Goal: Task Accomplishment & Management: Manage account settings

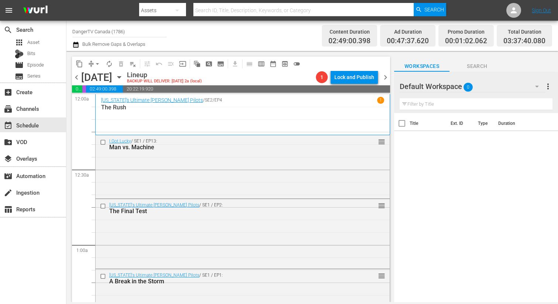
scroll to position [523, 0]
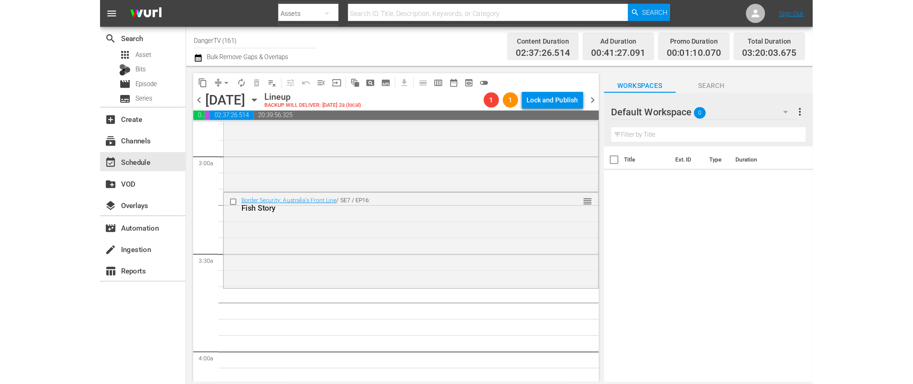
scroll to position [426, 0]
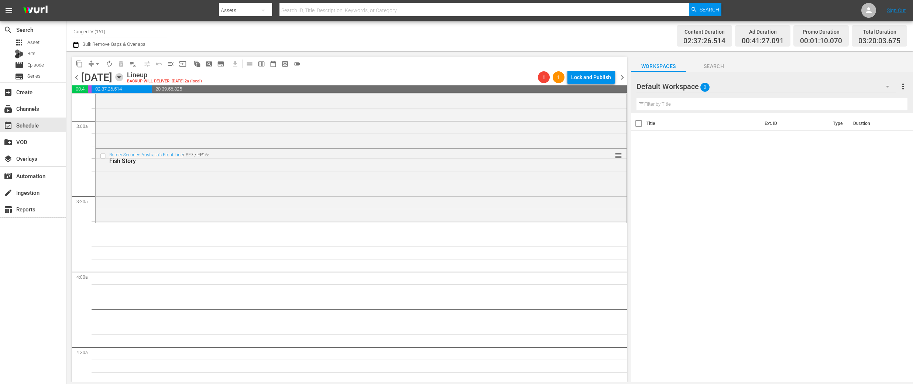
click at [123, 77] on icon "button" at bounding box center [119, 77] width 8 height 8
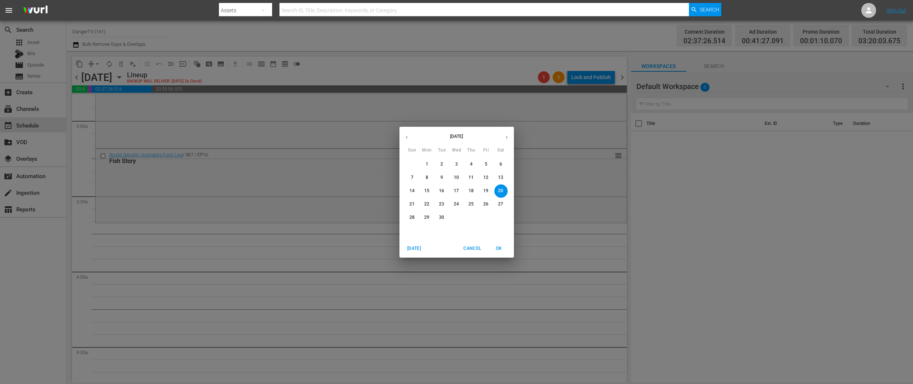
click at [407, 136] on icon "button" at bounding box center [407, 137] width 2 height 3
click at [256, 274] on div "August 2025 Sun Mon Tue Wed Thu Fri Sat 27 28 29 30 31 1 2 3 4 5 6 7 8 9 10 11 …" at bounding box center [456, 192] width 913 height 384
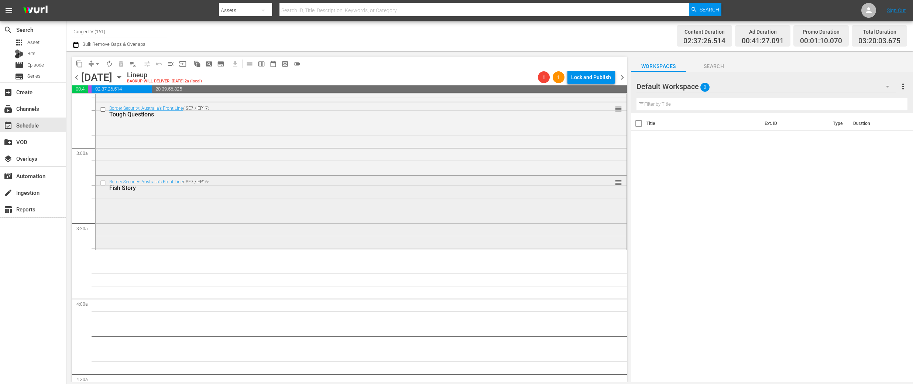
scroll to position [397, 0]
click at [123, 76] on icon "button" at bounding box center [119, 77] width 8 height 8
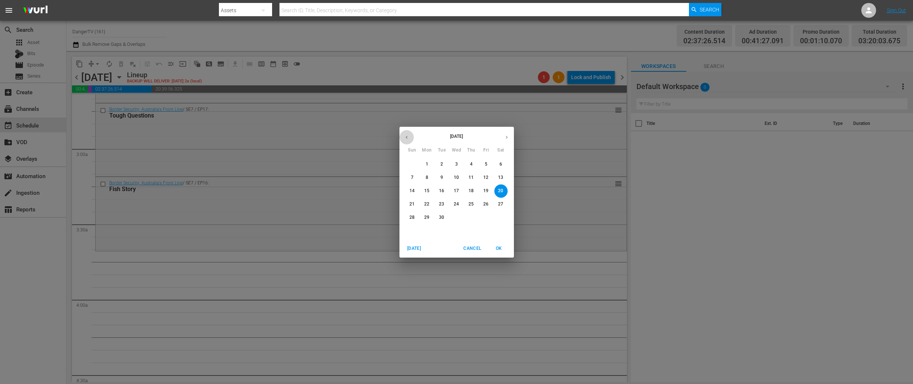
click at [409, 135] on icon "button" at bounding box center [407, 137] width 6 height 6
click at [458, 191] on p "13" at bounding box center [456, 191] width 5 height 6
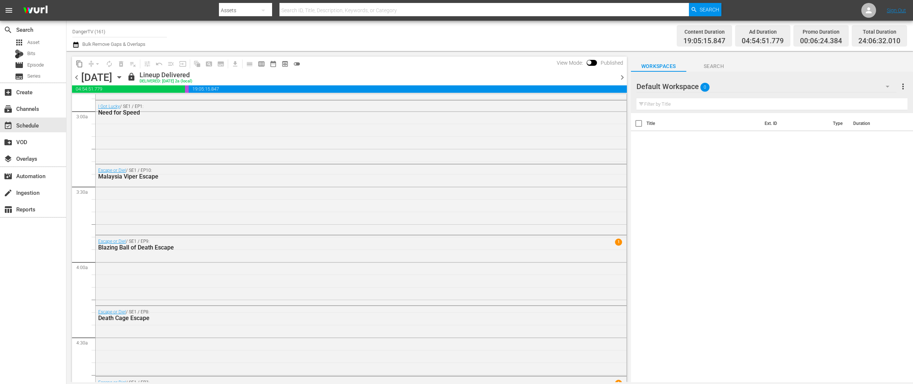
scroll to position [410, 0]
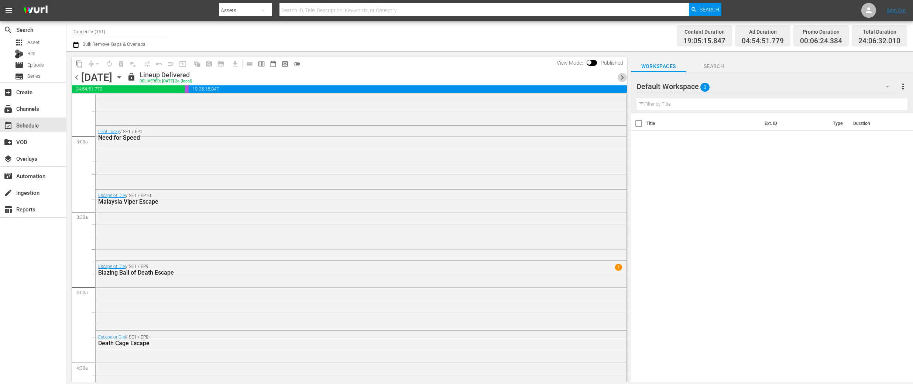
click at [551, 76] on span "chevron_right" at bounding box center [622, 77] width 9 height 9
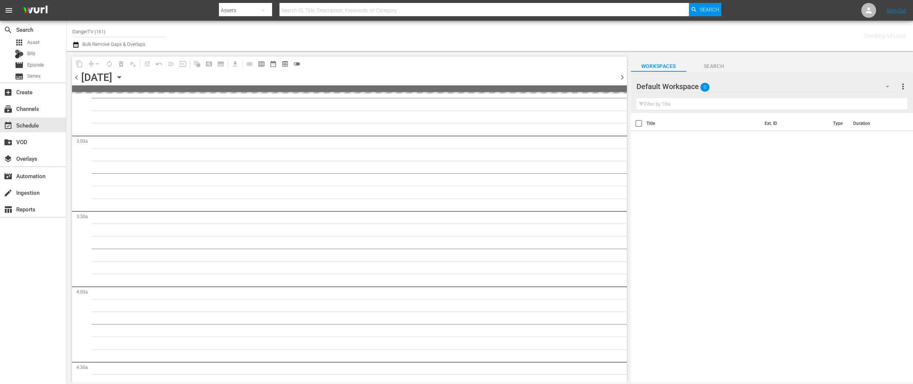
scroll to position [435, 0]
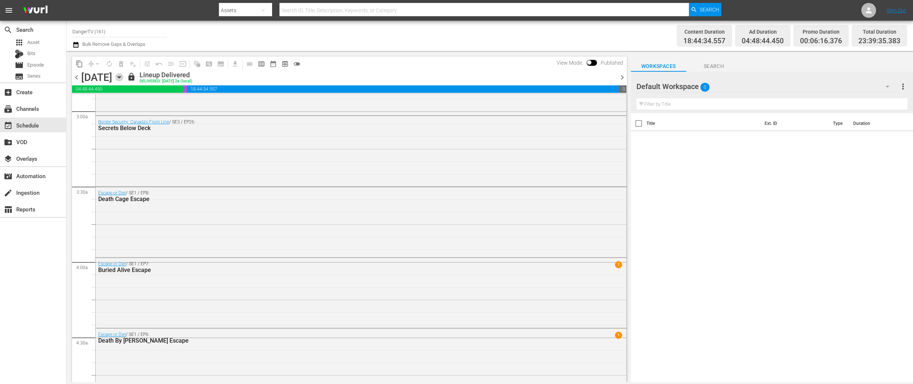
click at [121, 77] on icon "button" at bounding box center [118, 77] width 3 height 2
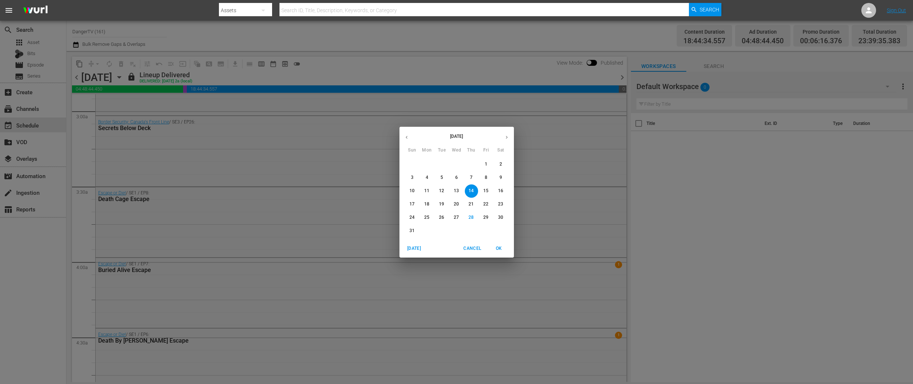
click at [413, 178] on p "3" at bounding box center [412, 177] width 3 height 6
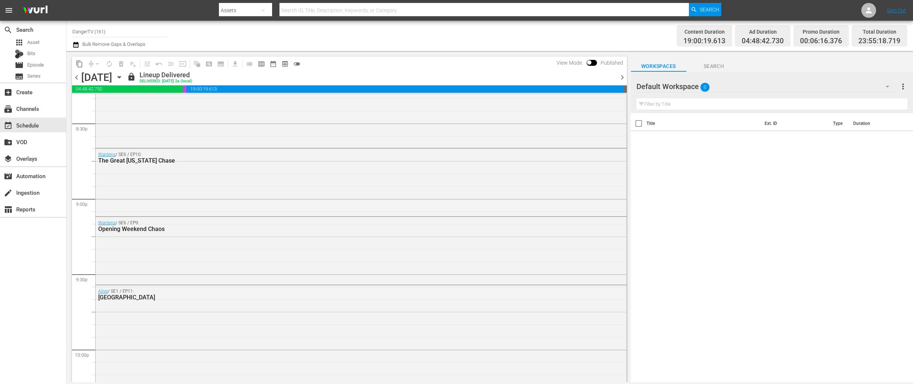
scroll to position [3068, 0]
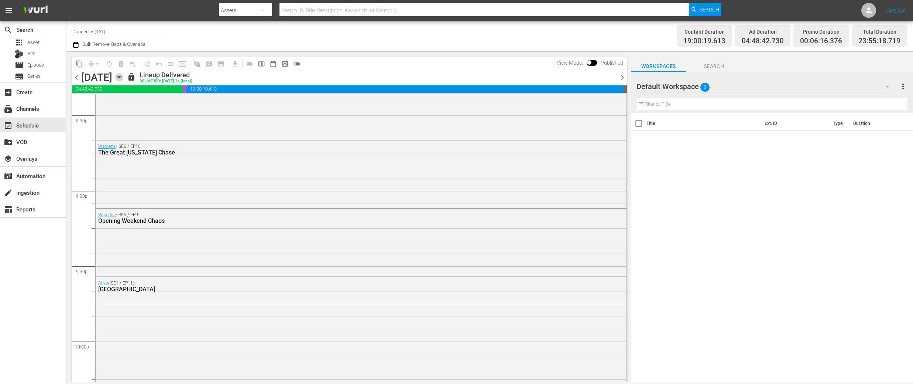
click at [121, 76] on icon "button" at bounding box center [118, 77] width 3 height 2
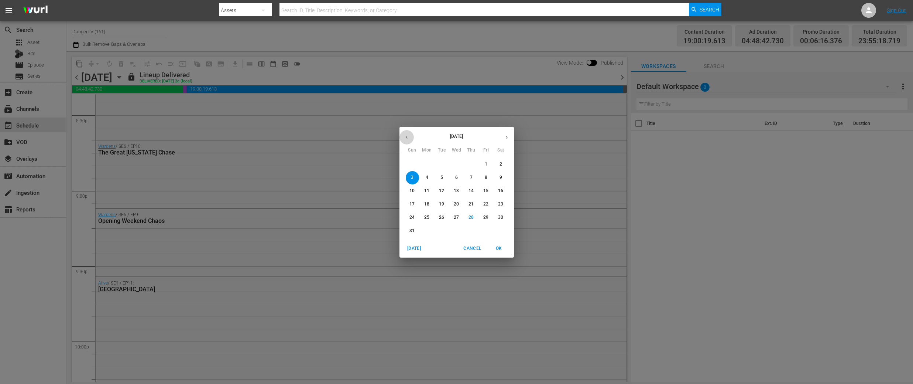
click at [407, 137] on icon "button" at bounding box center [407, 137] width 6 height 6
click at [443, 217] on p "29" at bounding box center [441, 217] width 5 height 6
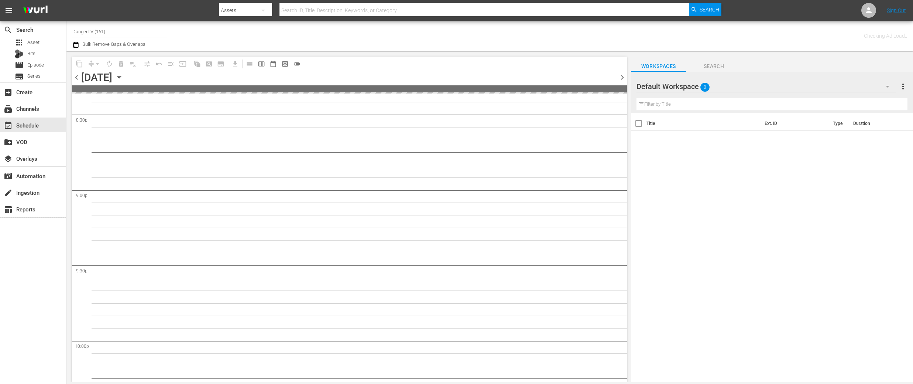
scroll to position [3320, 0]
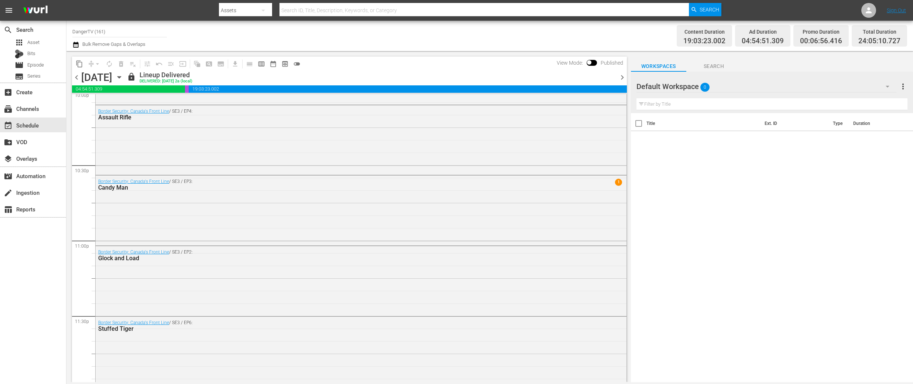
click at [121, 78] on icon "button" at bounding box center [118, 77] width 3 height 2
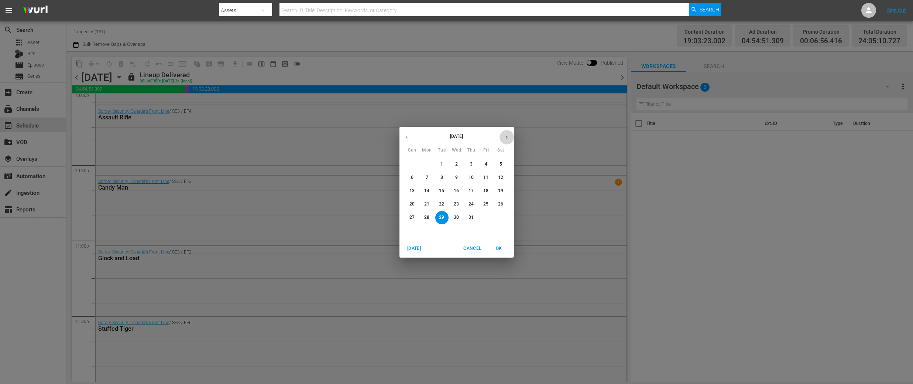
click at [505, 136] on icon "button" at bounding box center [507, 137] width 6 height 6
click at [472, 189] on p "14" at bounding box center [471, 191] width 5 height 6
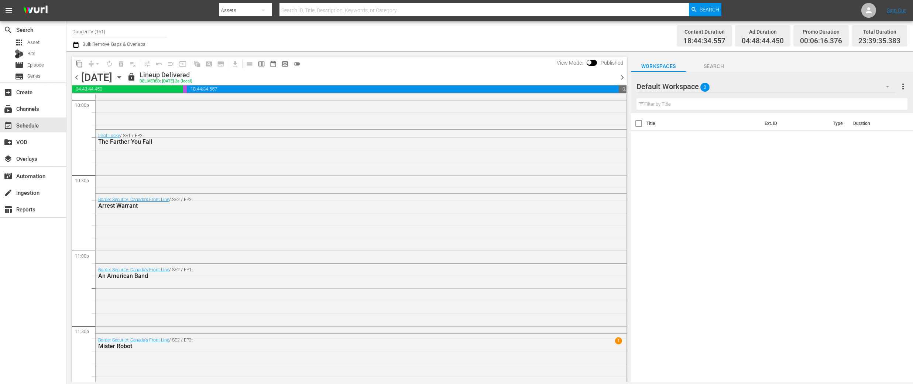
scroll to position [3310, 0]
click at [123, 76] on icon "button" at bounding box center [119, 77] width 8 height 8
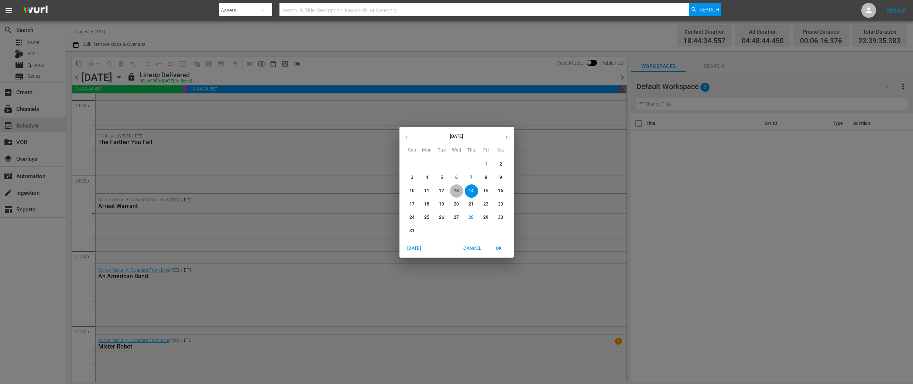
click at [456, 189] on p "13" at bounding box center [456, 191] width 5 height 6
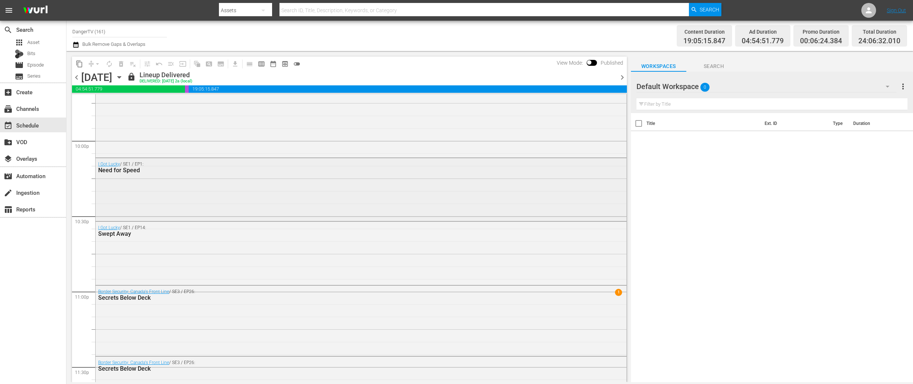
scroll to position [3270, 0]
click at [551, 78] on span "chevron_right" at bounding box center [622, 77] width 9 height 9
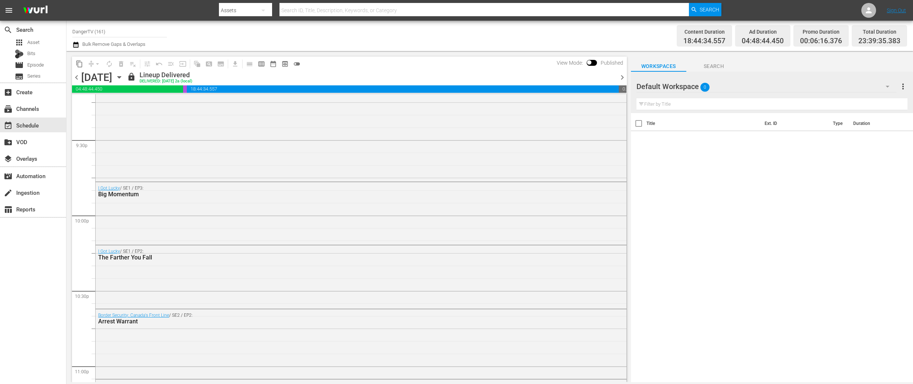
scroll to position [3195, 0]
click at [551, 76] on span "chevron_right" at bounding box center [622, 77] width 9 height 9
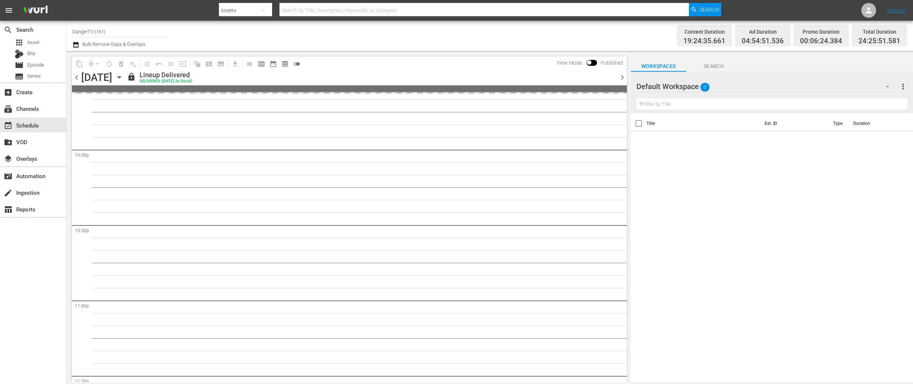
scroll to position [3259, 0]
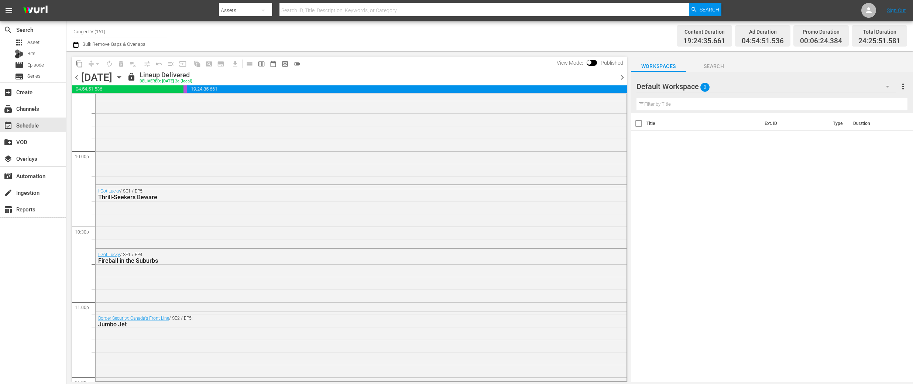
click at [123, 75] on icon "button" at bounding box center [119, 77] width 8 height 8
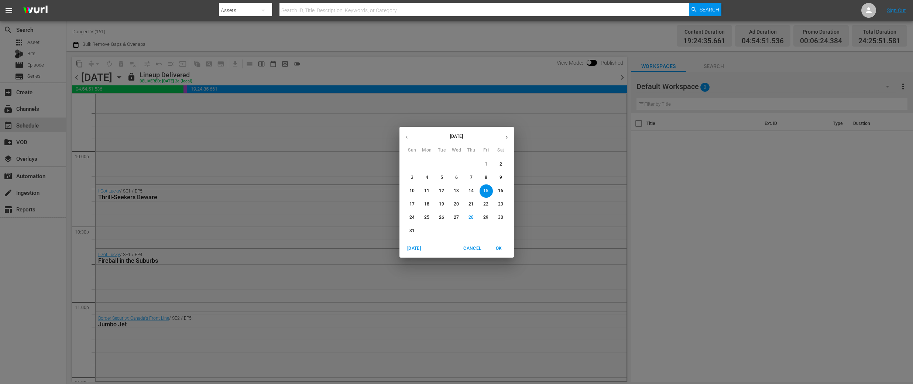
click at [429, 204] on p "18" at bounding box center [426, 204] width 5 height 6
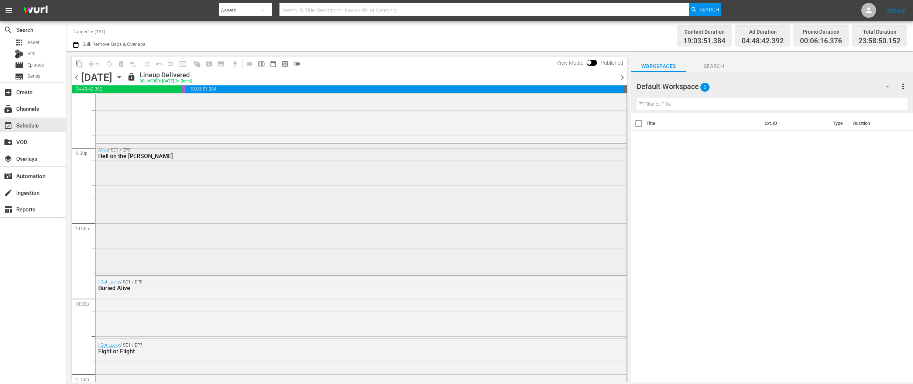
scroll to position [3183, 0]
click at [123, 76] on icon "button" at bounding box center [119, 77] width 8 height 8
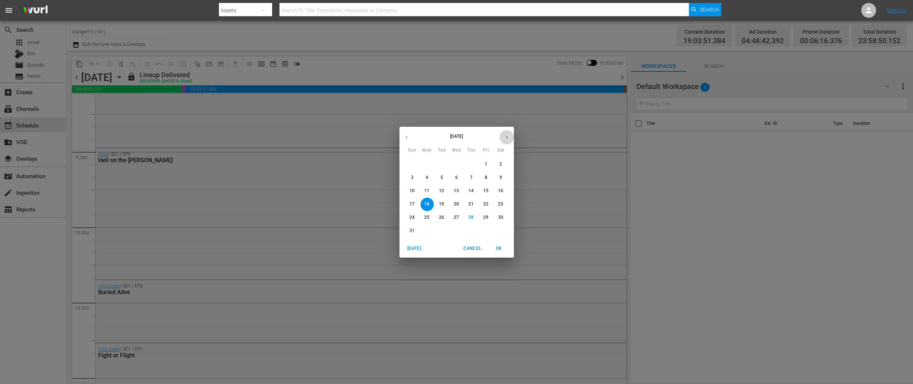
click at [507, 137] on icon "button" at bounding box center [507, 137] width 2 height 3
click at [429, 189] on p "15" at bounding box center [426, 191] width 5 height 6
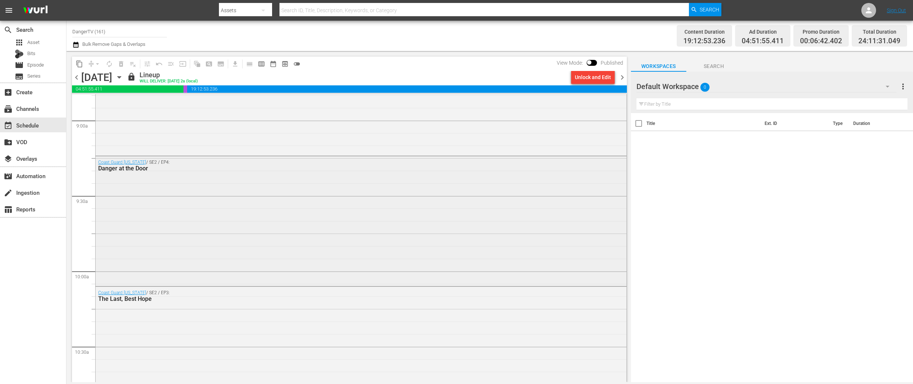
scroll to position [1312, 0]
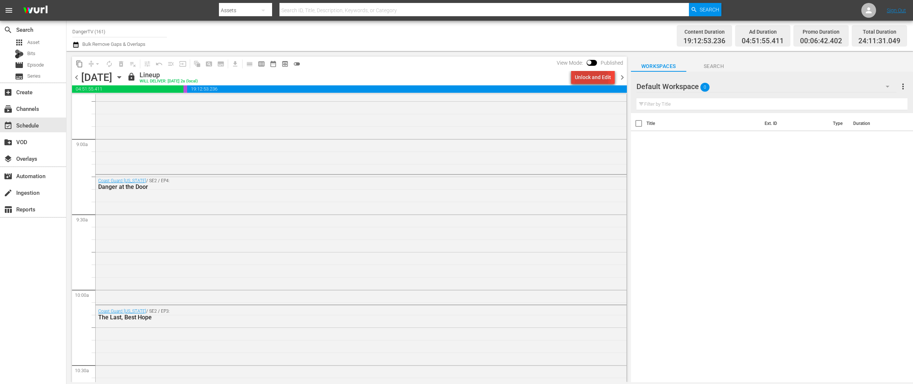
click at [551, 79] on div "Unlock and Edit" at bounding box center [593, 77] width 36 height 13
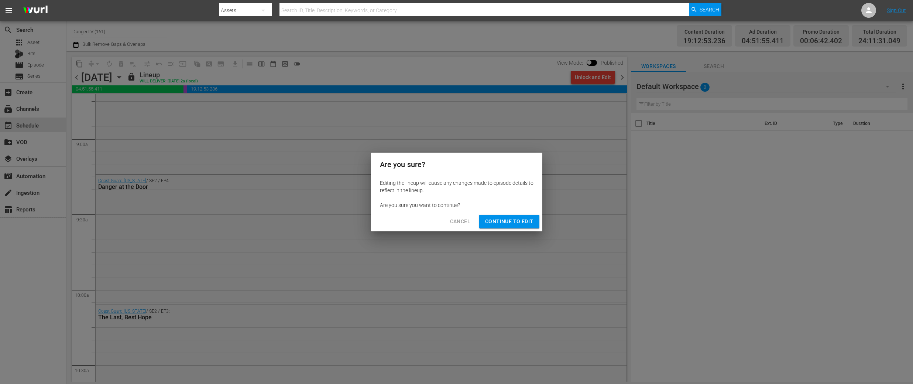
click at [512, 226] on button "Continue to Edit" at bounding box center [509, 222] width 60 height 14
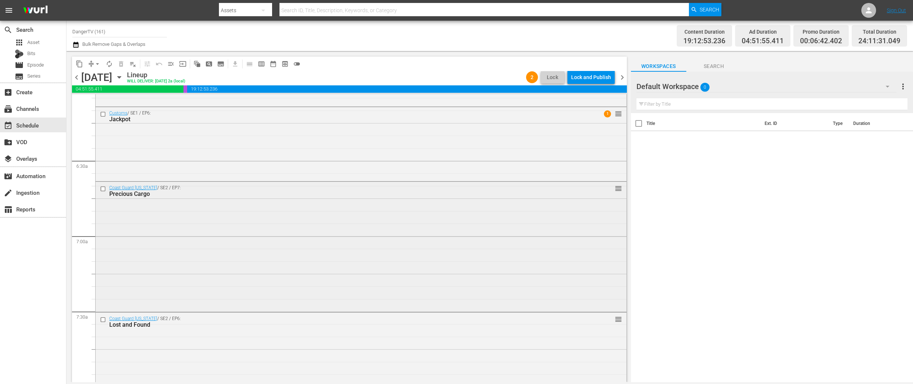
scroll to position [906, 0]
click at [102, 195] on input "checkbox" at bounding box center [104, 196] width 8 height 6
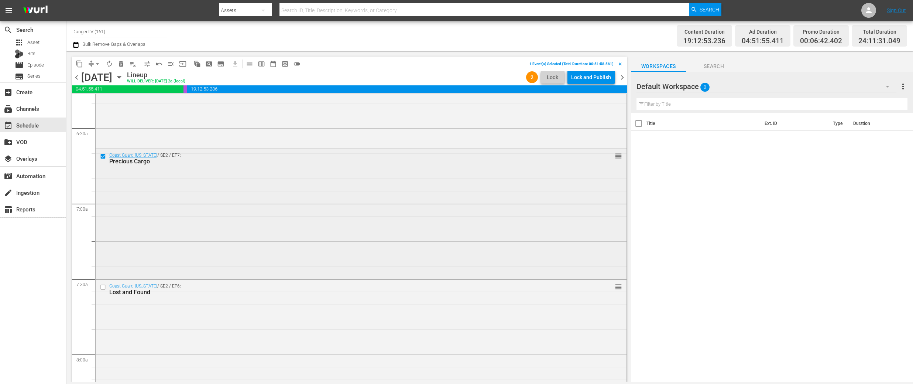
scroll to position [1012, 0]
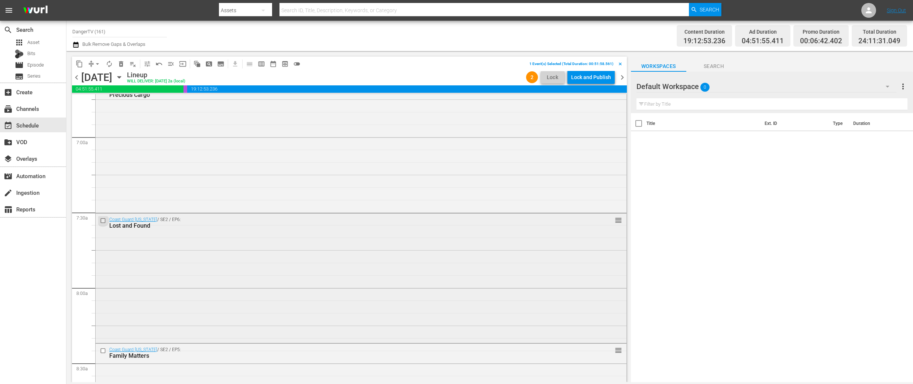
click at [104, 220] on input "checkbox" at bounding box center [104, 220] width 8 height 6
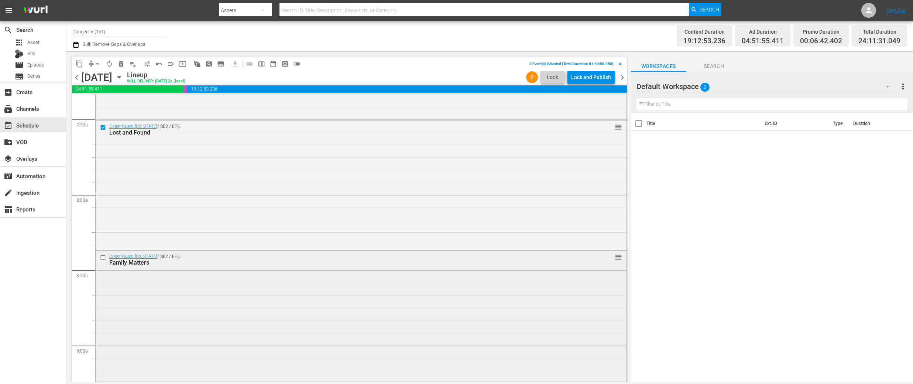
scroll to position [1114, 0]
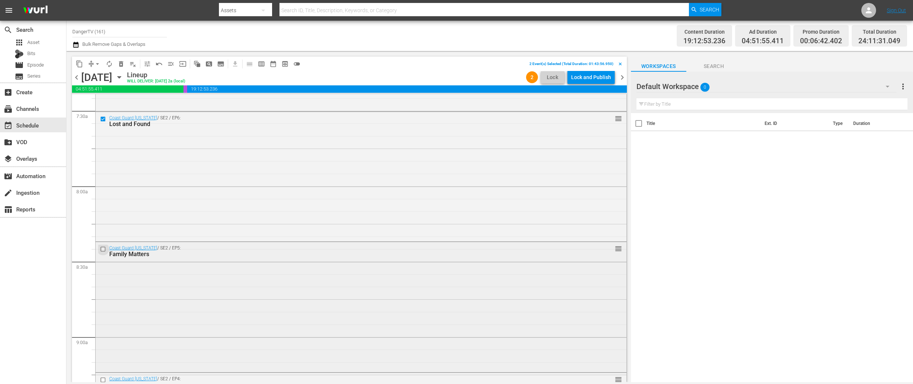
click at [104, 249] on input "checkbox" at bounding box center [104, 249] width 8 height 6
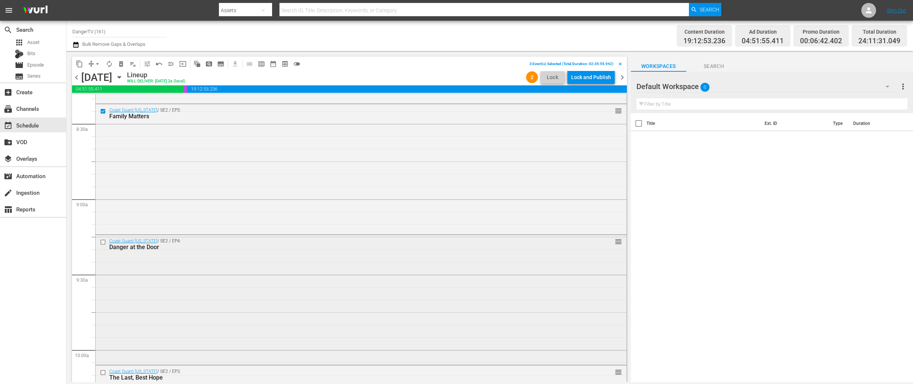
click at [103, 242] on input "checkbox" at bounding box center [104, 242] width 8 height 6
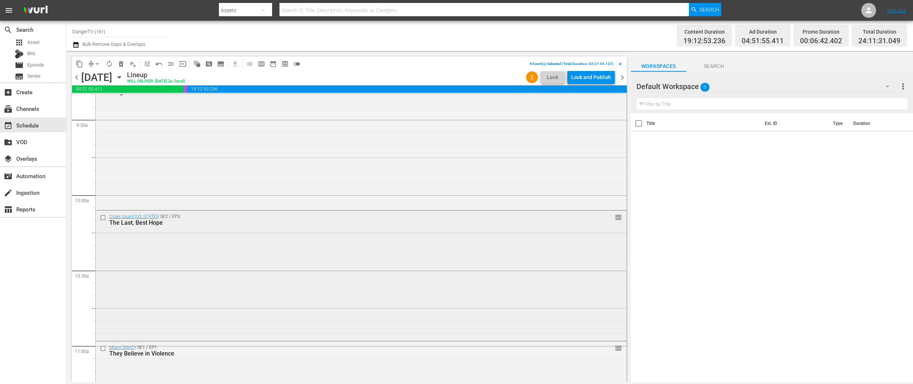
scroll to position [1411, 0]
click at [103, 212] on input "checkbox" at bounding box center [104, 213] width 8 height 6
click at [122, 63] on span "delete_forever_outlined" at bounding box center [120, 63] width 7 height 7
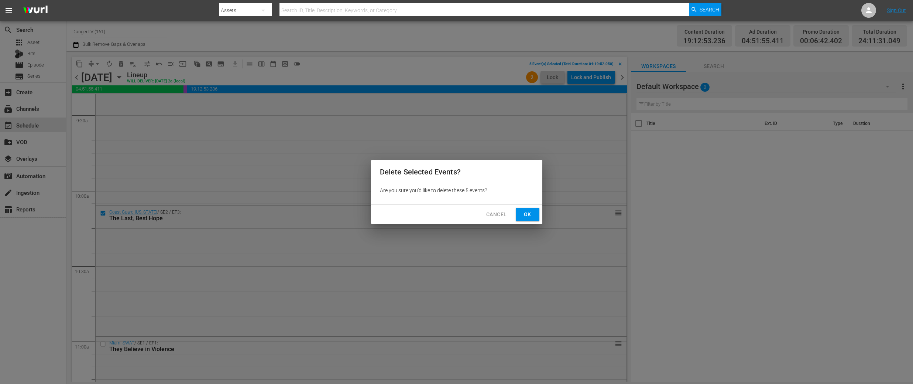
click at [524, 214] on span "Ok" at bounding box center [528, 214] width 12 height 9
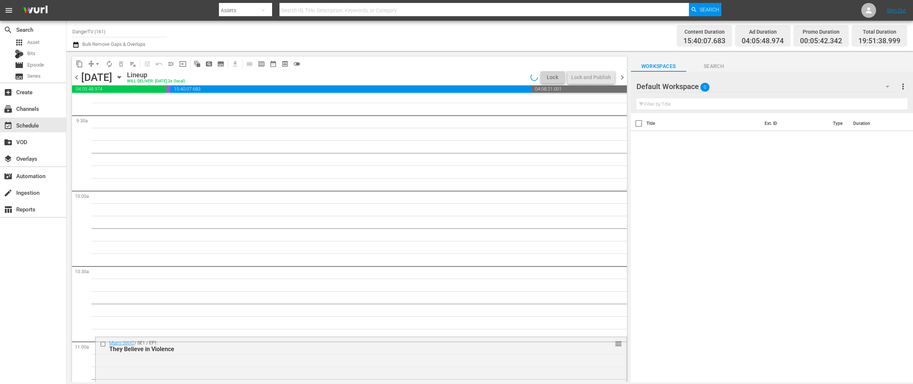
scroll to position [1423, 0]
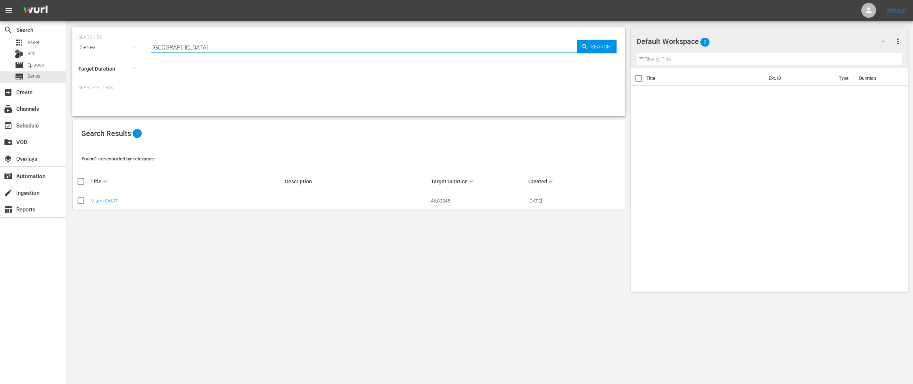
drag, startPoint x: 176, startPoint y: 46, endPoint x: 138, endPoint y: 49, distance: 38.2
click at [138, 49] on div "SEARCH BY Search By Series Search ID, Title, Description, Keywords, or Category…" at bounding box center [348, 43] width 541 height 27
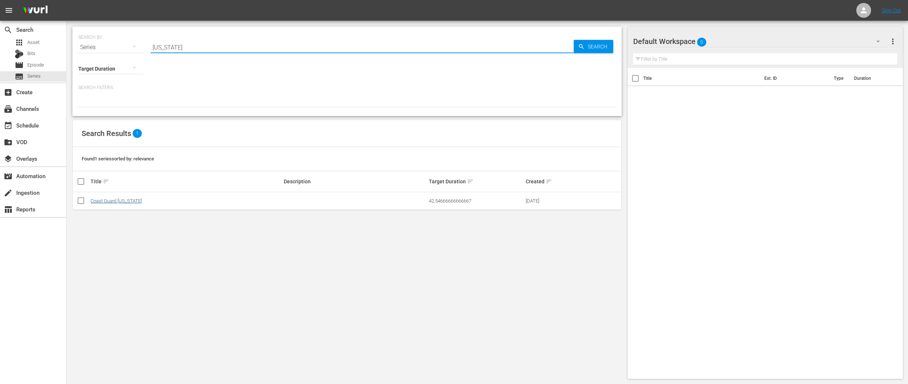
type input "florida"
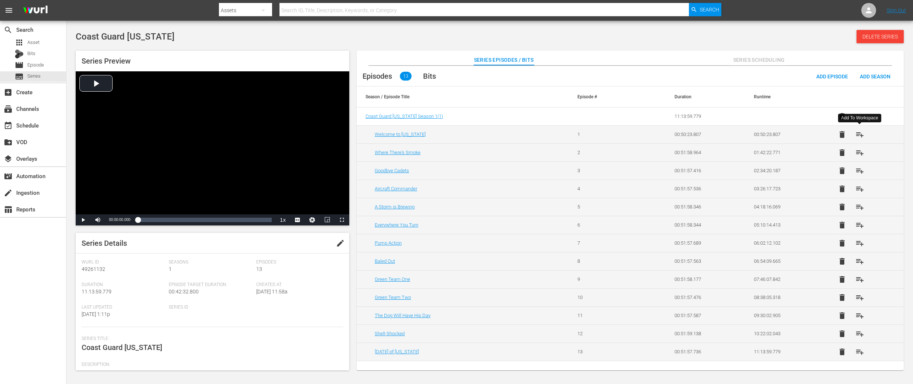
click at [858, 135] on span "playlist_add" at bounding box center [860, 134] width 9 height 9
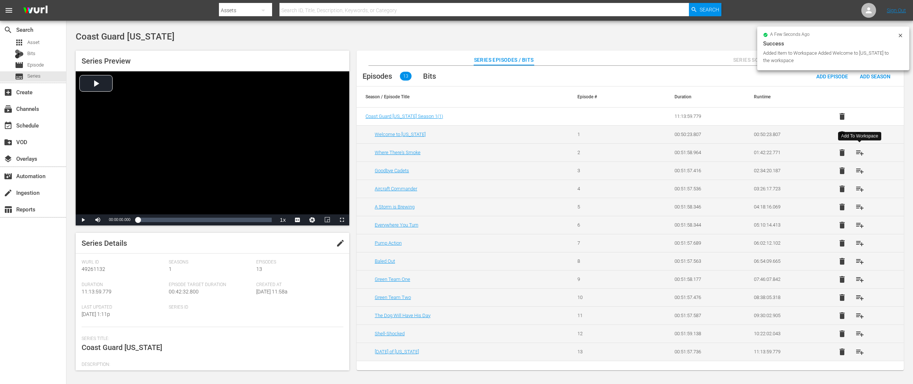
click at [860, 153] on span "playlist_add" at bounding box center [860, 152] width 9 height 9
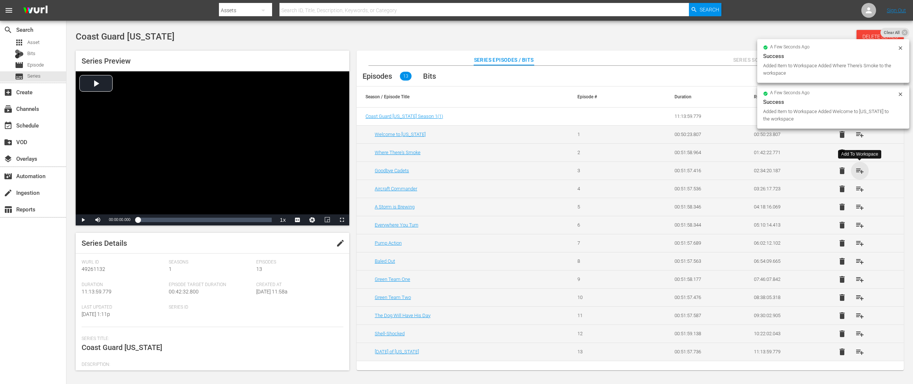
click at [861, 172] on span "playlist_add" at bounding box center [860, 170] width 9 height 9
click at [861, 188] on span "playlist_add" at bounding box center [860, 188] width 9 height 9
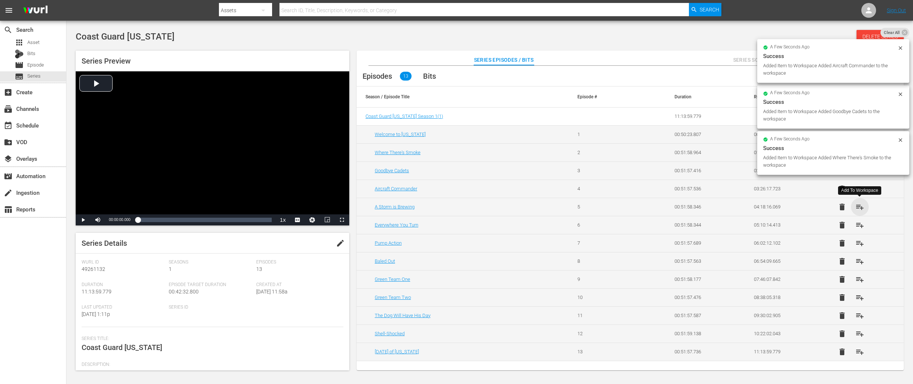
click at [859, 206] on span "playlist_add" at bounding box center [860, 206] width 9 height 9
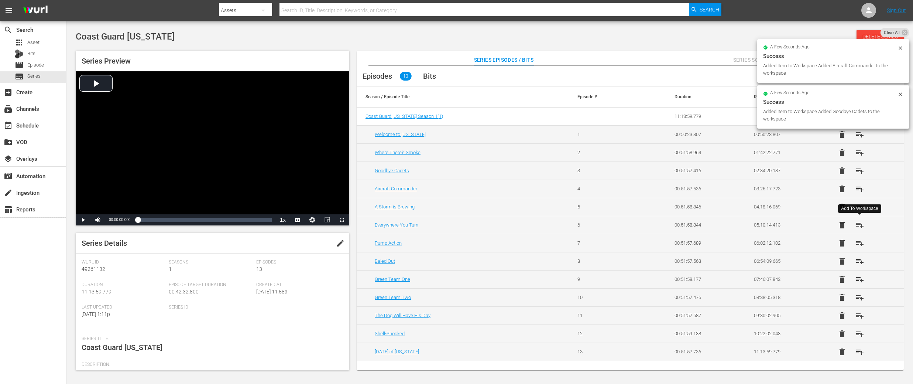
click at [860, 224] on span "playlist_add" at bounding box center [860, 225] width 9 height 9
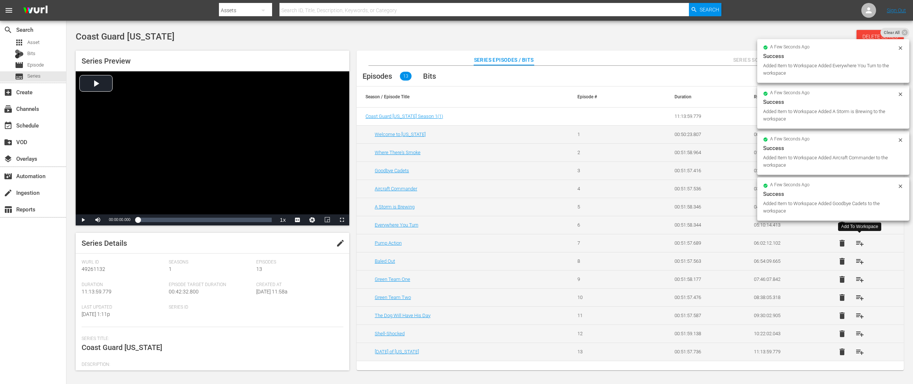
click at [858, 244] on span "playlist_add" at bounding box center [860, 243] width 9 height 9
click at [859, 262] on span "playlist_add" at bounding box center [860, 261] width 9 height 9
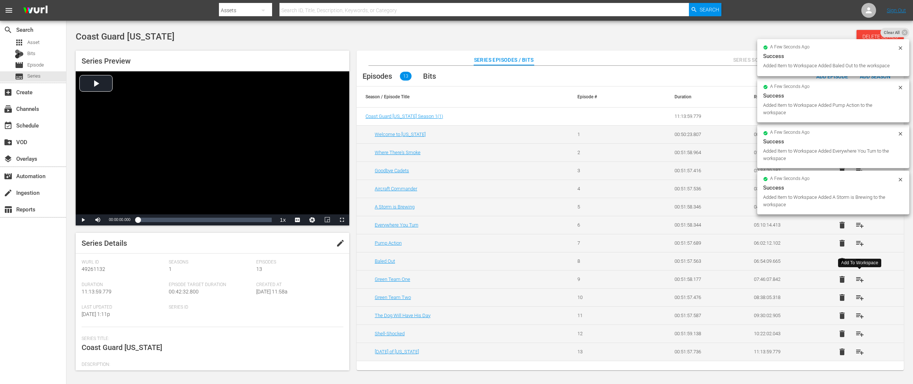
click at [858, 277] on span "playlist_add" at bounding box center [860, 279] width 9 height 9
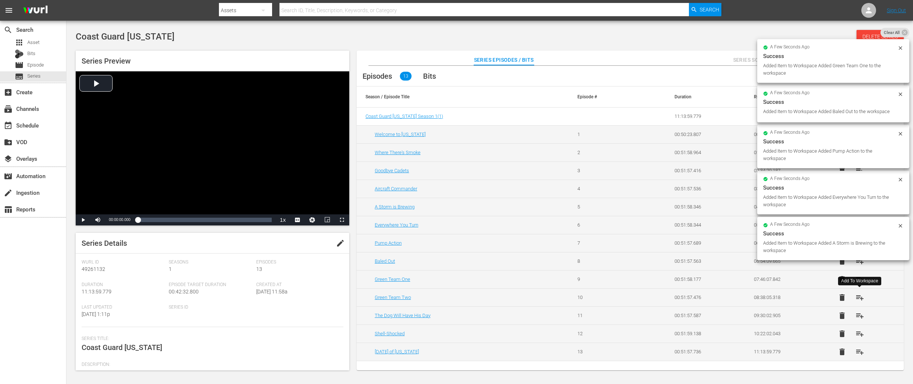
click at [857, 293] on button "playlist_add" at bounding box center [860, 297] width 18 height 18
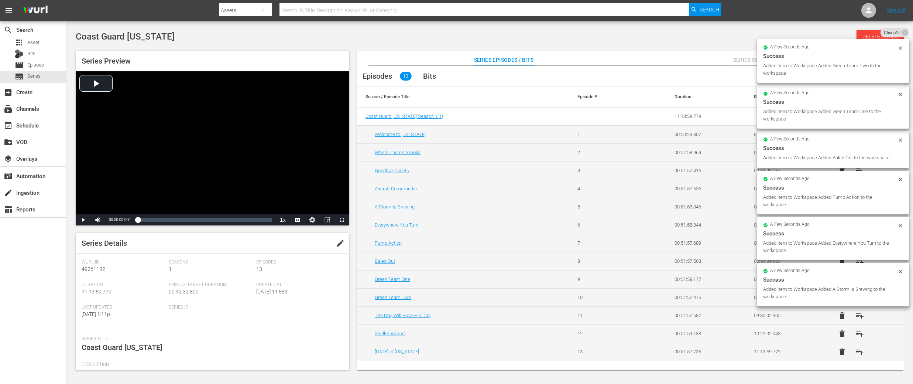
click at [859, 296] on span "playlist_add" at bounding box center [860, 297] width 9 height 9
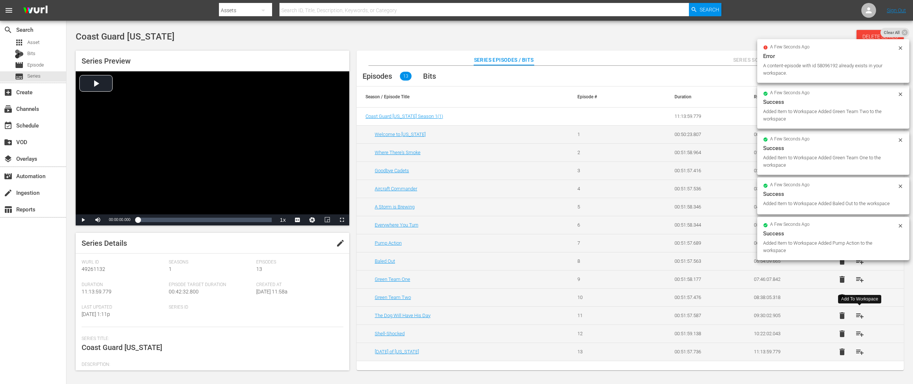
click at [860, 315] on span "playlist_add" at bounding box center [860, 315] width 9 height 9
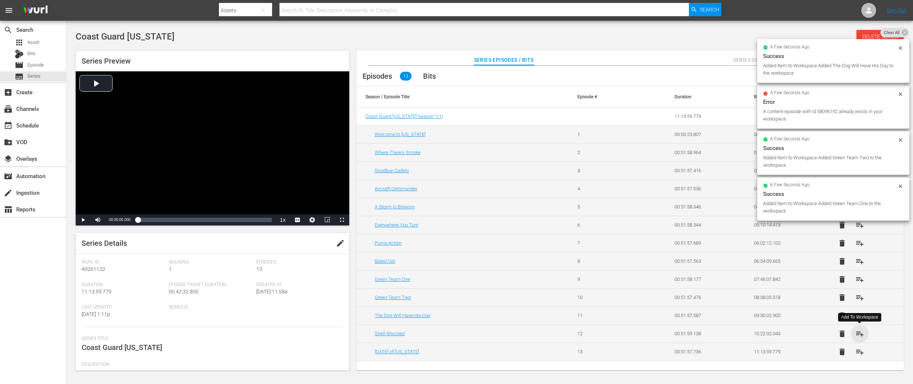
click at [860, 329] on span "playlist_add" at bounding box center [860, 333] width 9 height 9
click at [862, 335] on span "playlist_add" at bounding box center [860, 333] width 9 height 9
click at [861, 351] on span "playlist_add" at bounding box center [860, 351] width 9 height 9
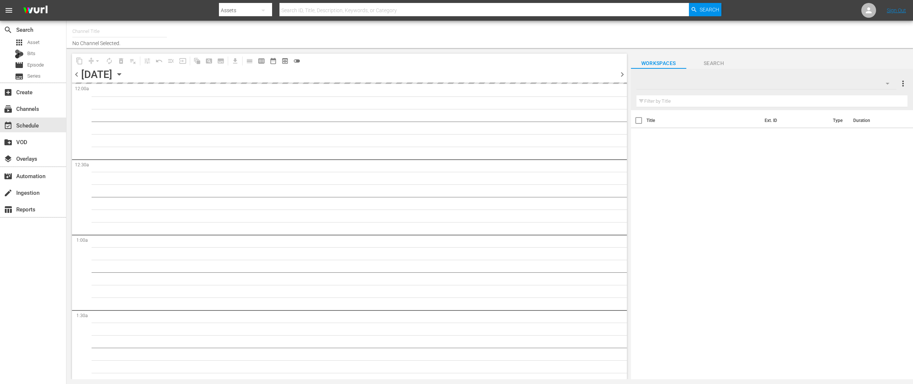
type input "DangerTV (161)"
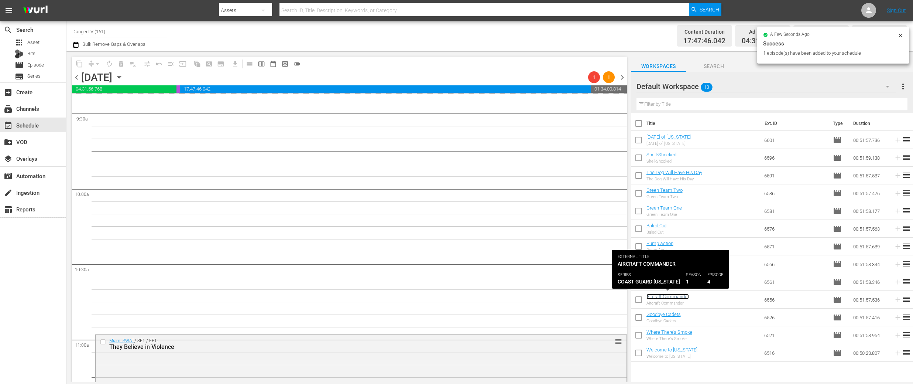
scroll to position [1413, 0]
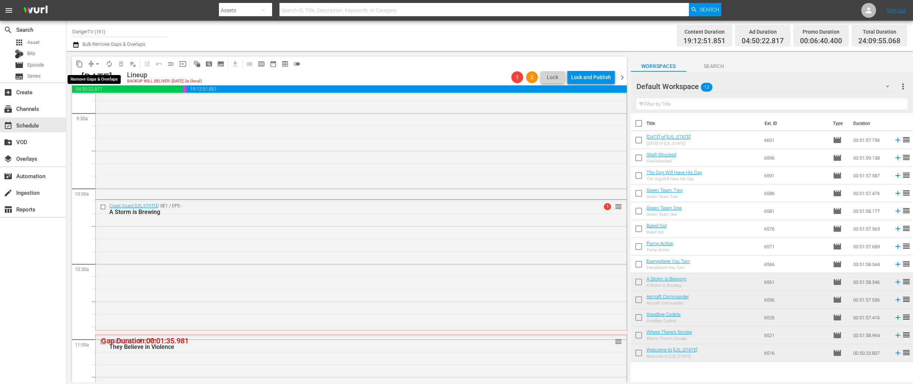
click at [98, 64] on span "arrow_drop_down" at bounding box center [97, 63] width 7 height 7
click at [100, 105] on li "Align to End of Previous Day" at bounding box center [98, 103] width 78 height 12
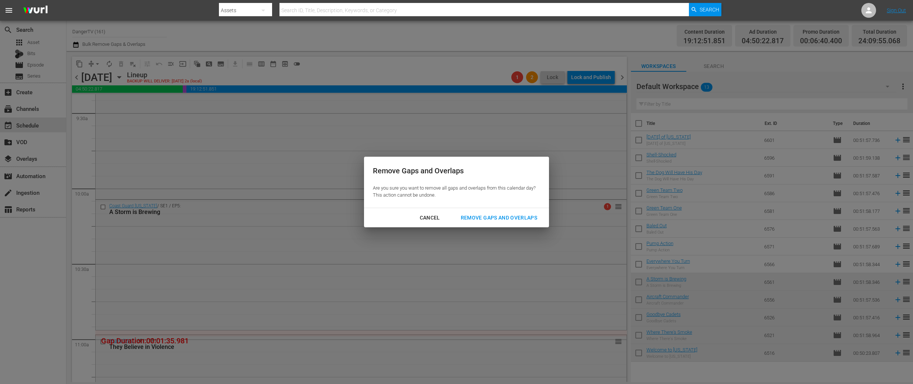
click at [520, 214] on div "Remove Gaps and Overlaps" at bounding box center [499, 217] width 88 height 9
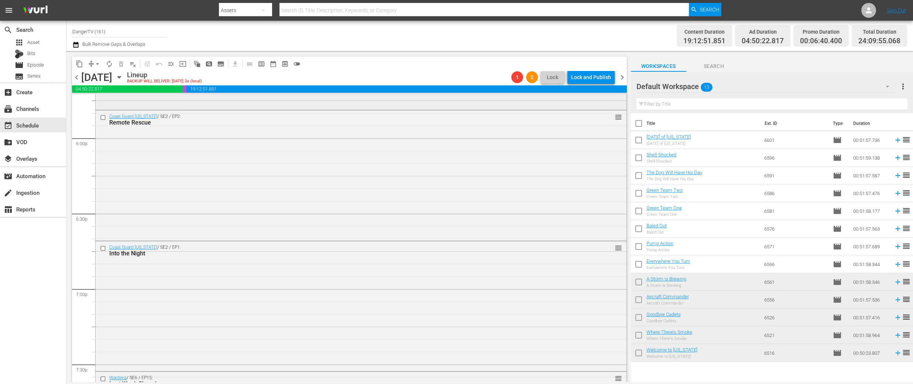
scroll to position [2664, 0]
click at [104, 121] on input "checkbox" at bounding box center [104, 123] width 8 height 6
click at [103, 255] on input "checkbox" at bounding box center [104, 253] width 8 height 6
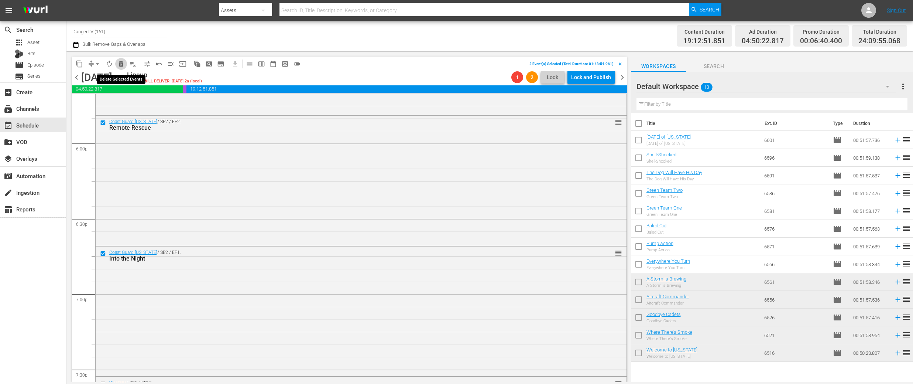
click at [123, 63] on span "delete_forever_outlined" at bounding box center [120, 63] width 7 height 7
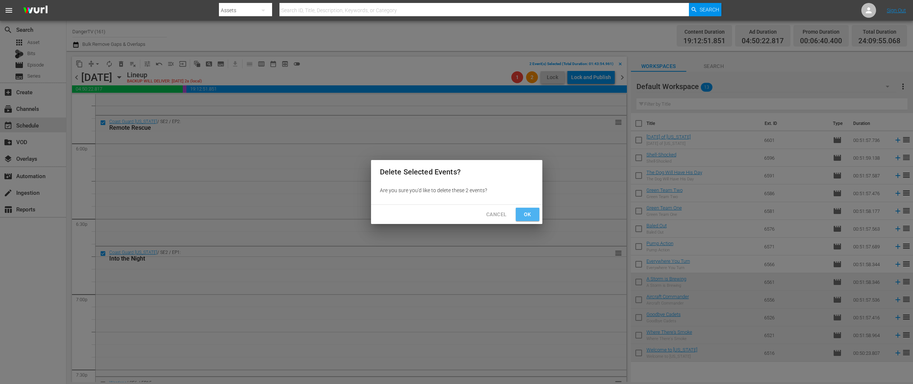
click at [532, 218] on span "Ok" at bounding box center [528, 214] width 12 height 9
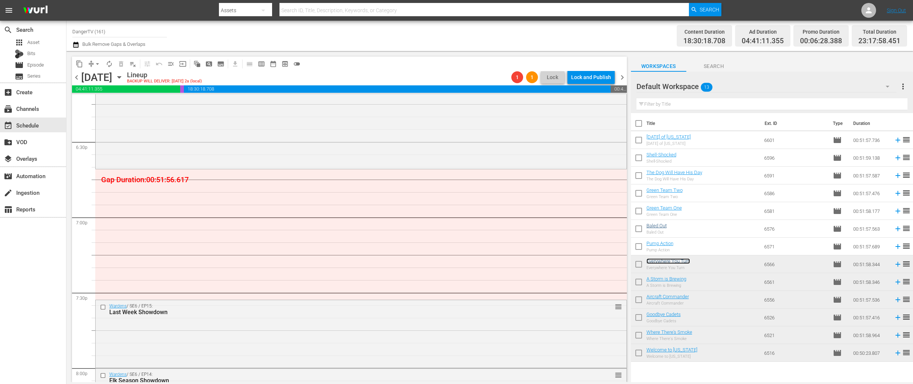
scroll to position [2741, 0]
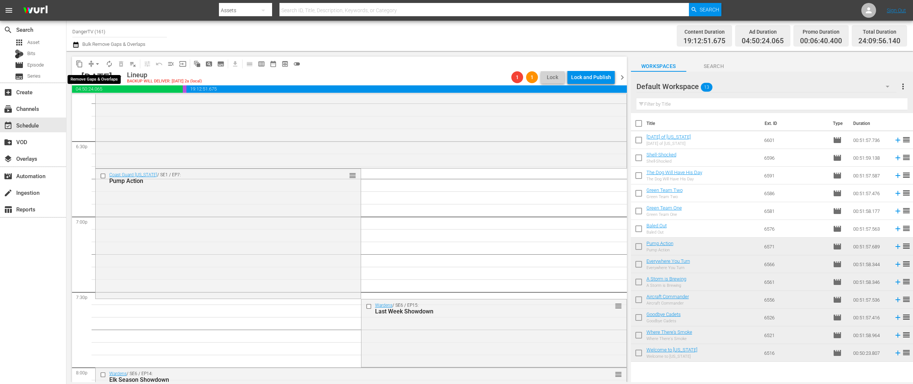
click at [97, 62] on span "arrow_drop_down" at bounding box center [97, 63] width 7 height 7
click at [119, 100] on li "Align to End of Previous Day" at bounding box center [98, 103] width 78 height 12
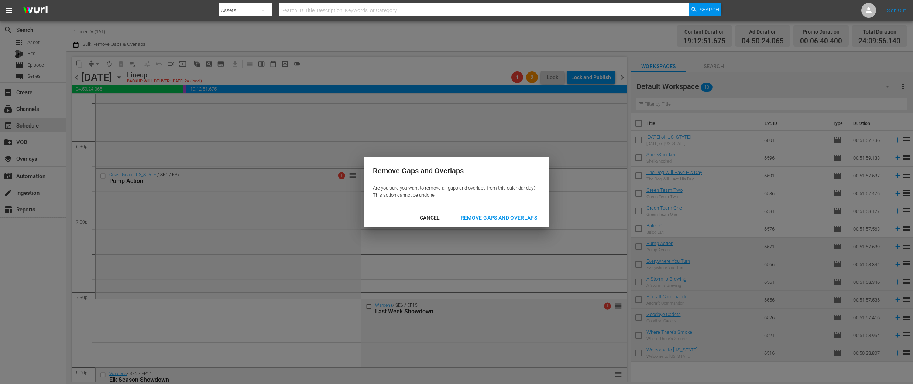
click at [493, 218] on div "Remove Gaps and Overlaps" at bounding box center [499, 217] width 88 height 9
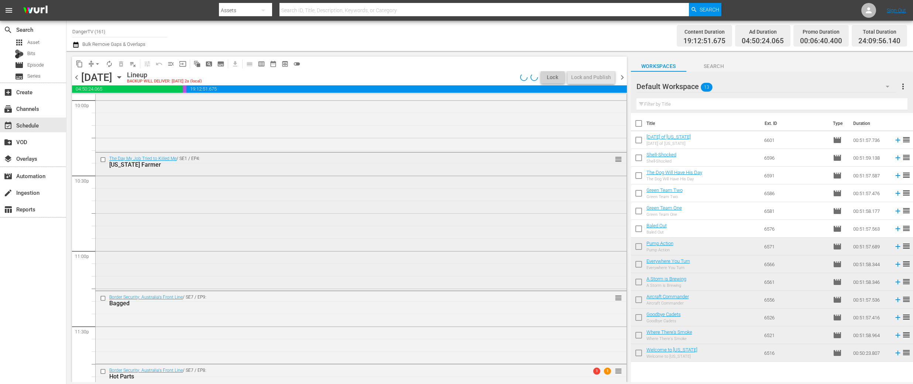
scroll to position [3361, 0]
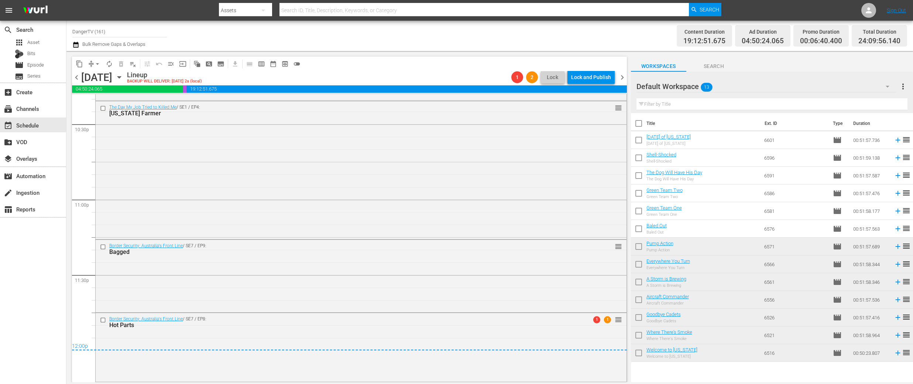
click at [623, 77] on span "chevron_right" at bounding box center [622, 77] width 9 height 9
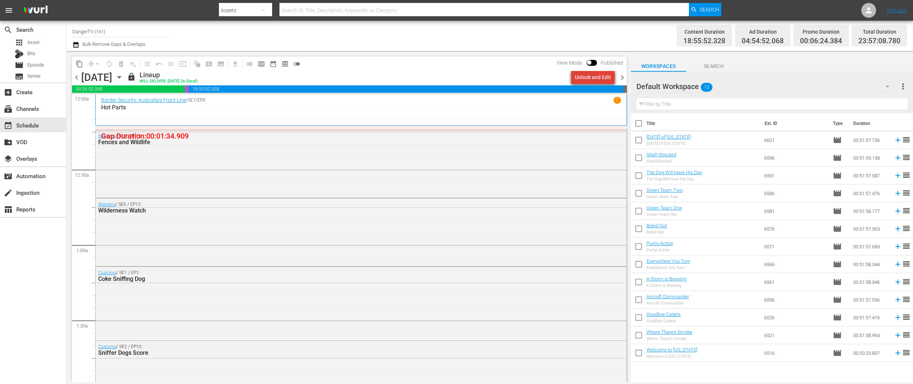
click at [596, 77] on div "Unlock and Edit" at bounding box center [593, 77] width 36 height 13
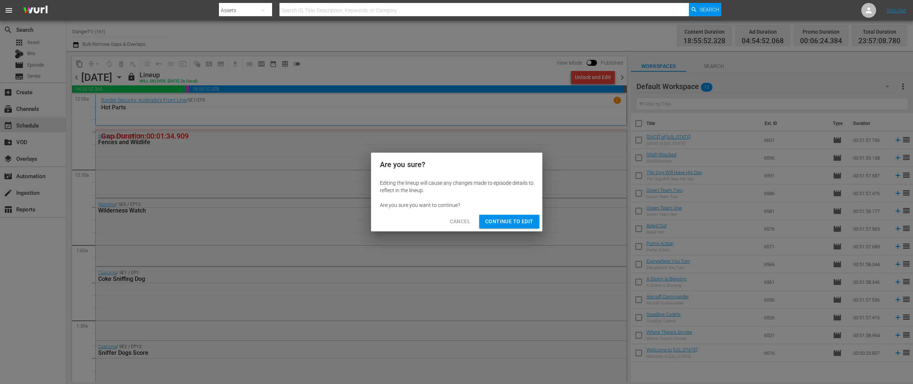
click at [504, 221] on span "Continue to Edit" at bounding box center [509, 221] width 48 height 9
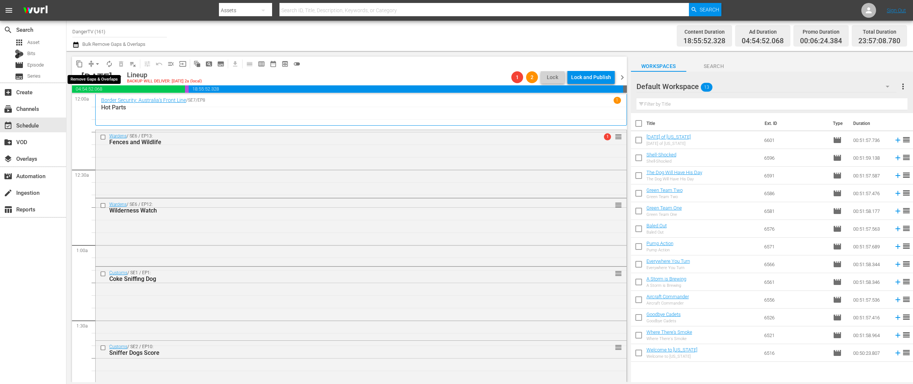
click at [97, 63] on span "arrow_drop_down" at bounding box center [97, 63] width 7 height 7
click at [103, 104] on li "Align to End of Previous Day" at bounding box center [98, 103] width 78 height 12
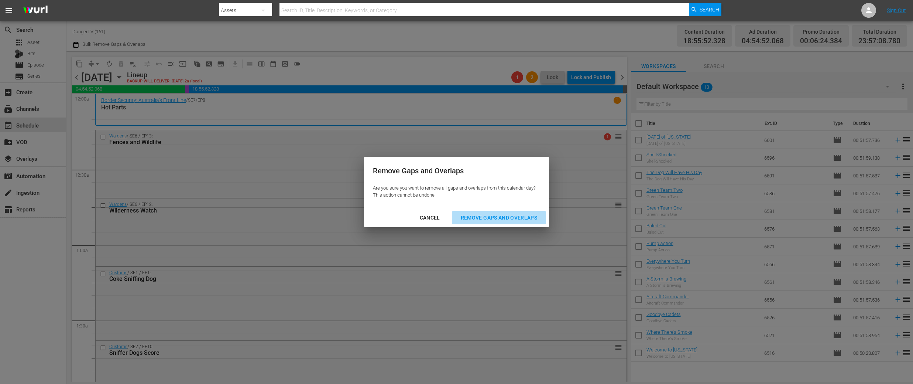
drag, startPoint x: 517, startPoint y: 218, endPoint x: 516, endPoint y: 222, distance: 4.1
click at [517, 218] on div "Remove Gaps and Overlaps" at bounding box center [499, 217] width 88 height 9
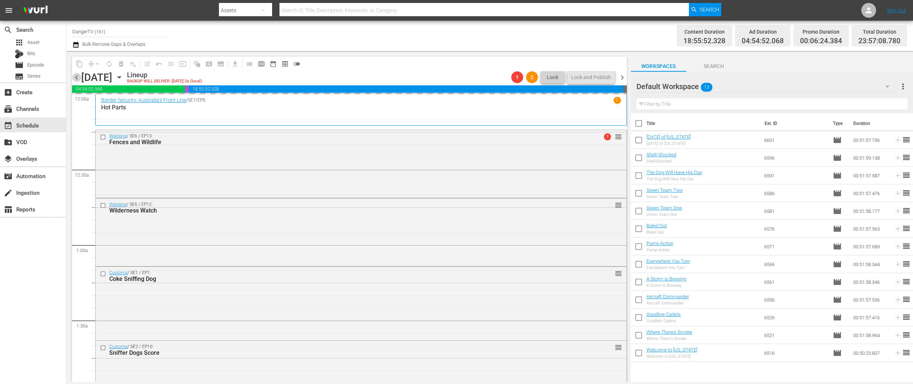
click at [78, 77] on span "chevron_left" at bounding box center [76, 77] width 9 height 9
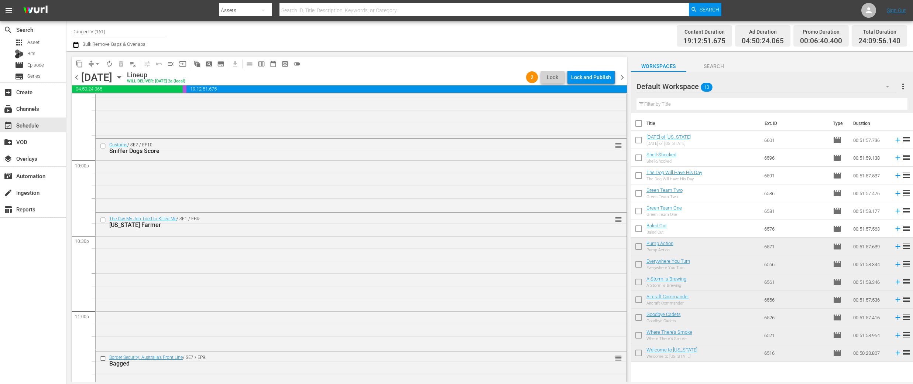
scroll to position [3361, 0]
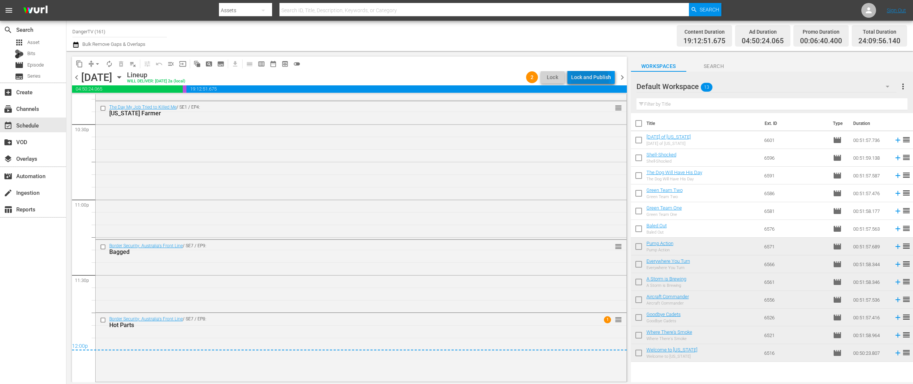
click at [585, 81] on div "Lock and Publish" at bounding box center [591, 77] width 40 height 13
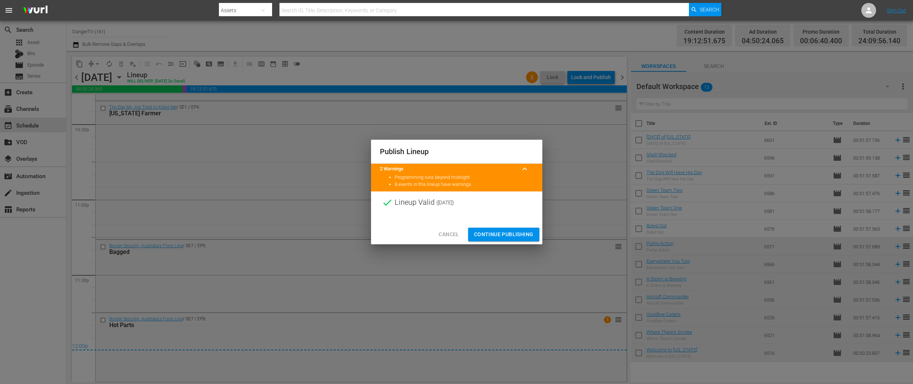
click at [502, 232] on span "Continue Publishing" at bounding box center [503, 234] width 59 height 9
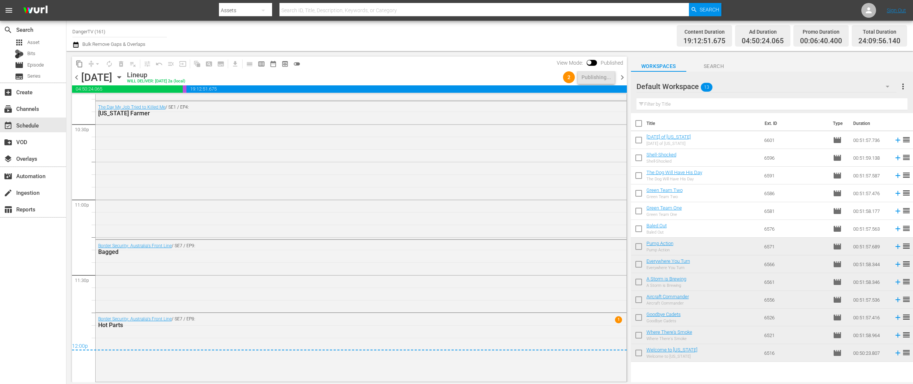
click at [621, 77] on span "chevron_right" at bounding box center [622, 77] width 9 height 9
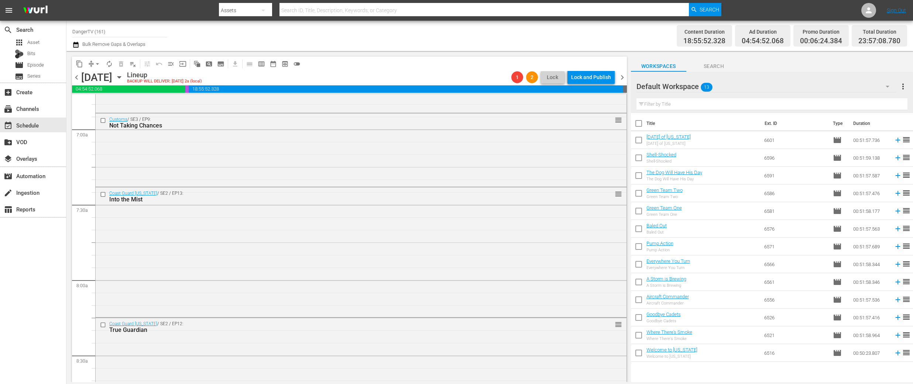
scroll to position [1029, 0]
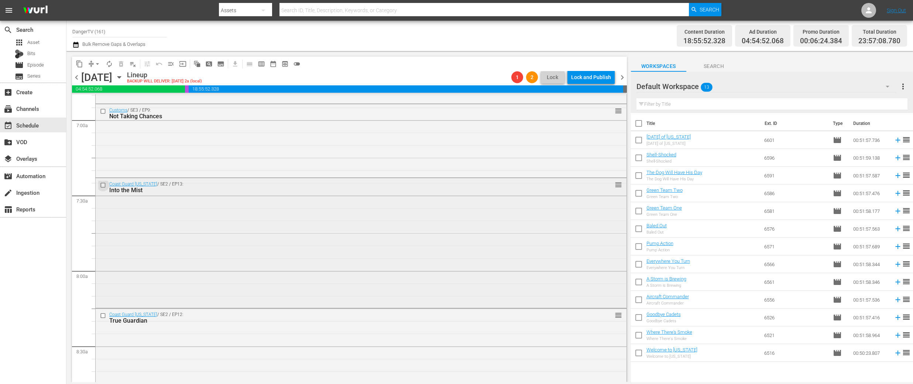
click at [103, 184] on input "checkbox" at bounding box center [104, 185] width 8 height 6
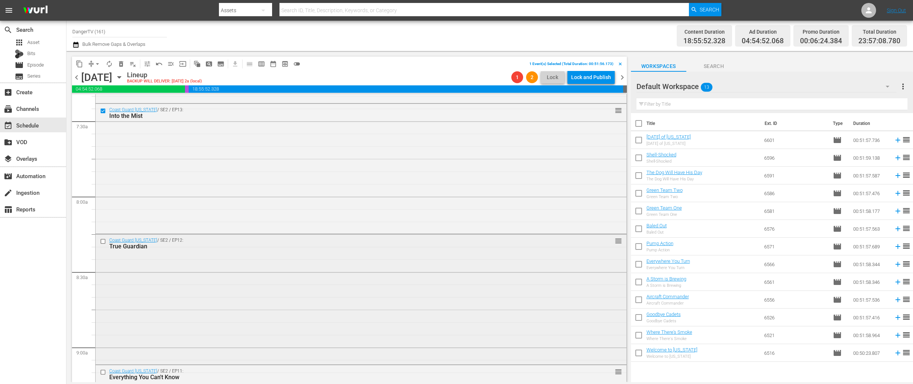
scroll to position [1114, 0]
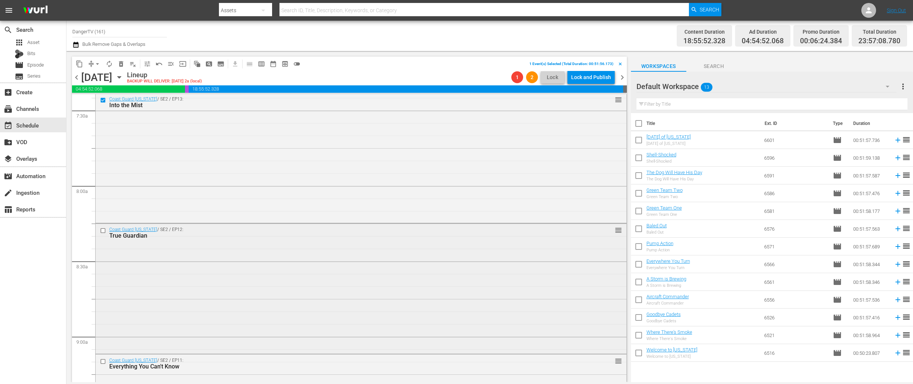
click at [104, 230] on input "checkbox" at bounding box center [104, 231] width 8 height 6
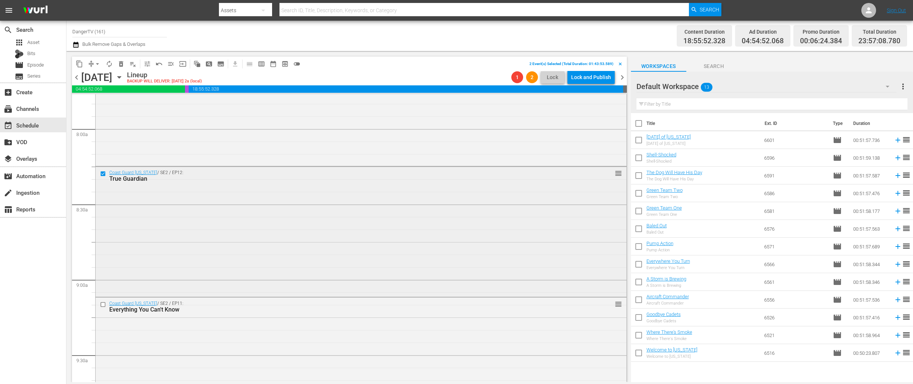
scroll to position [1209, 0]
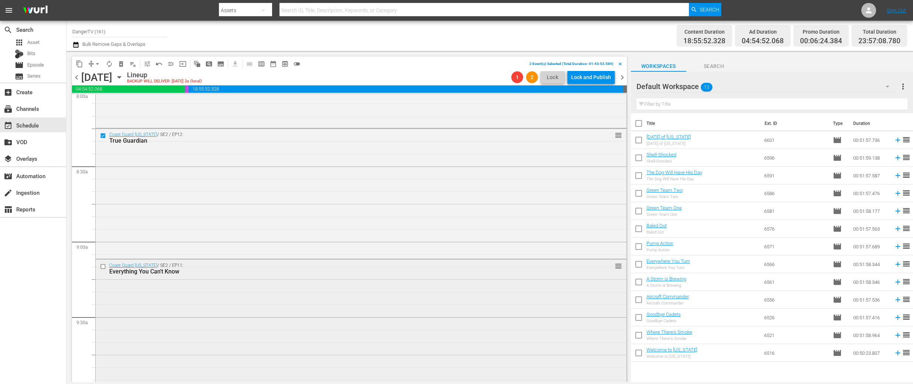
click at [102, 267] on input "checkbox" at bounding box center [104, 266] width 8 height 6
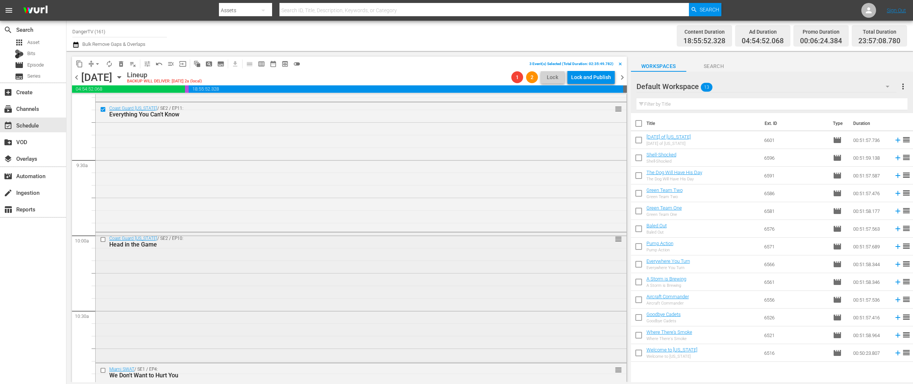
scroll to position [1368, 0]
click at [105, 238] on input "checkbox" at bounding box center [104, 238] width 8 height 6
click at [122, 64] on span "delete_forever_outlined" at bounding box center [120, 63] width 7 height 7
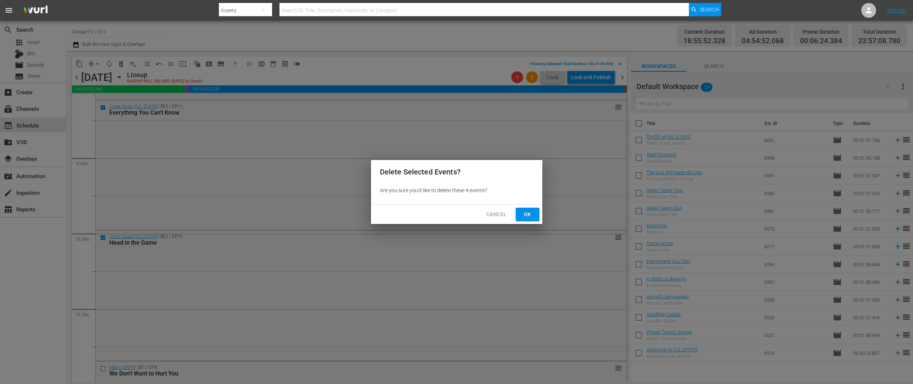
click at [530, 216] on span "Ok" at bounding box center [528, 214] width 12 height 9
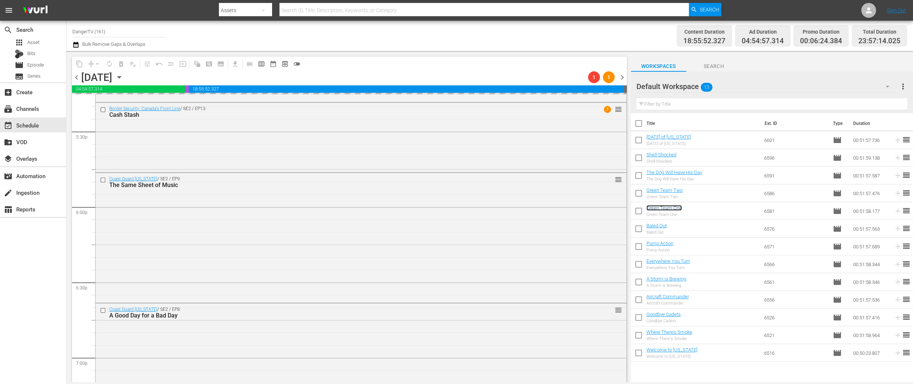
scroll to position [2602, 0]
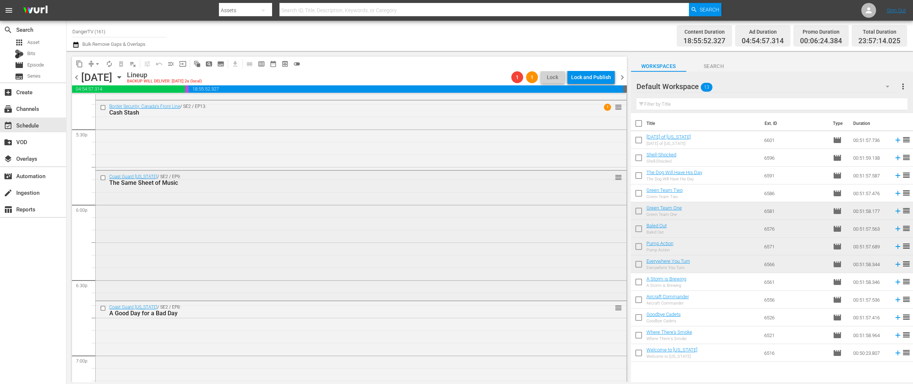
click at [104, 177] on input "checkbox" at bounding box center [104, 177] width 8 height 6
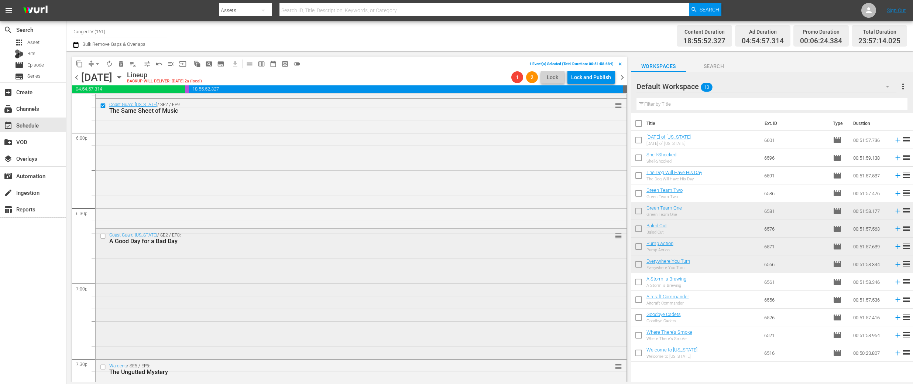
click at [104, 236] on input "checkbox" at bounding box center [104, 236] width 8 height 6
click at [123, 65] on span "delete_forever_outlined" at bounding box center [120, 63] width 7 height 7
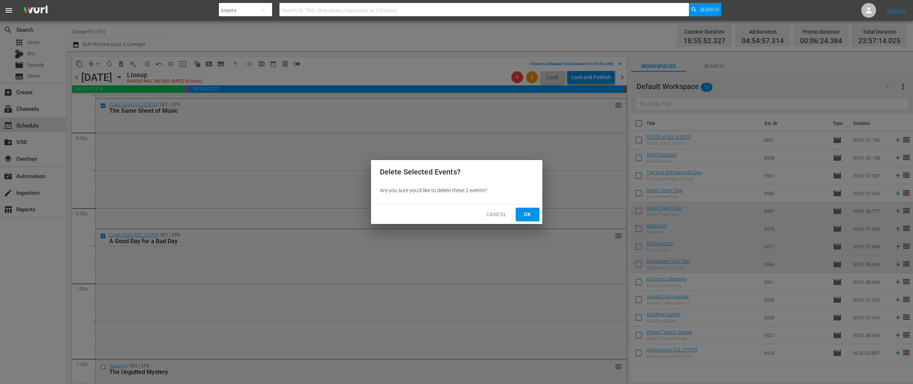
click at [525, 214] on span "Ok" at bounding box center [528, 214] width 12 height 9
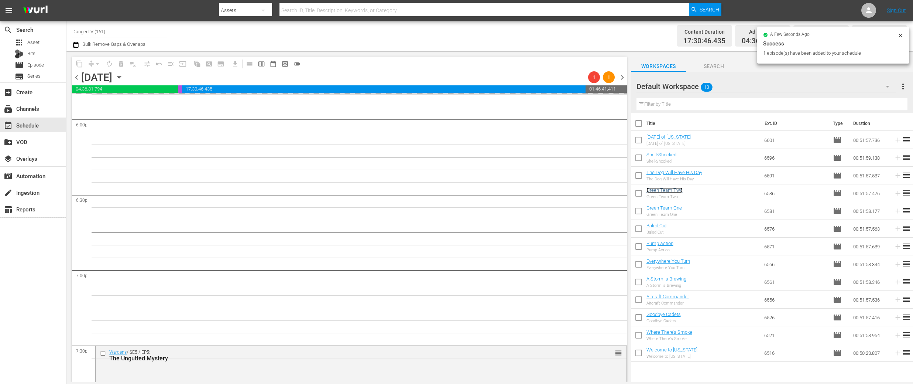
scroll to position [2688, 0]
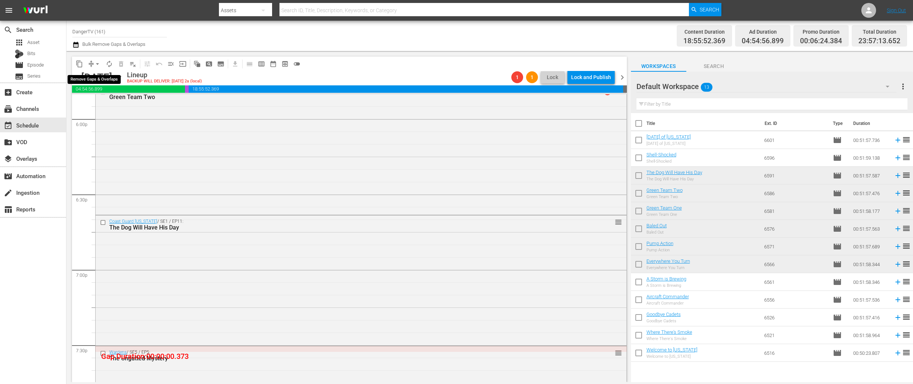
click at [98, 64] on span "arrow_drop_down" at bounding box center [97, 63] width 7 height 7
click at [121, 104] on li "Align to End of Previous Day" at bounding box center [98, 103] width 78 height 12
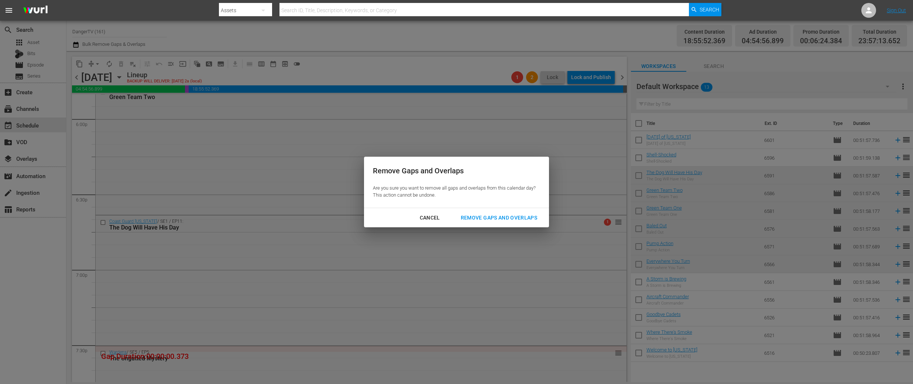
click at [492, 218] on div "Remove Gaps and Overlaps" at bounding box center [499, 217] width 88 height 9
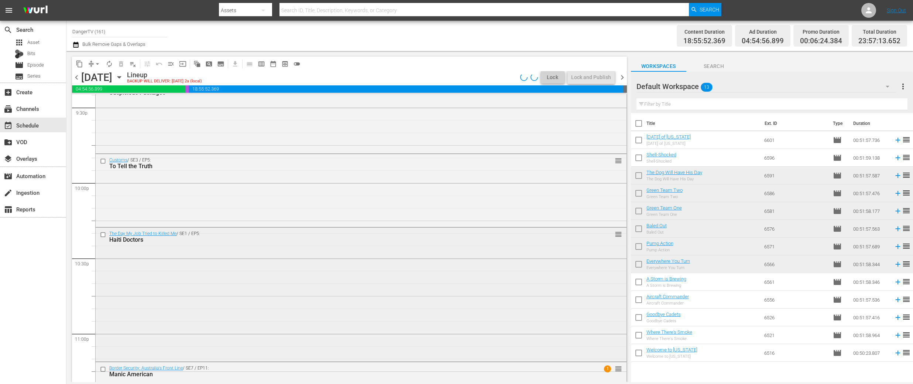
scroll to position [3354, 0]
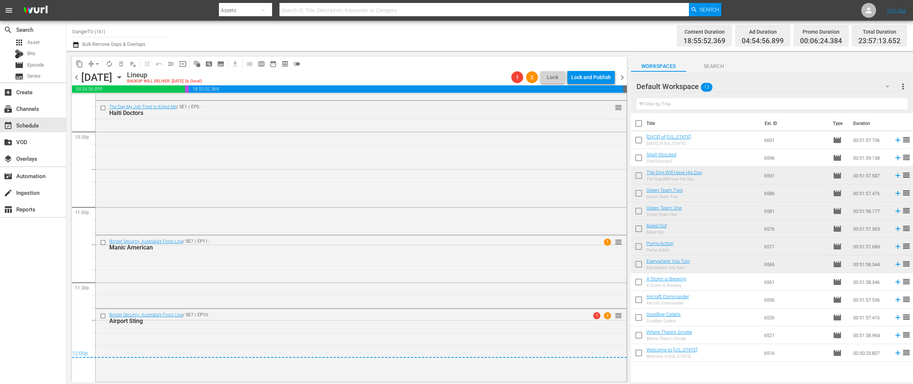
click at [621, 77] on span "chevron_right" at bounding box center [622, 77] width 9 height 9
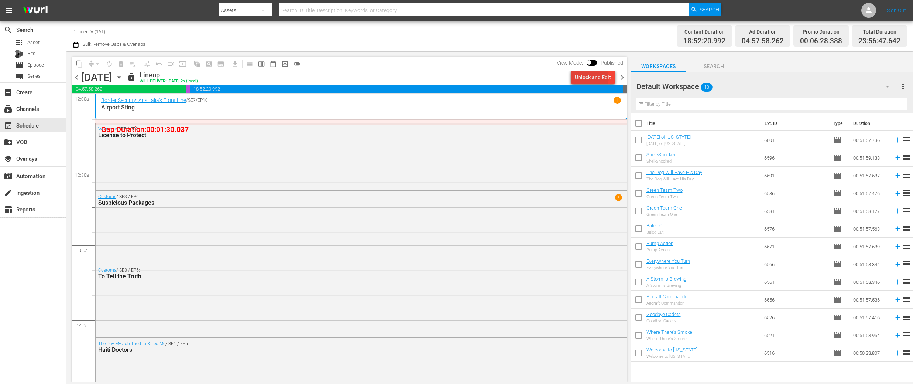
click at [594, 78] on div "Unlock and Edit" at bounding box center [593, 77] width 36 height 13
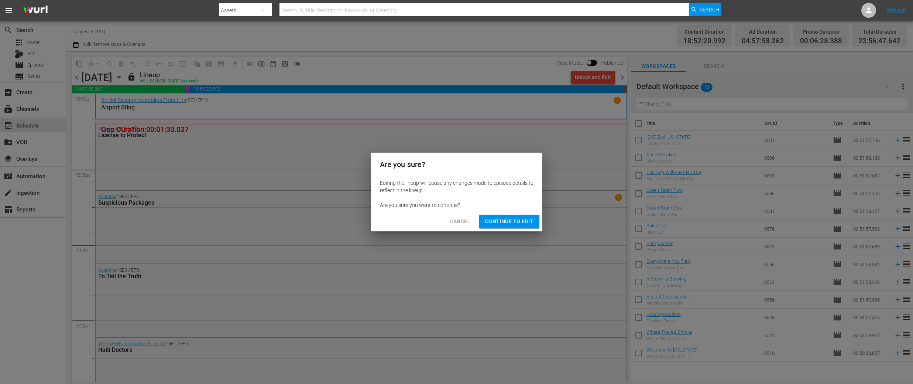
click at [505, 222] on span "Continue to Edit" at bounding box center [509, 221] width 48 height 9
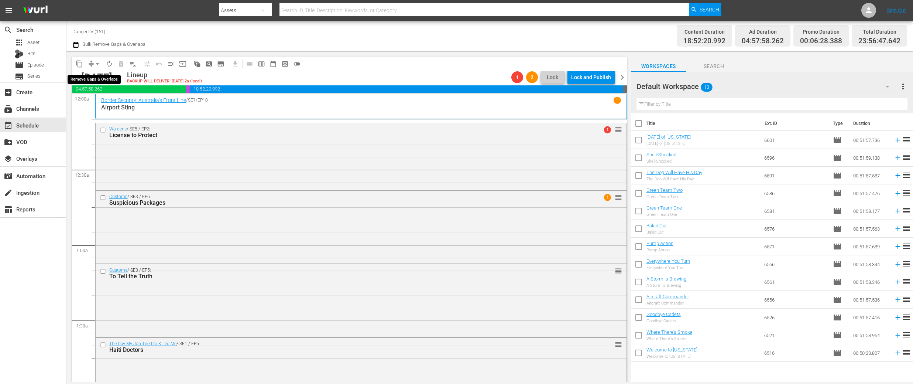
click at [97, 63] on span "arrow_drop_down" at bounding box center [97, 63] width 7 height 7
click at [101, 103] on li "Align to End of Previous Day" at bounding box center [98, 103] width 78 height 12
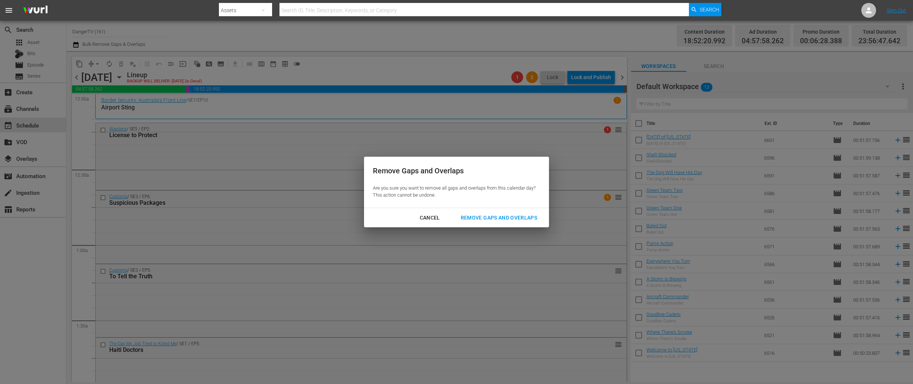
click at [485, 214] on div "Remove Gaps and Overlaps" at bounding box center [499, 217] width 88 height 9
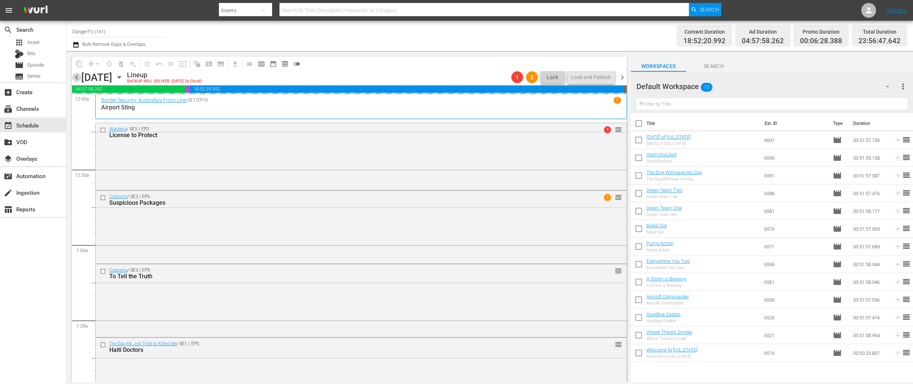
click at [77, 75] on span "chevron_left" at bounding box center [76, 77] width 9 height 9
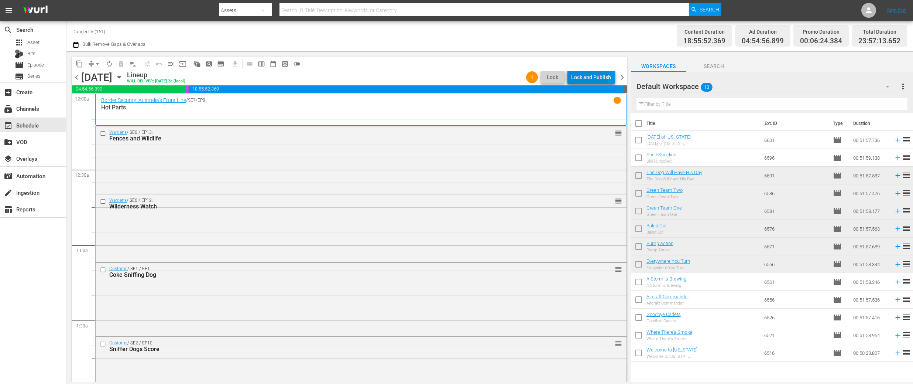
click at [591, 78] on div "Lock and Publish" at bounding box center [591, 77] width 40 height 13
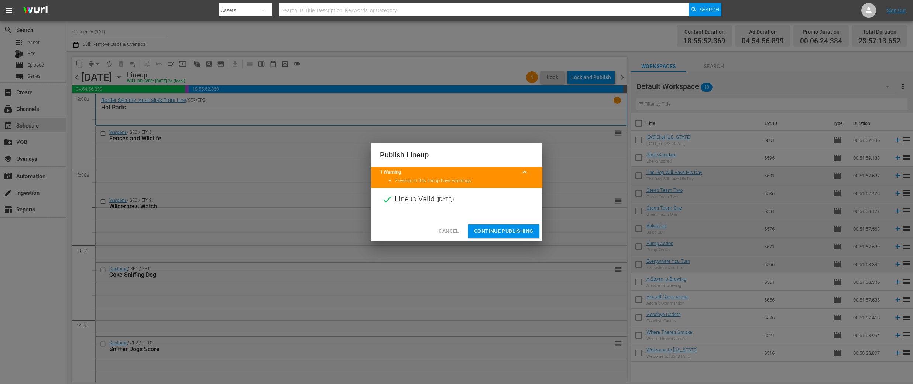
click at [504, 229] on span "Continue Publishing" at bounding box center [503, 230] width 59 height 9
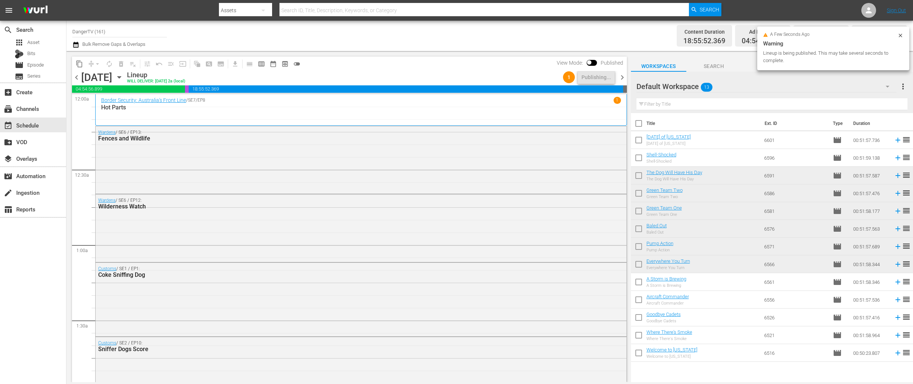
click at [622, 76] on span "chevron_right" at bounding box center [622, 77] width 9 height 9
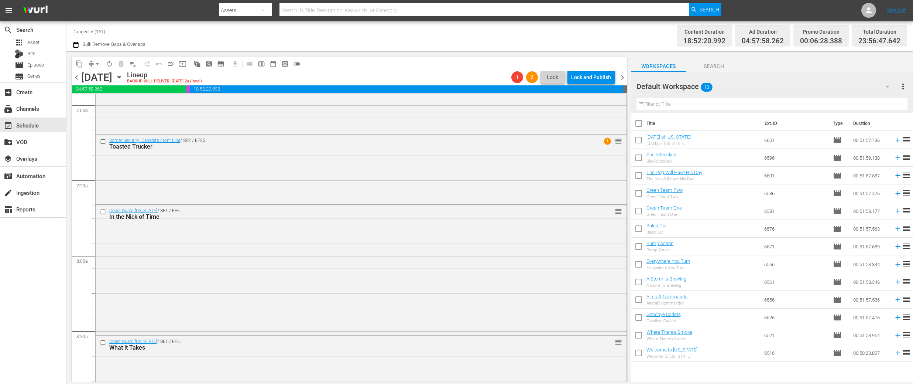
scroll to position [1051, 0]
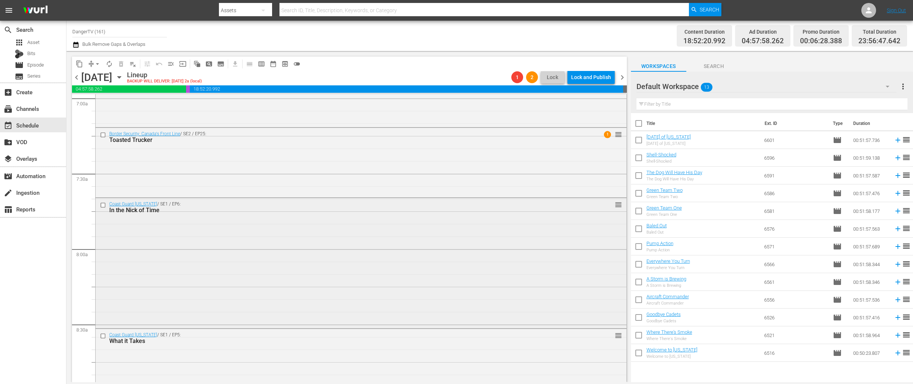
click at [104, 205] on input "checkbox" at bounding box center [104, 205] width 8 height 6
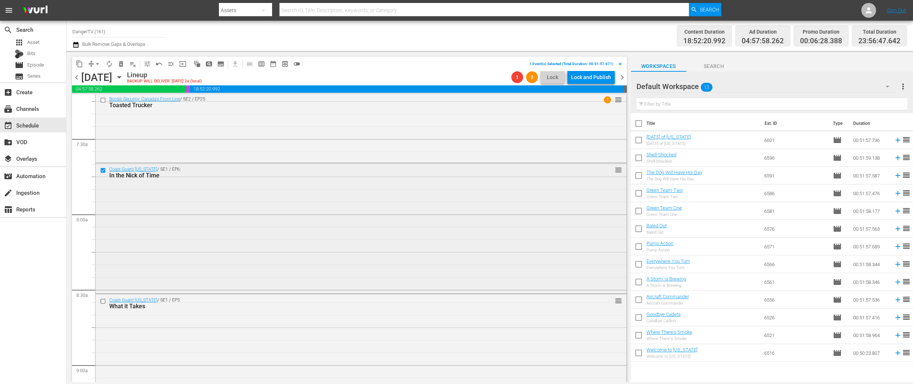
scroll to position [1134, 0]
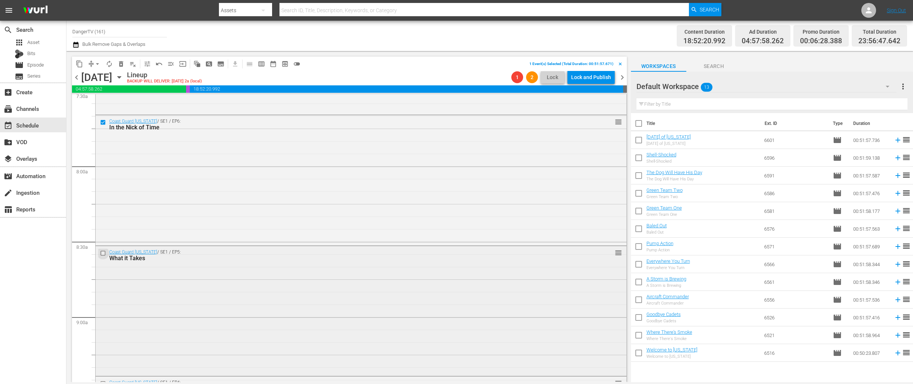
click at [104, 254] on input "checkbox" at bounding box center [104, 253] width 8 height 6
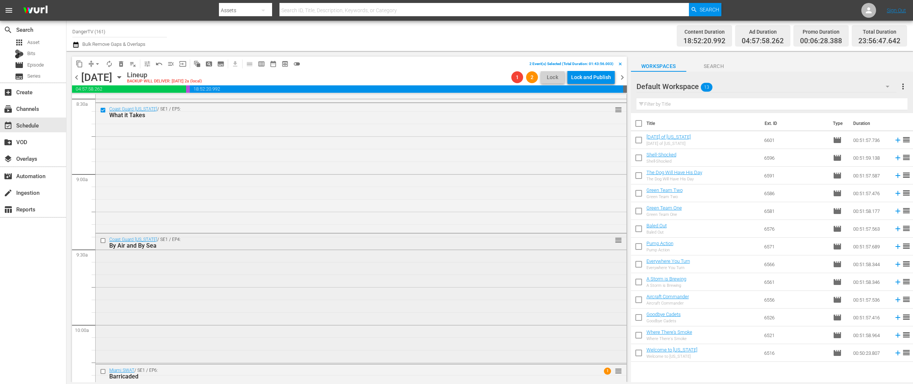
click at [104, 239] on input "checkbox" at bounding box center [104, 241] width 8 height 6
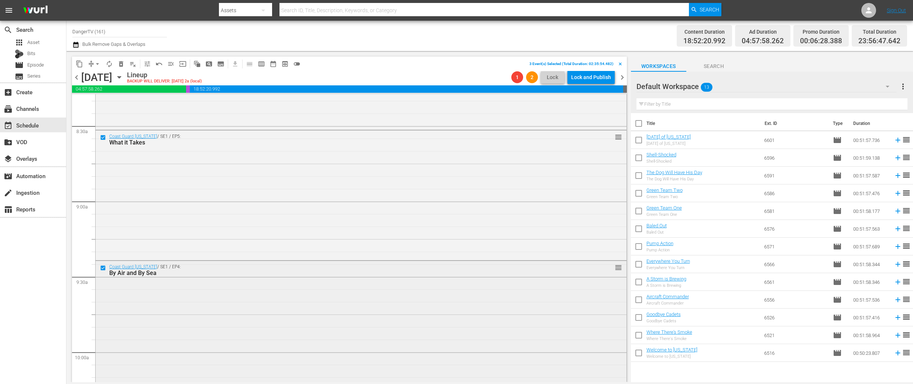
scroll to position [1248, 0]
click at [120, 62] on span "delete_forever_outlined" at bounding box center [120, 63] width 7 height 7
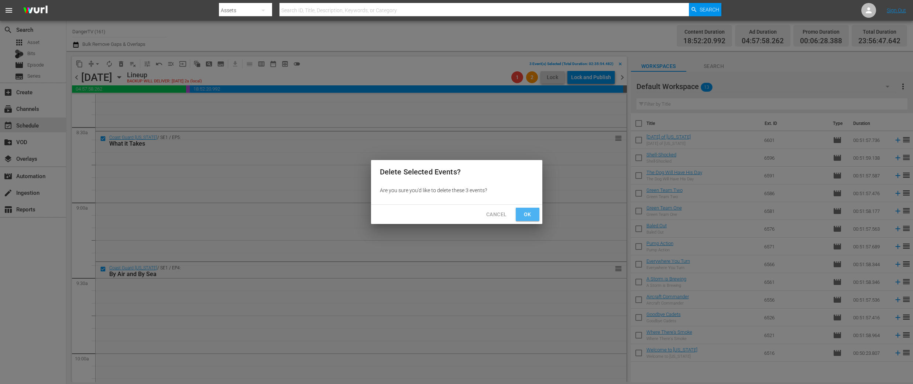
drag, startPoint x: 525, startPoint y: 214, endPoint x: 427, endPoint y: 218, distance: 98.7
click at [525, 214] on span "Ok" at bounding box center [528, 214] width 12 height 9
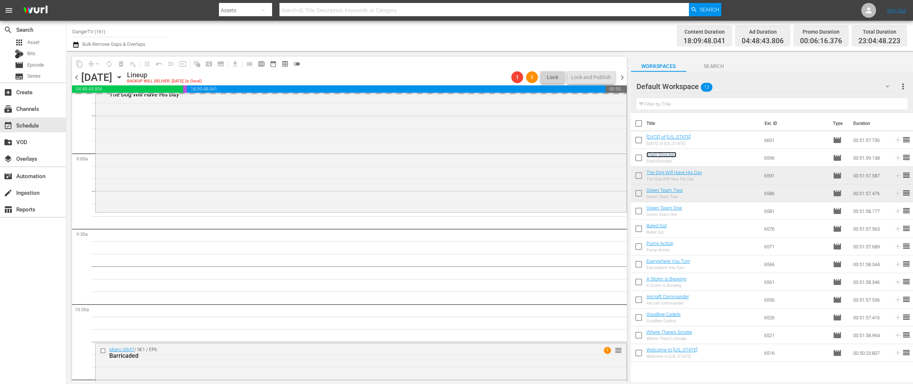
scroll to position [1352, 0]
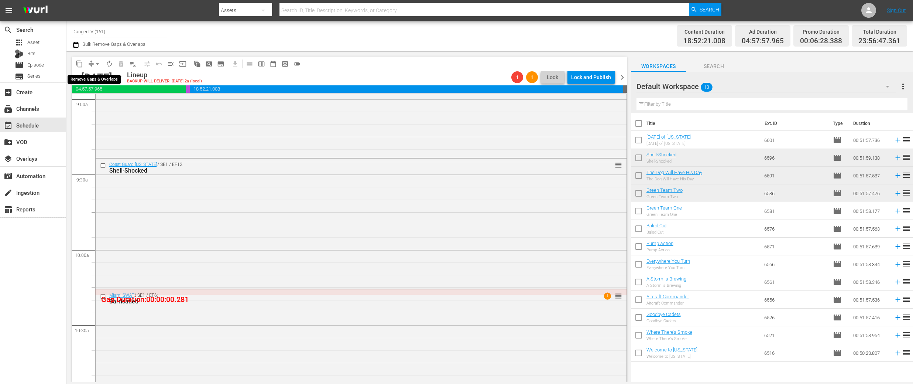
click at [99, 63] on span "arrow_drop_down" at bounding box center [97, 63] width 7 height 7
click at [110, 101] on li "Align to End of Previous Day" at bounding box center [98, 103] width 78 height 12
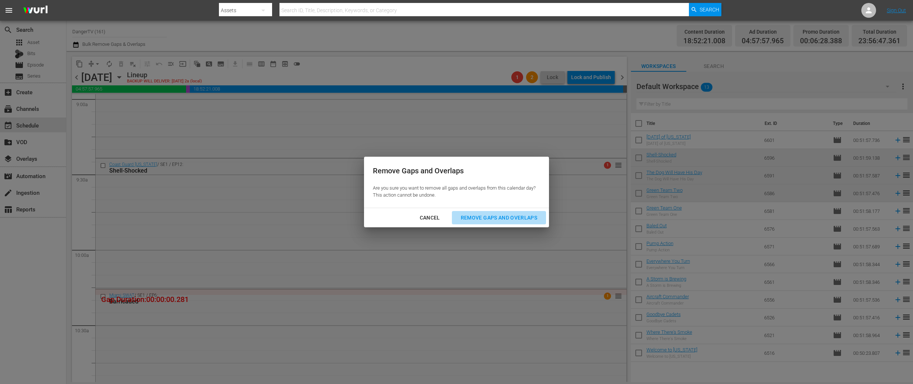
click at [495, 215] on div "Remove Gaps and Overlaps" at bounding box center [499, 217] width 88 height 9
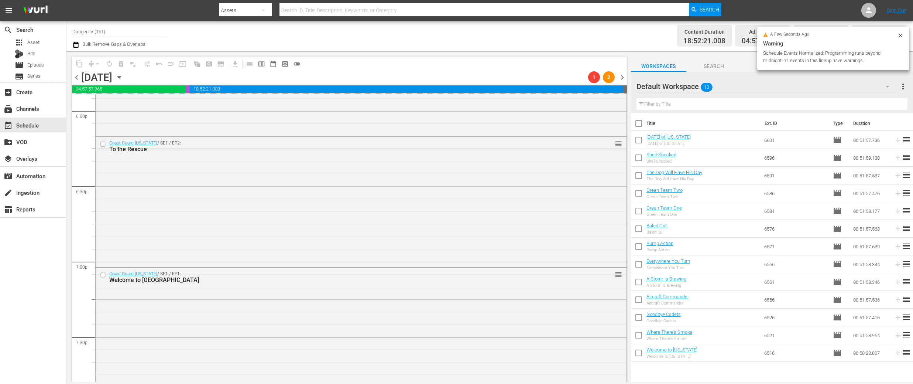
scroll to position [2698, 0]
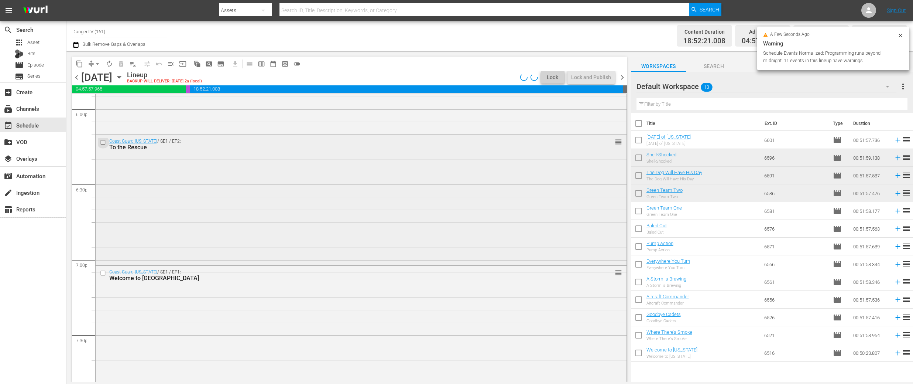
click at [103, 141] on input "checkbox" at bounding box center [104, 142] width 8 height 6
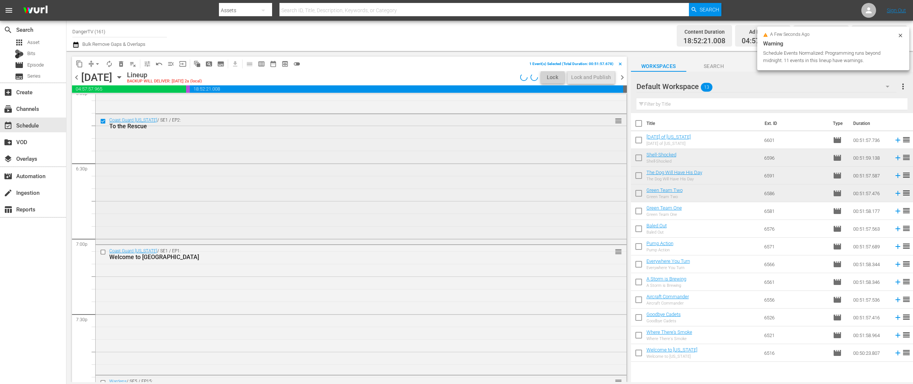
scroll to position [2729, 0]
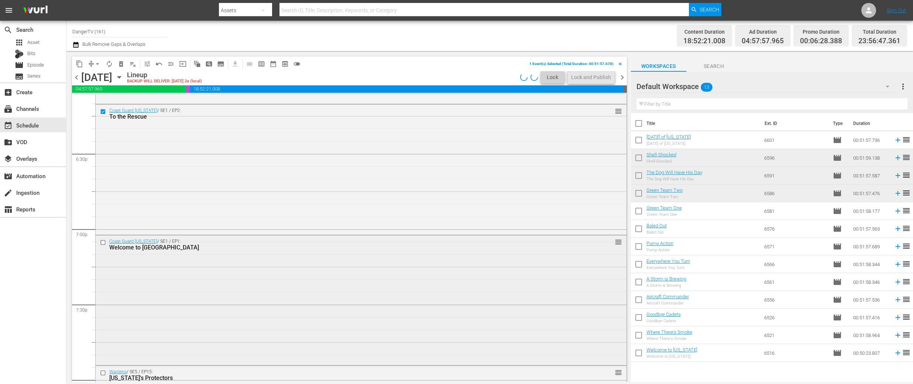
click at [103, 242] on input "checkbox" at bounding box center [104, 242] width 8 height 6
click at [122, 64] on span "delete_forever_outlined" at bounding box center [120, 63] width 7 height 7
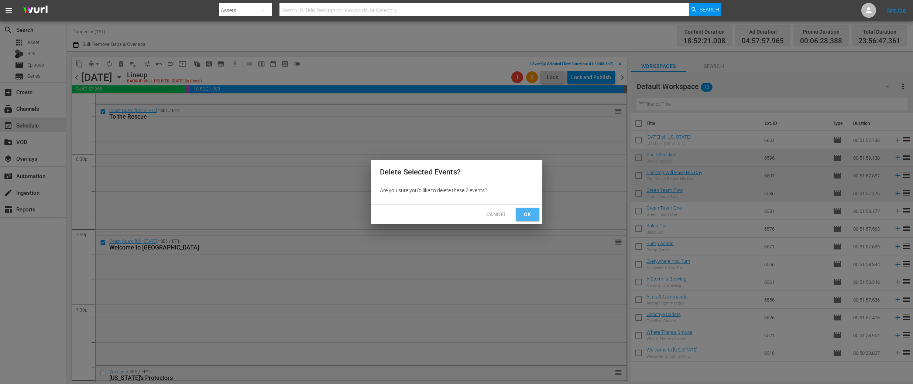
click at [529, 213] on span "Ok" at bounding box center [528, 214] width 12 height 9
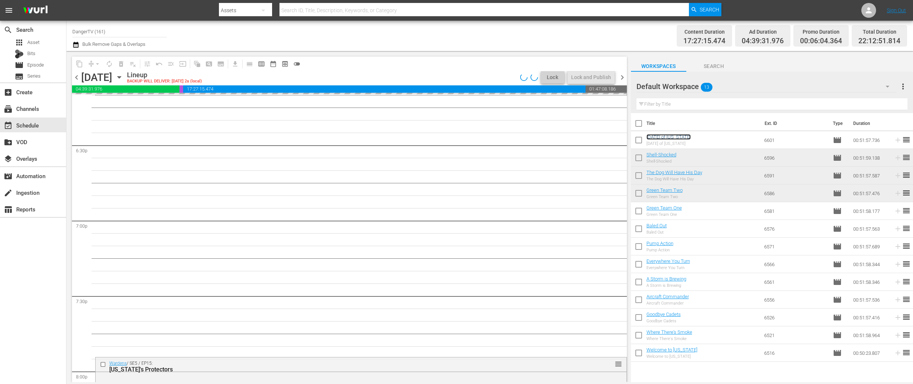
scroll to position [2751, 0]
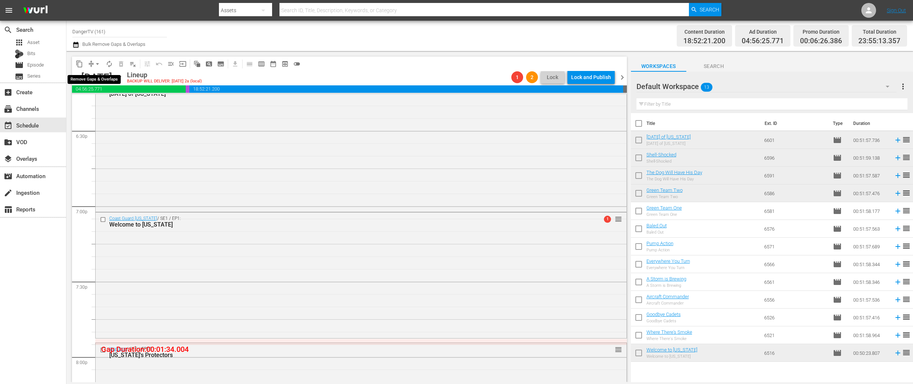
click at [98, 64] on span "arrow_drop_down" at bounding box center [97, 63] width 7 height 7
click at [100, 102] on li "Align to End of Previous Day" at bounding box center [98, 103] width 78 height 12
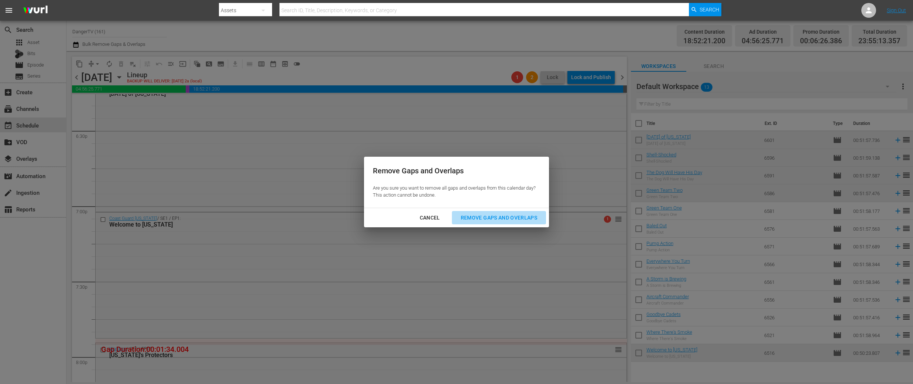
click at [522, 218] on div "Remove Gaps and Overlaps" at bounding box center [499, 217] width 88 height 9
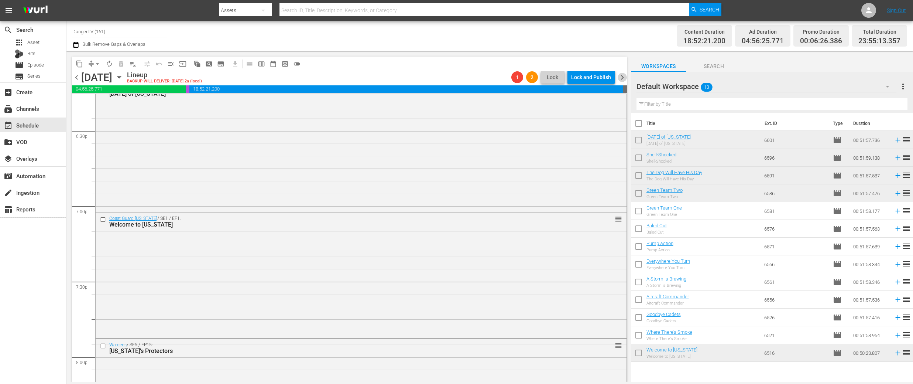
click at [621, 79] on span "chevron_right" at bounding box center [622, 77] width 9 height 9
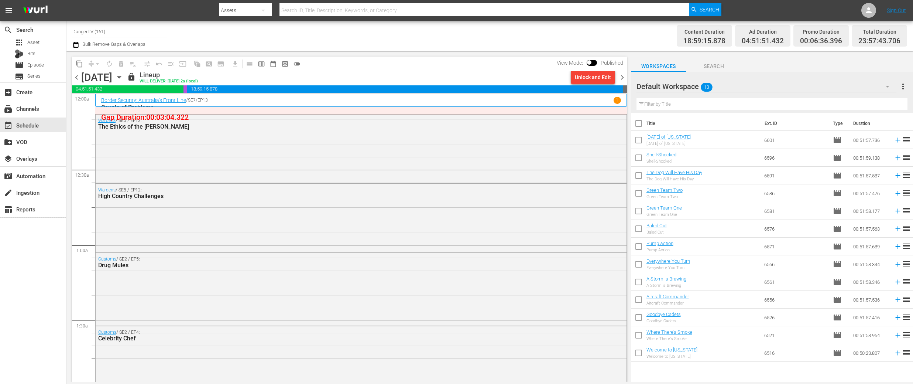
click at [594, 77] on div "Unlock and Edit" at bounding box center [593, 77] width 36 height 13
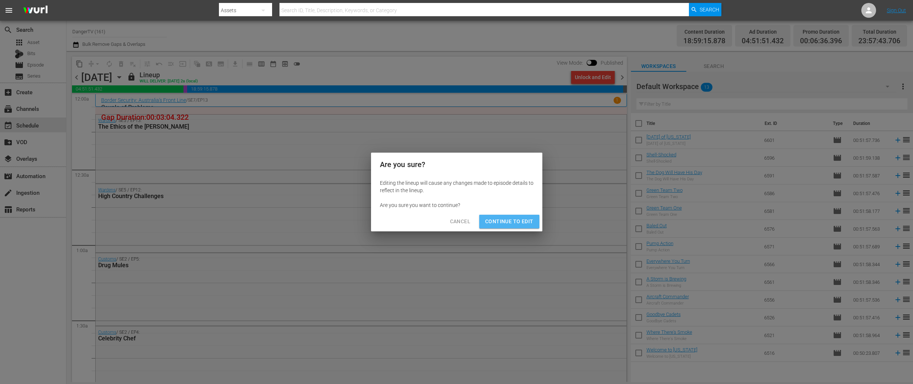
click at [519, 225] on span "Continue to Edit" at bounding box center [509, 221] width 48 height 9
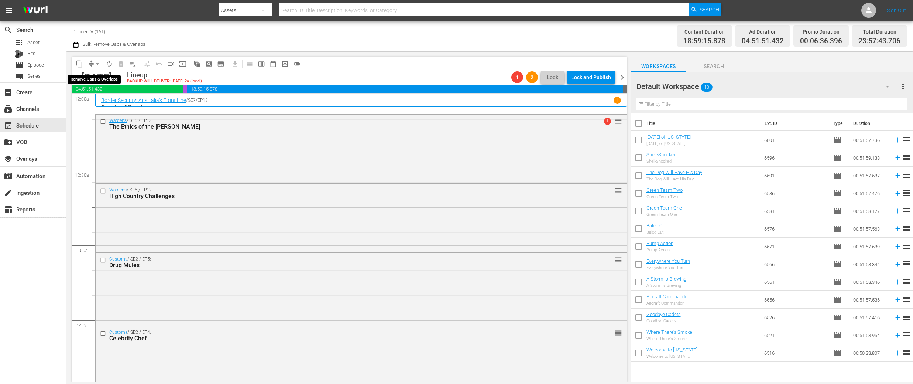
click at [98, 64] on span "arrow_drop_down" at bounding box center [97, 63] width 7 height 7
click at [110, 100] on li "Align to End of Previous Day" at bounding box center [98, 103] width 78 height 12
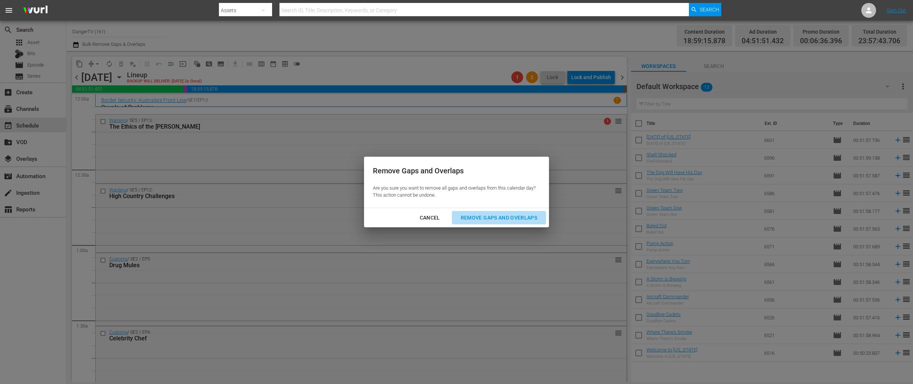
click at [468, 216] on div "Remove Gaps and Overlaps" at bounding box center [499, 217] width 88 height 9
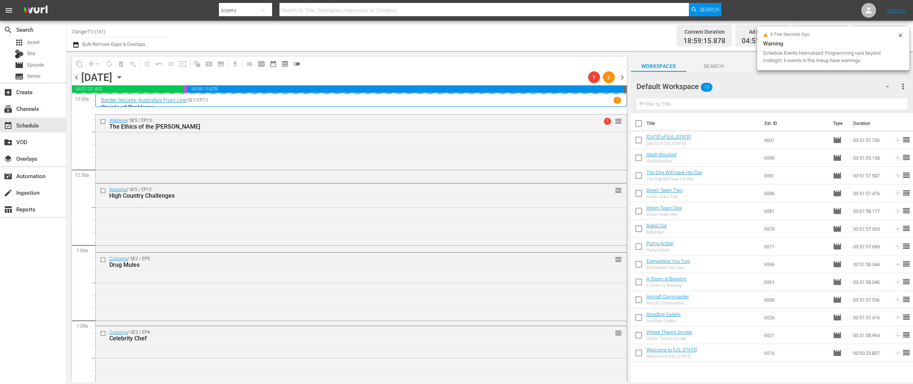
click at [77, 76] on span "chevron_left" at bounding box center [76, 77] width 9 height 9
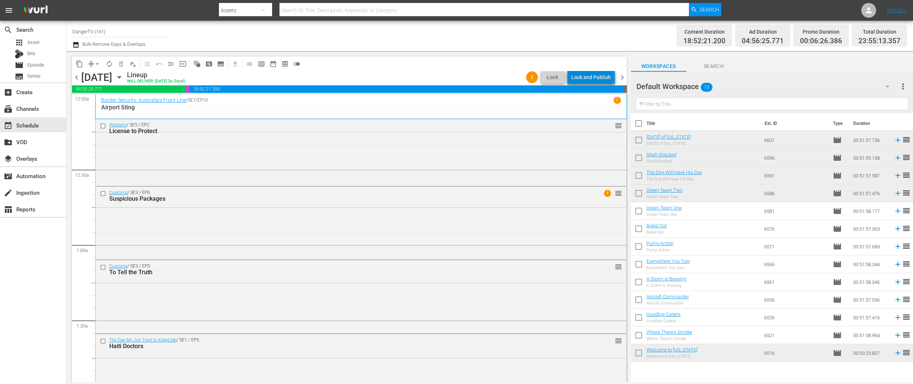
click at [593, 78] on div "Lock and Publish" at bounding box center [591, 77] width 40 height 13
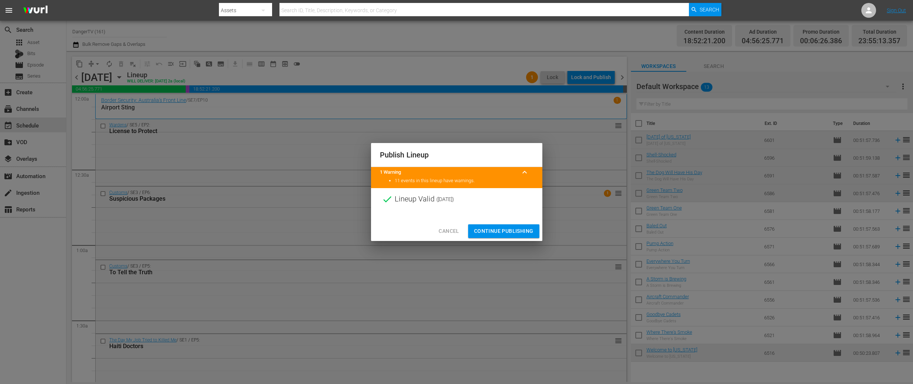
click at [500, 233] on span "Continue Publishing" at bounding box center [503, 230] width 59 height 9
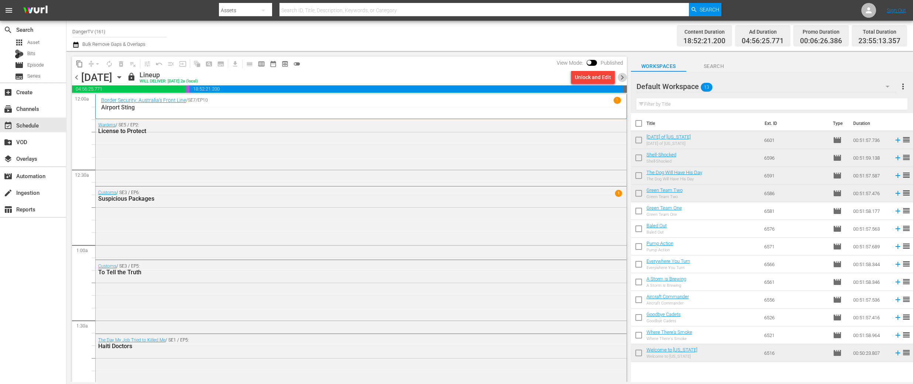
click at [622, 79] on span "chevron_right" at bounding box center [622, 77] width 9 height 9
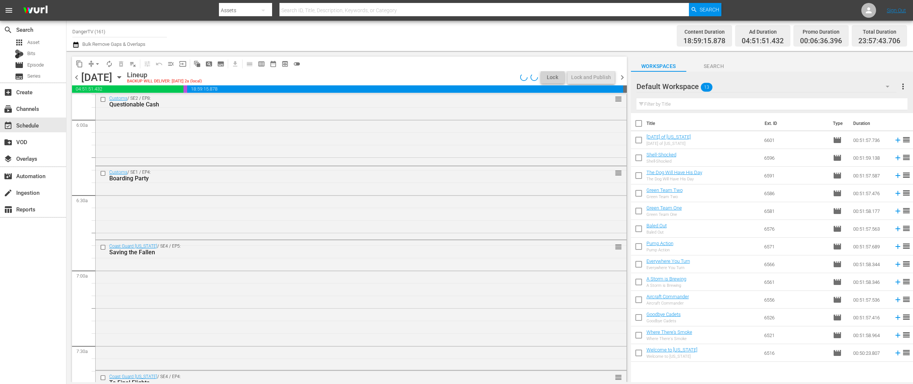
scroll to position [928, 0]
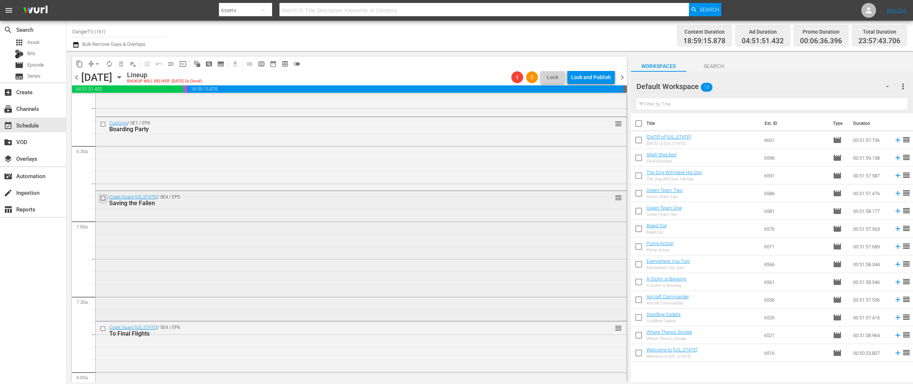
click at [104, 197] on input "checkbox" at bounding box center [104, 198] width 8 height 6
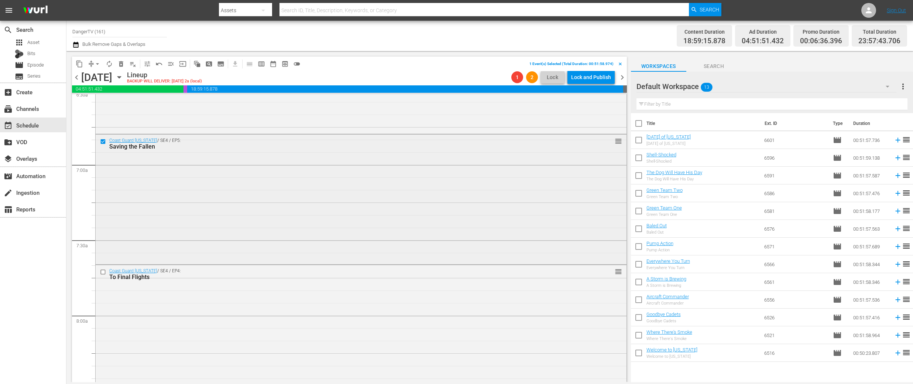
scroll to position [1027, 0]
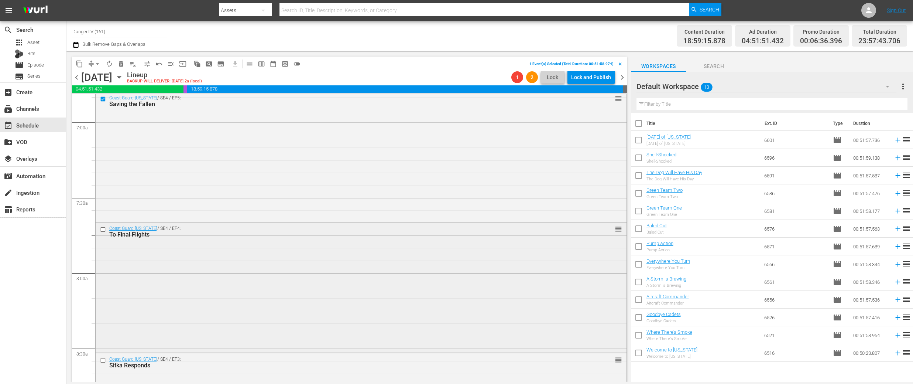
click at [103, 228] on input "checkbox" at bounding box center [104, 229] width 8 height 6
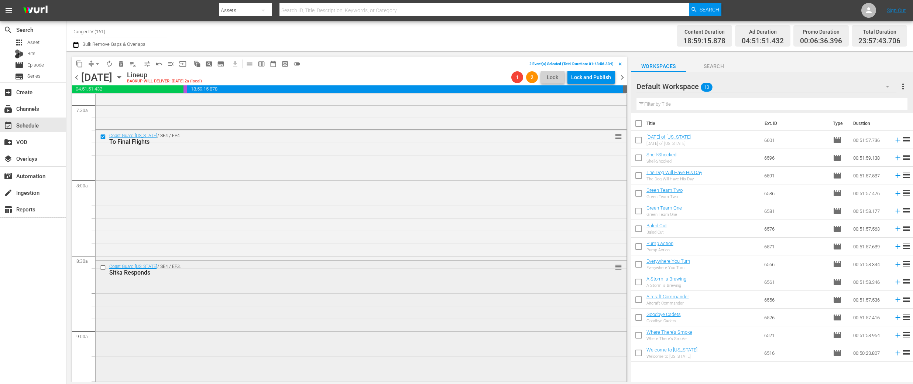
scroll to position [1120, 0]
click at [104, 269] on input "checkbox" at bounding box center [104, 267] width 8 height 6
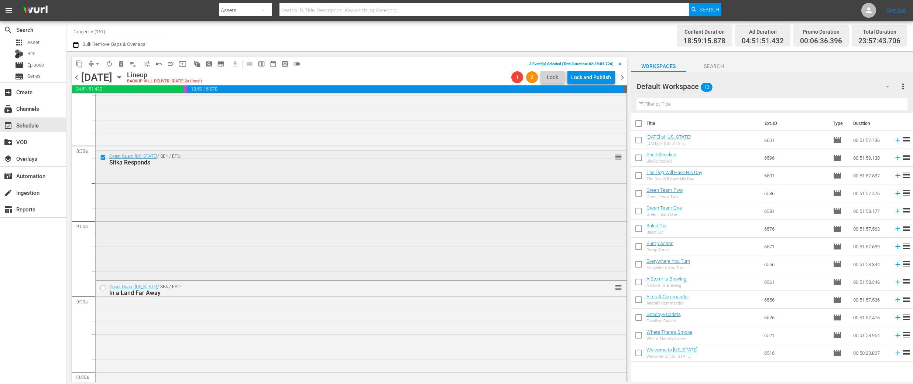
scroll to position [1285, 0]
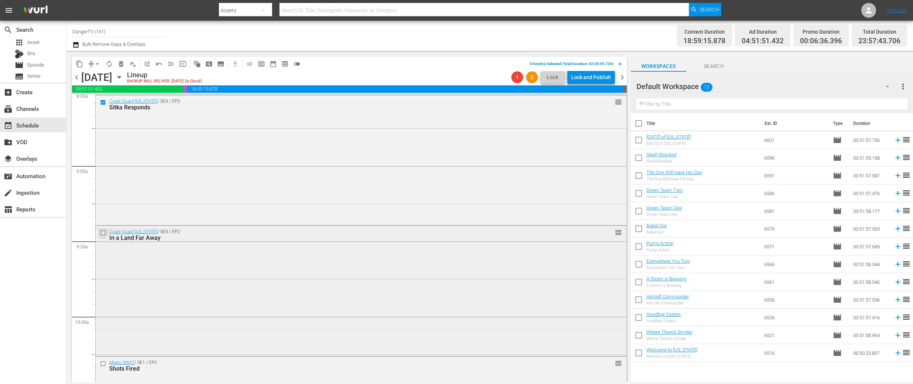
click at [103, 232] on input "checkbox" at bounding box center [104, 233] width 8 height 6
click at [122, 66] on span "delete_forever_outlined" at bounding box center [120, 63] width 7 height 7
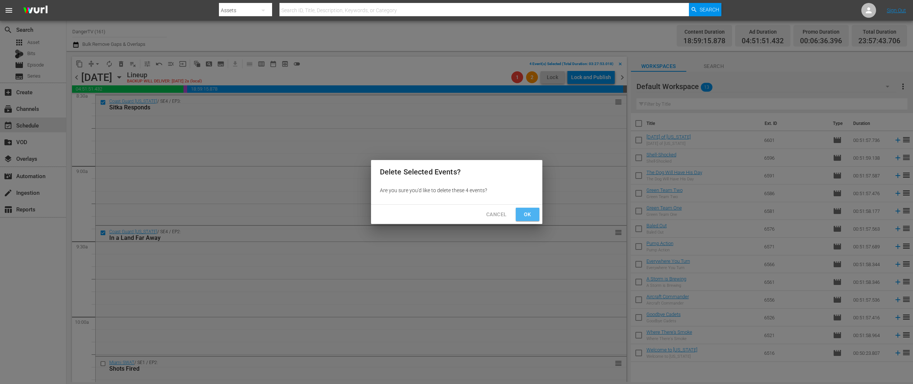
click at [532, 218] on span "Ok" at bounding box center [528, 214] width 12 height 9
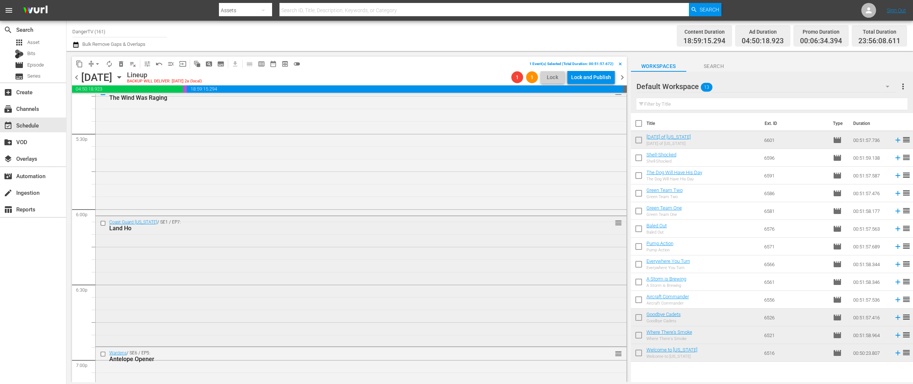
scroll to position [2609, 0]
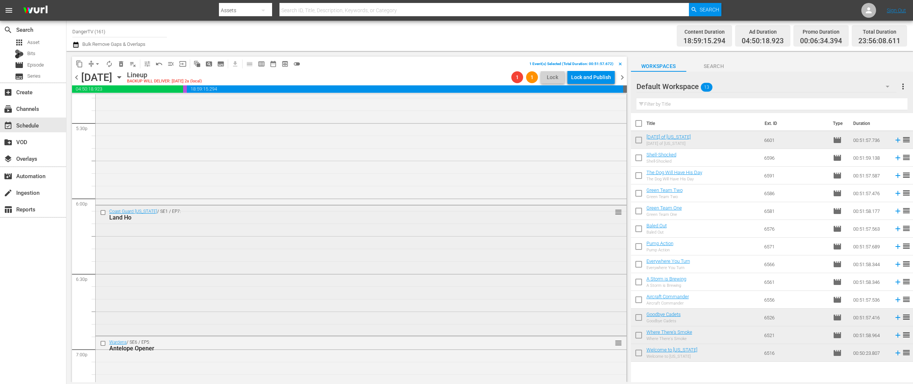
click at [103, 213] on input "checkbox" at bounding box center [104, 212] width 8 height 6
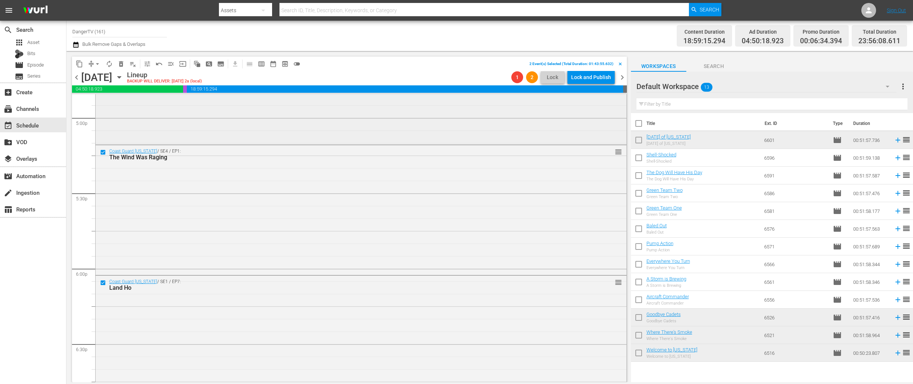
scroll to position [2540, 0]
click at [123, 64] on span "delete_forever_outlined" at bounding box center [120, 63] width 7 height 7
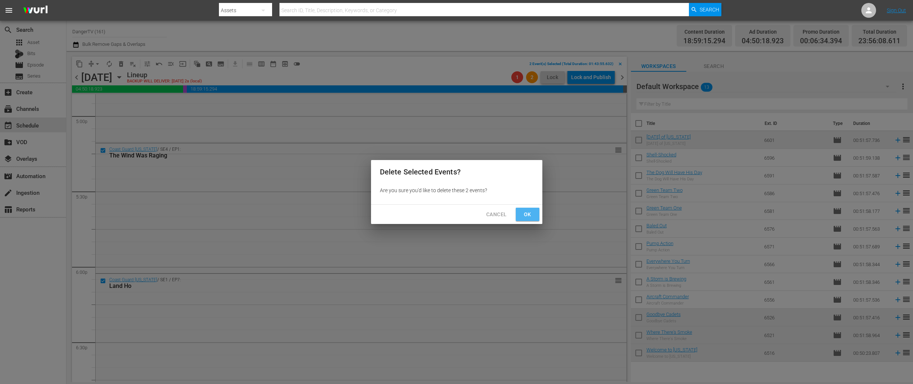
click at [526, 212] on span "Ok" at bounding box center [528, 214] width 12 height 9
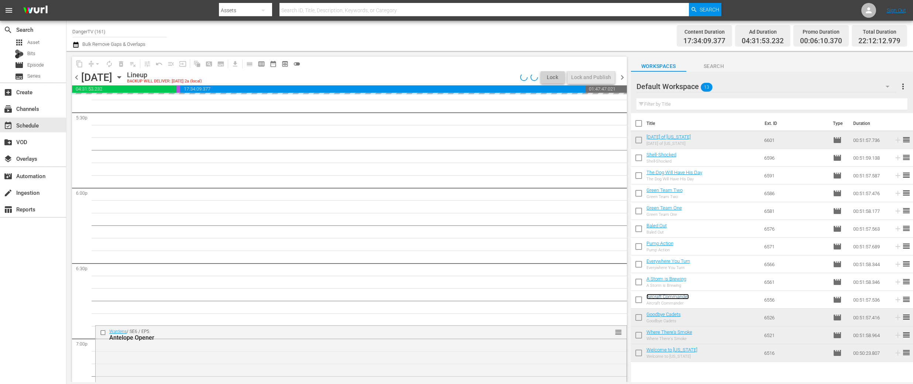
scroll to position [2620, 0]
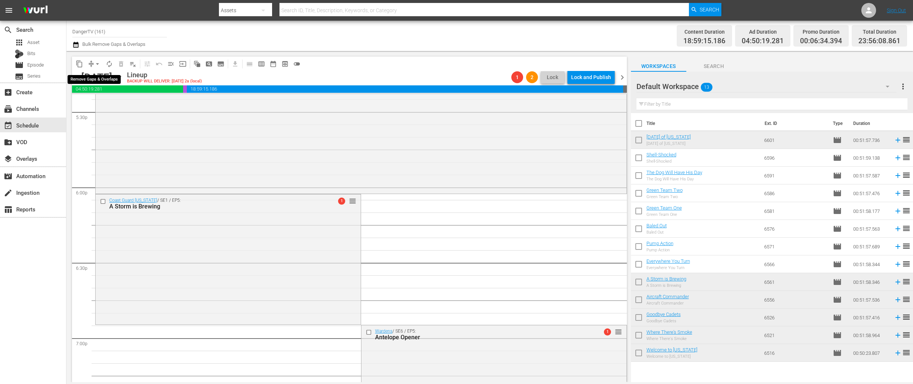
click at [98, 64] on span "arrow_drop_down" at bounding box center [97, 63] width 7 height 7
click at [103, 95] on li "Align to First Episode" at bounding box center [98, 91] width 78 height 12
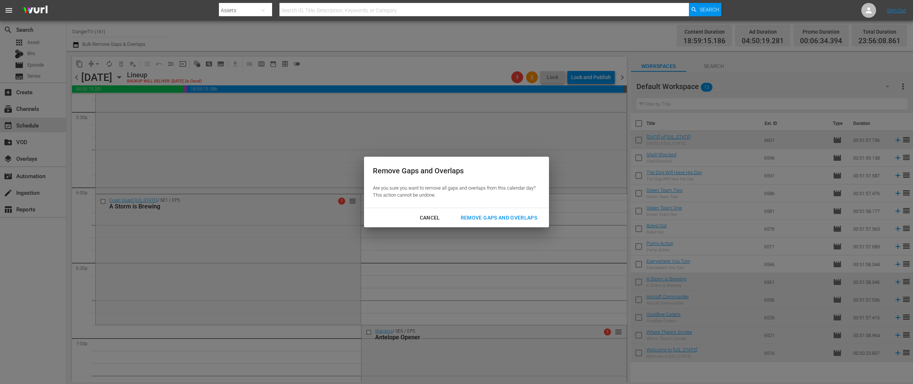
click at [433, 220] on div "Cancel" at bounding box center [430, 217] width 32 height 9
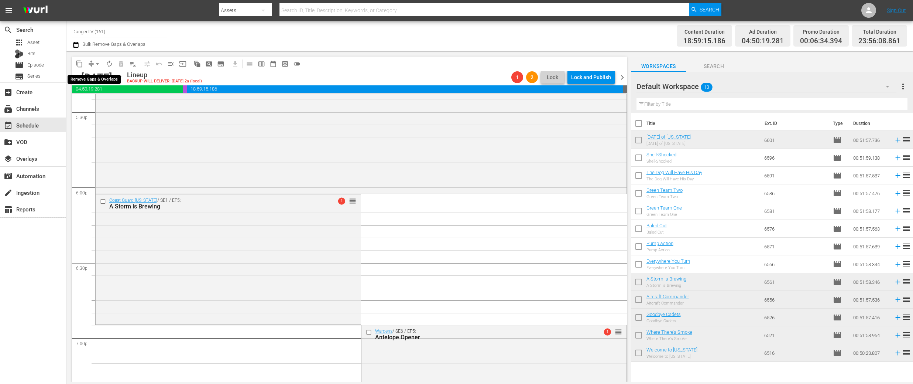
click at [97, 64] on span "arrow_drop_down" at bounding box center [97, 63] width 7 height 7
click at [107, 102] on li "Align to End of Previous Day" at bounding box center [98, 103] width 78 height 12
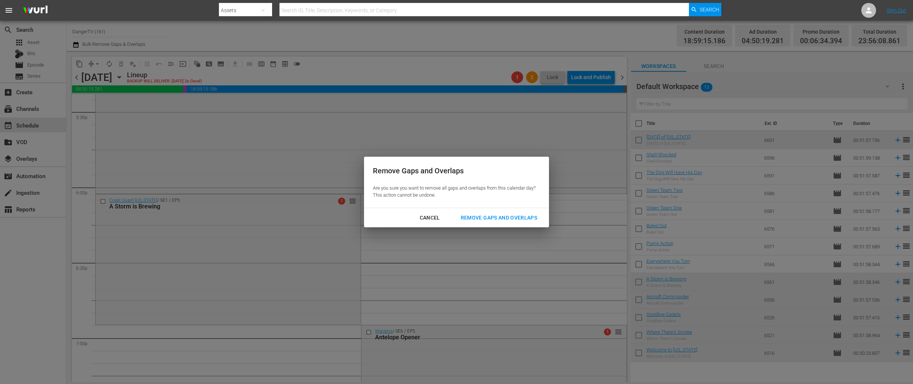
click at [488, 214] on div "Remove Gaps and Overlaps" at bounding box center [499, 217] width 88 height 9
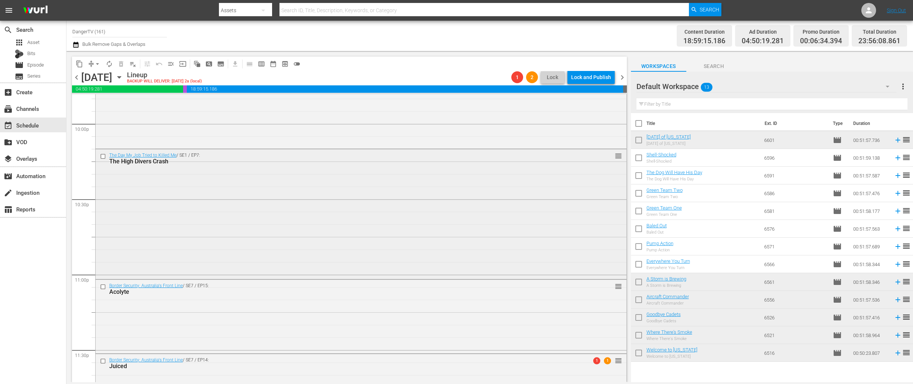
scroll to position [3332, 0]
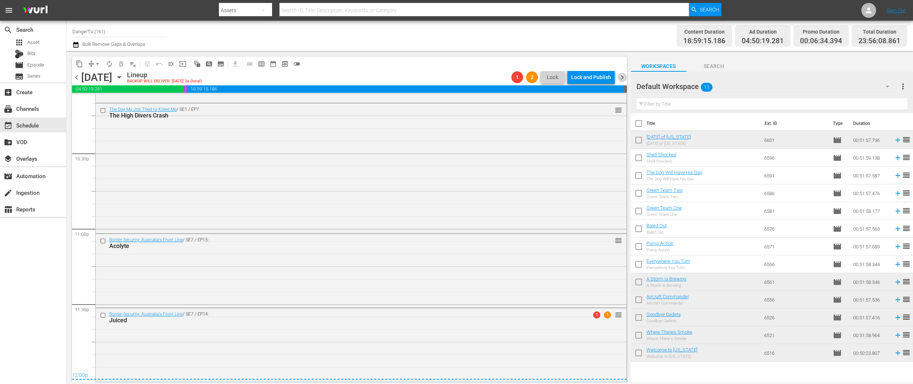
drag, startPoint x: 621, startPoint y: 76, endPoint x: 620, endPoint y: 81, distance: 5.6
click at [621, 76] on span "chevron_right" at bounding box center [622, 77] width 9 height 9
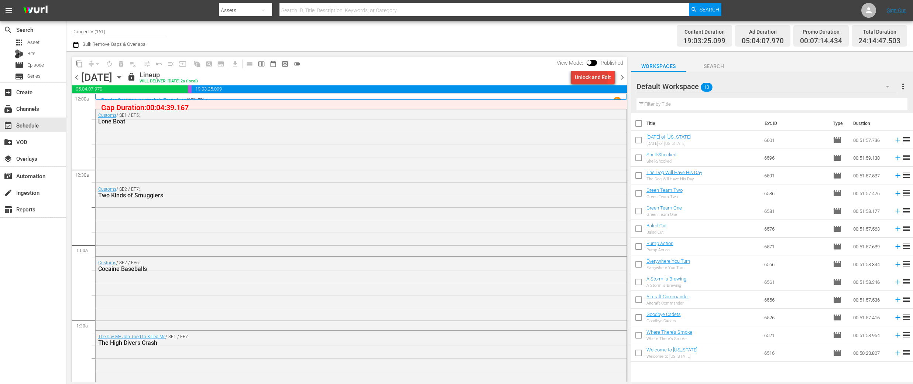
click at [591, 78] on div "Unlock and Edit" at bounding box center [593, 77] width 36 height 13
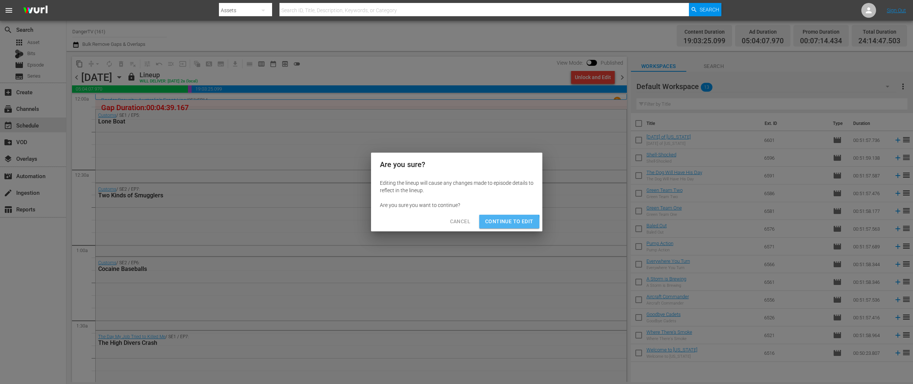
click at [494, 225] on span "Continue to Edit" at bounding box center [509, 221] width 48 height 9
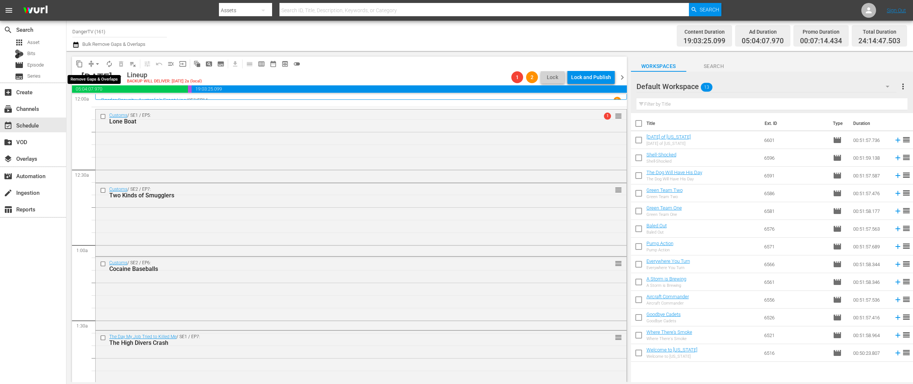
click at [96, 63] on span "arrow_drop_down" at bounding box center [97, 63] width 7 height 7
click at [96, 101] on li "Align to End of Previous Day" at bounding box center [98, 103] width 78 height 12
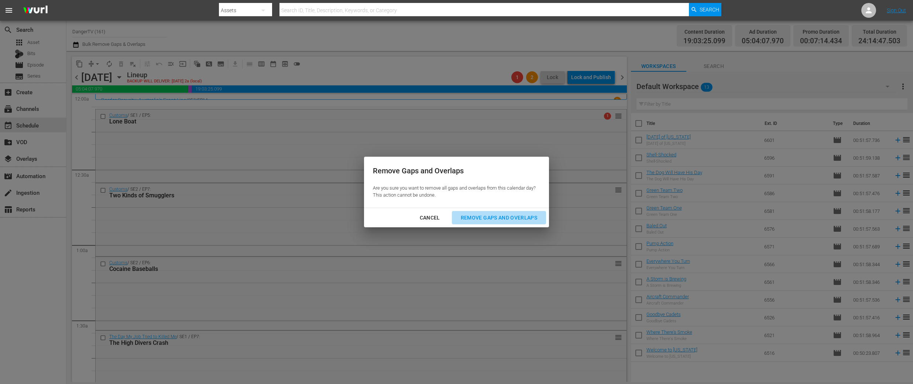
click at [533, 218] on div "Remove Gaps and Overlaps" at bounding box center [499, 217] width 88 height 9
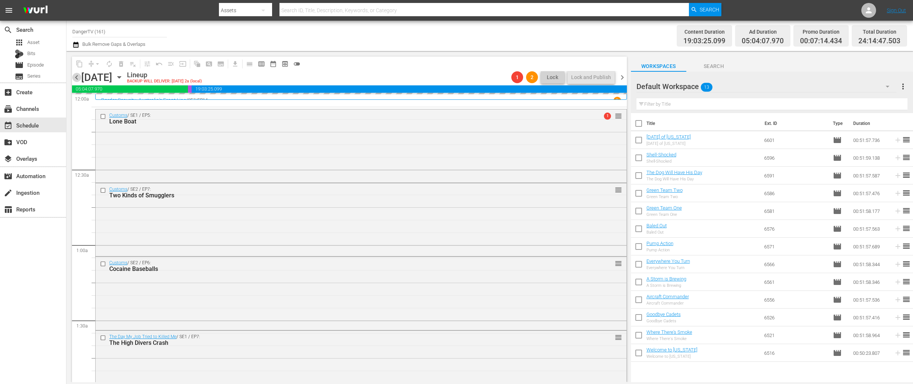
click at [76, 76] on span "chevron_left" at bounding box center [76, 77] width 9 height 9
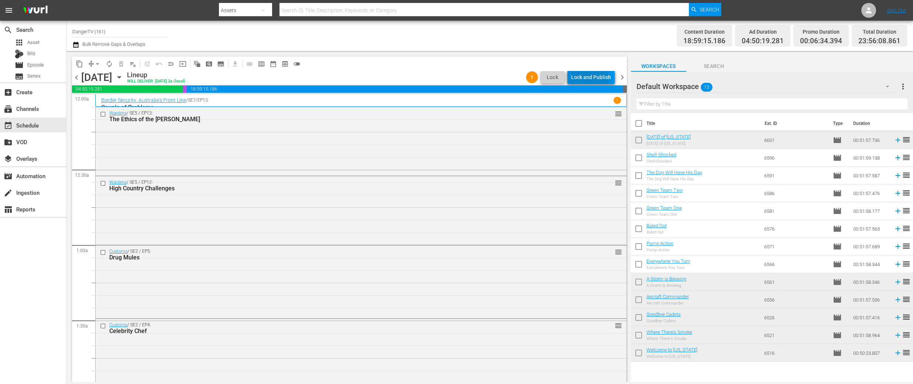
click at [584, 79] on div "Lock and Publish" at bounding box center [591, 77] width 40 height 13
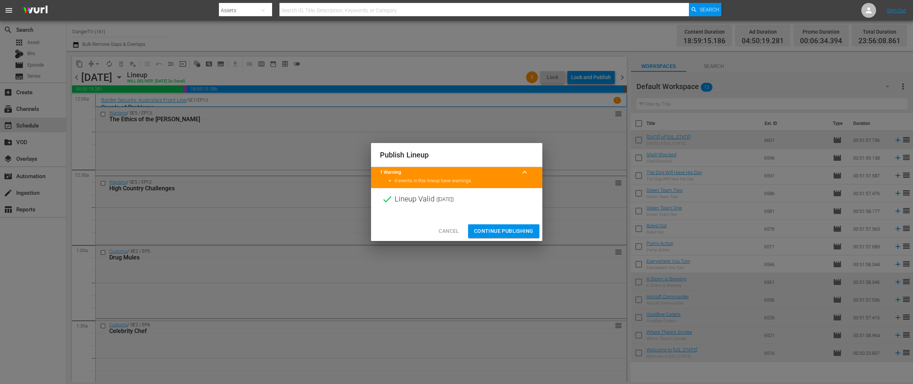
click at [503, 231] on span "Continue Publishing" at bounding box center [503, 230] width 59 height 9
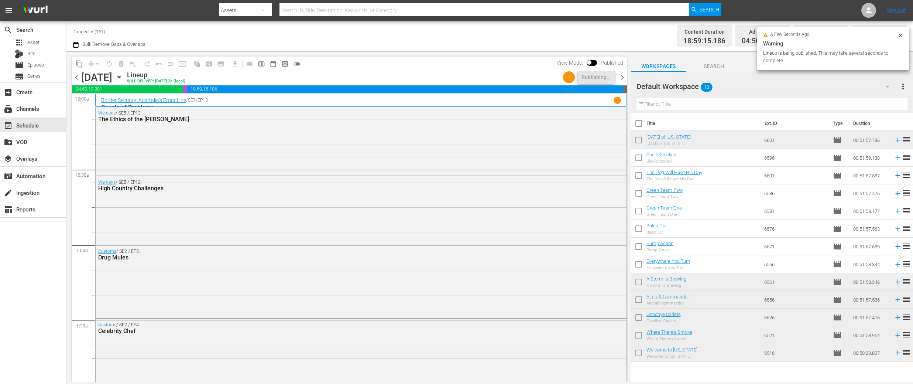
click at [623, 76] on span "chevron_right" at bounding box center [622, 77] width 9 height 9
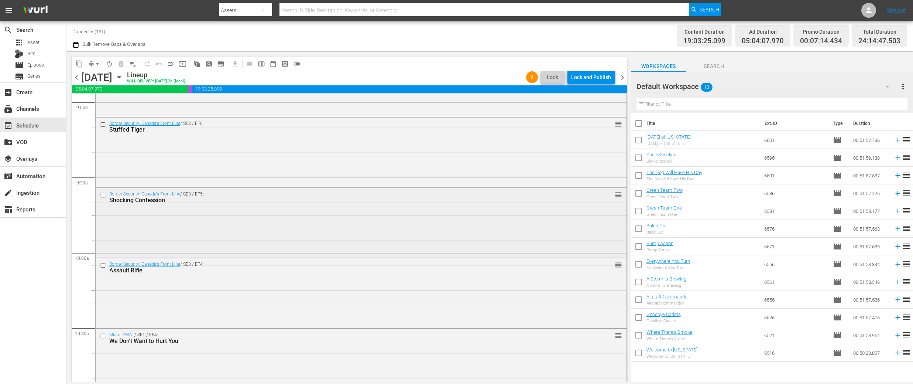
scroll to position [1345, 0]
click at [103, 269] on input "checkbox" at bounding box center [104, 269] width 8 height 6
click at [102, 199] on input "checkbox" at bounding box center [104, 199] width 8 height 6
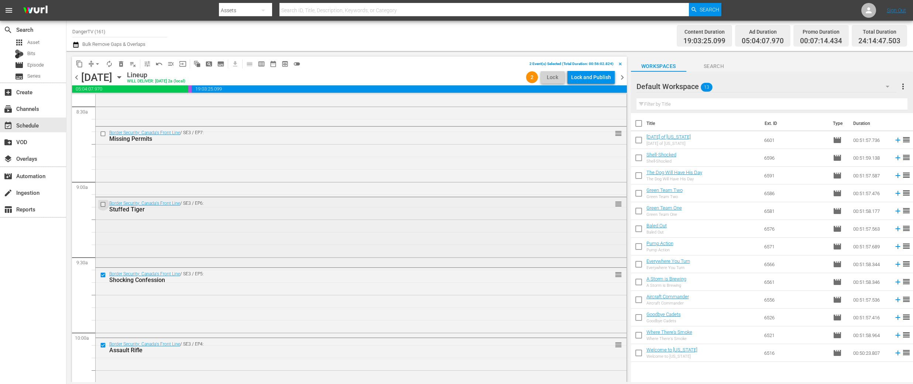
click at [104, 204] on input "checkbox" at bounding box center [104, 204] width 8 height 6
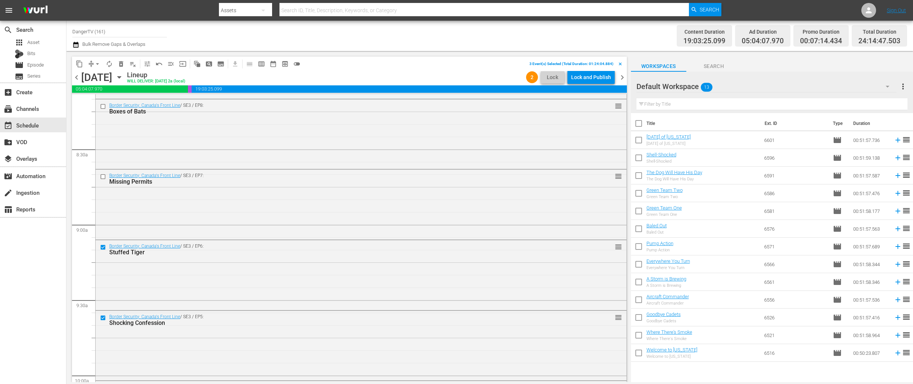
scroll to position [1198, 0]
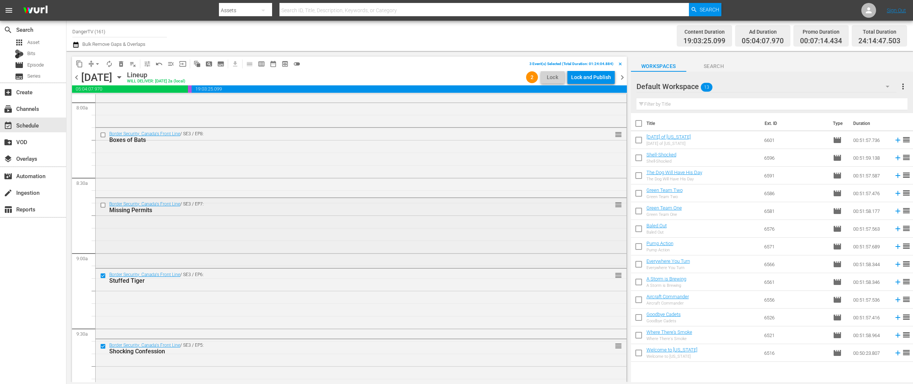
click at [103, 204] on input "checkbox" at bounding box center [104, 205] width 8 height 6
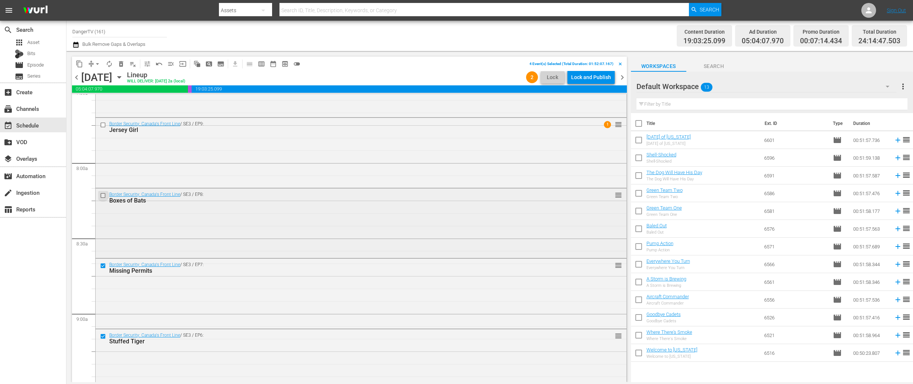
click at [102, 197] on input "checkbox" at bounding box center [104, 195] width 8 height 6
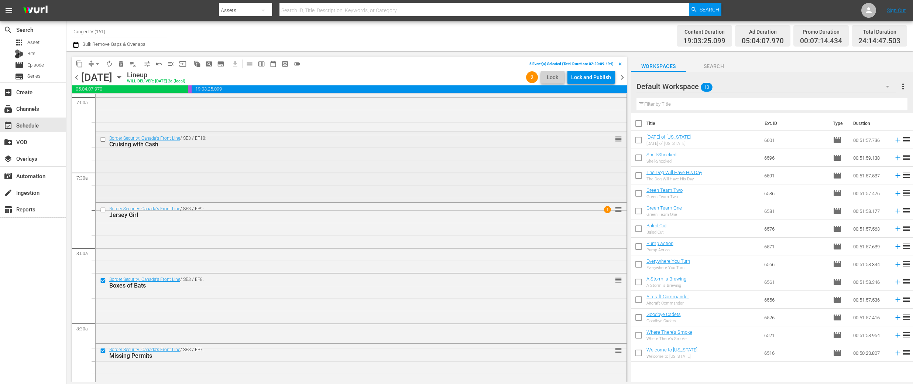
scroll to position [1047, 0]
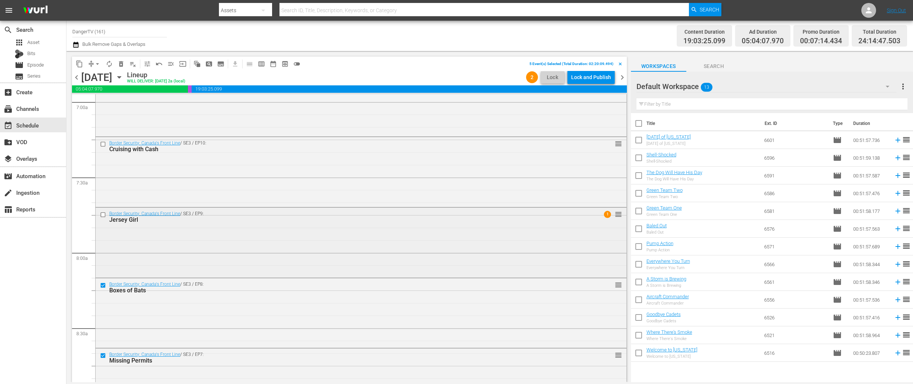
click at [103, 213] on input "checkbox" at bounding box center [104, 215] width 8 height 6
click at [102, 142] on input "checkbox" at bounding box center [104, 144] width 8 height 6
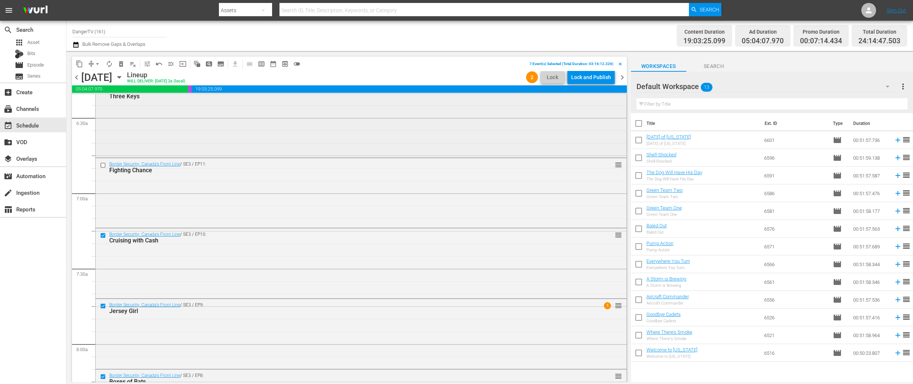
scroll to position [935, 0]
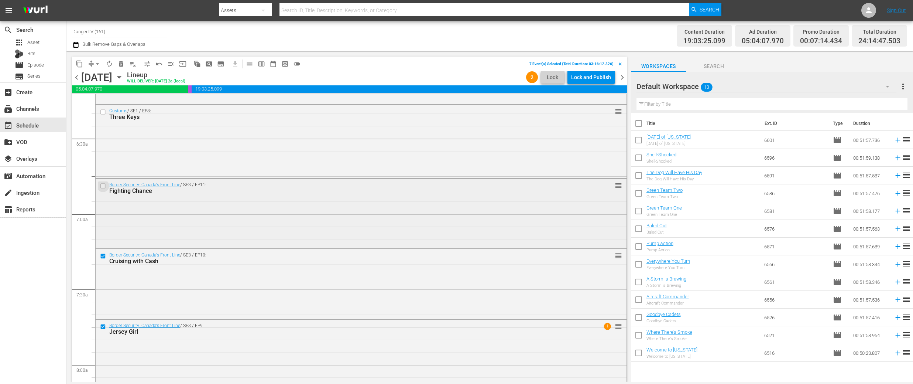
click at [103, 185] on input "checkbox" at bounding box center [104, 186] width 8 height 6
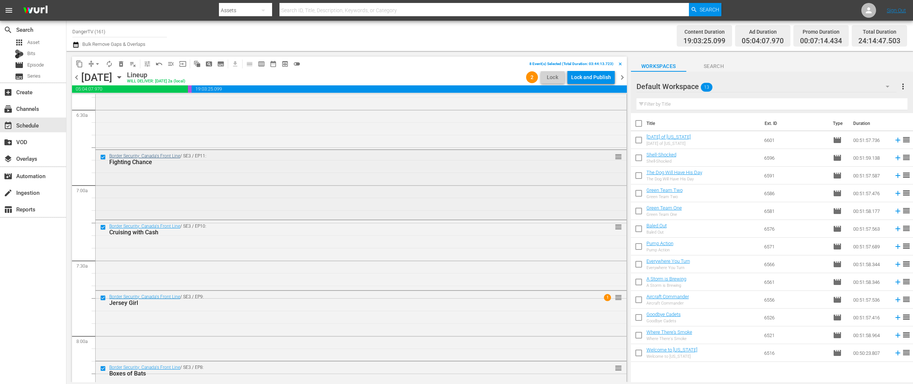
scroll to position [964, 0]
click at [123, 64] on span "delete_forever_outlined" at bounding box center [120, 63] width 7 height 7
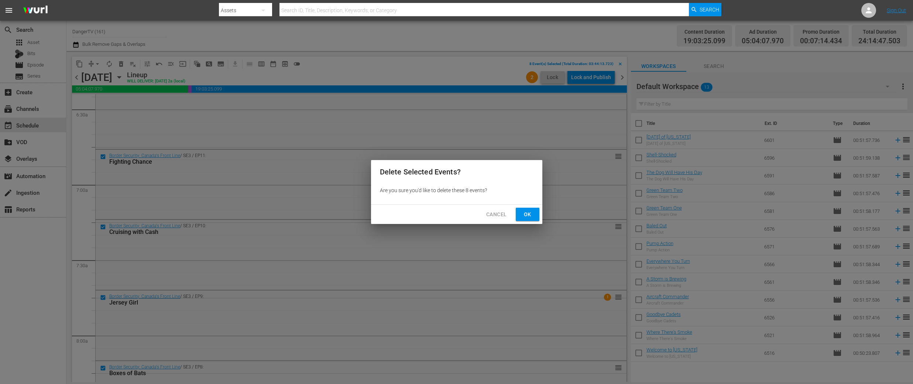
click at [529, 216] on span "Ok" at bounding box center [528, 214] width 12 height 9
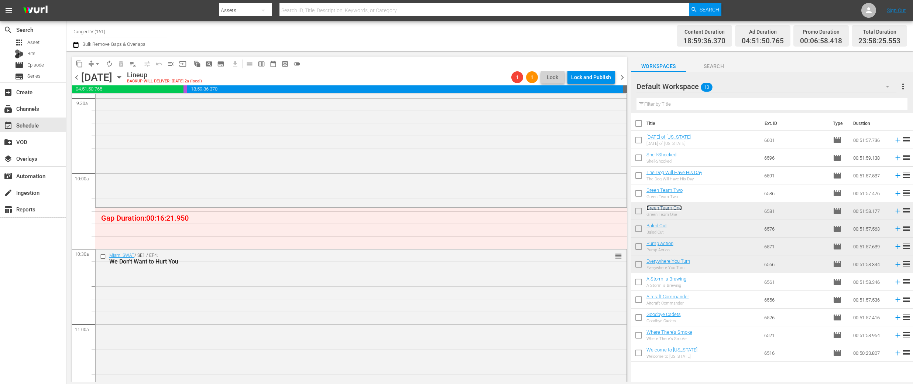
scroll to position [1429, 0]
click at [97, 64] on span "arrow_drop_down" at bounding box center [97, 63] width 7 height 7
click at [106, 103] on li "Align to End of Previous Day" at bounding box center [98, 103] width 78 height 12
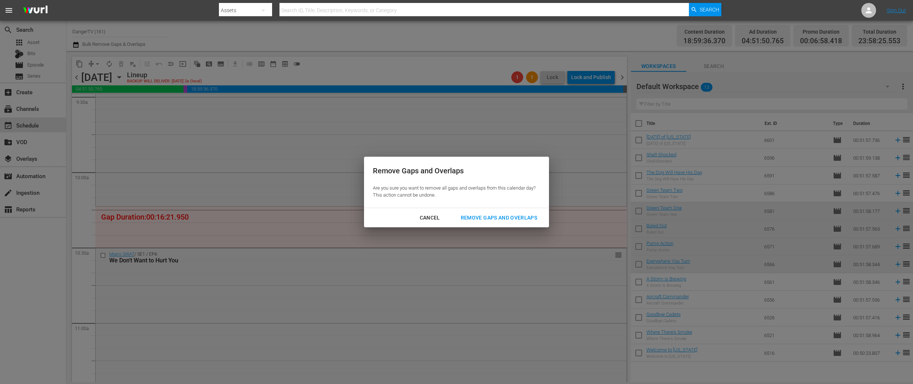
click at [512, 219] on div "Remove Gaps and Overlaps" at bounding box center [499, 217] width 88 height 9
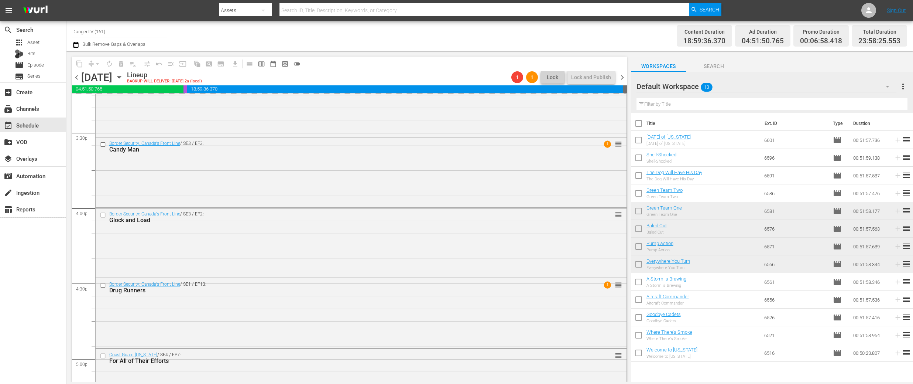
scroll to position [2300, 0]
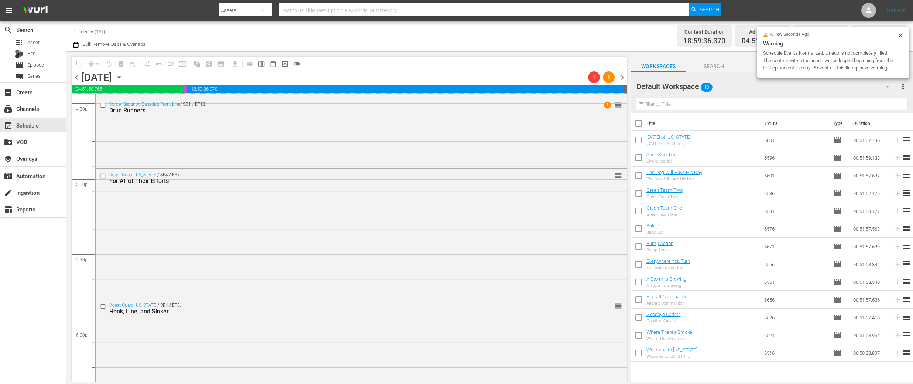
scroll to position [2477, 0]
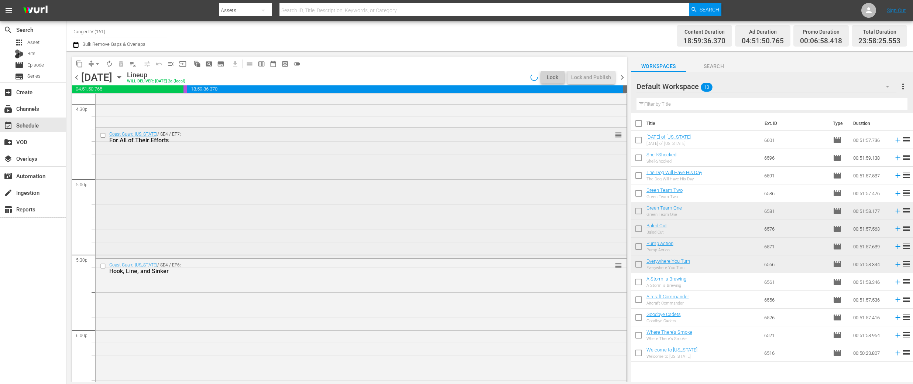
click at [102, 133] on input "checkbox" at bounding box center [104, 135] width 8 height 6
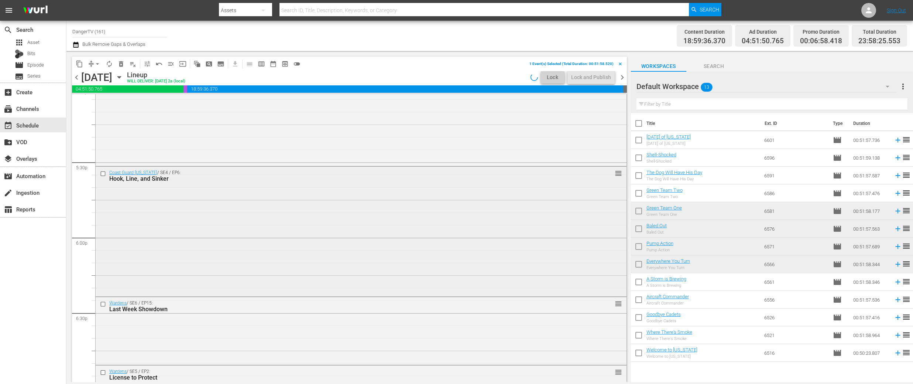
click at [104, 172] on input "checkbox" at bounding box center [104, 173] width 8 height 6
click at [122, 63] on span "delete_forever_outlined" at bounding box center [120, 63] width 7 height 7
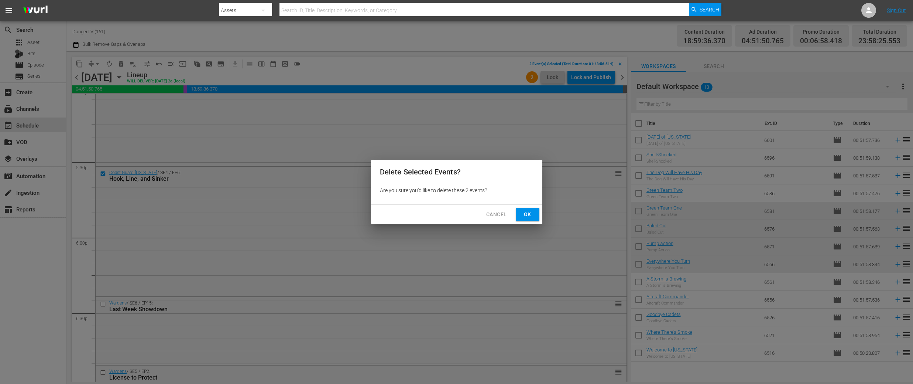
drag, startPoint x: 534, startPoint y: 217, endPoint x: 480, endPoint y: 199, distance: 56.9
click at [534, 217] on button "Ok" at bounding box center [528, 215] width 24 height 14
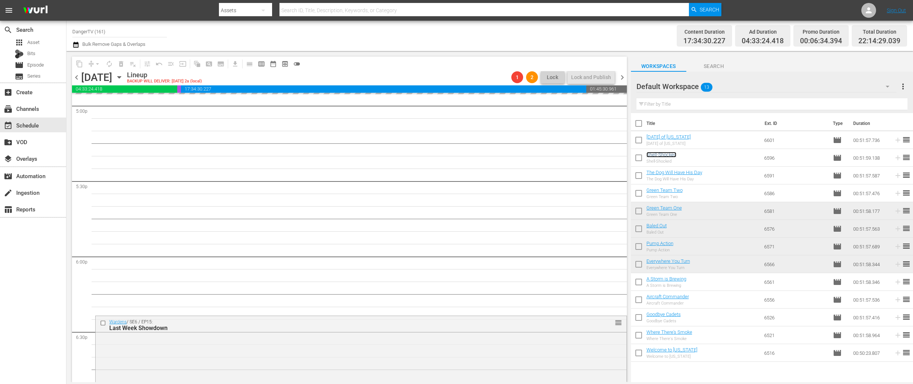
scroll to position [2554, 0]
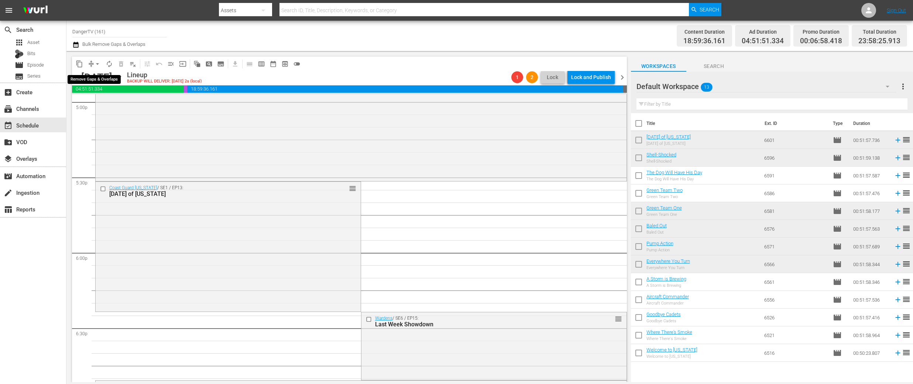
click at [97, 65] on span "arrow_drop_down" at bounding box center [97, 63] width 7 height 7
click at [105, 103] on li "Align to End of Previous Day" at bounding box center [98, 103] width 78 height 12
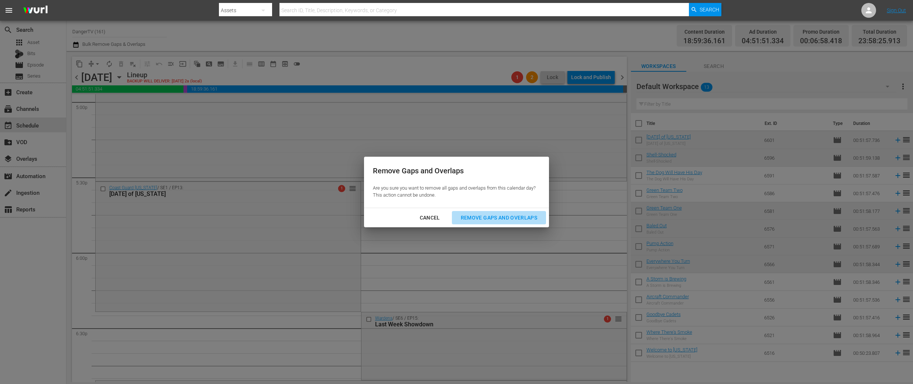
click at [465, 215] on div "Remove Gaps and Overlaps" at bounding box center [499, 217] width 88 height 9
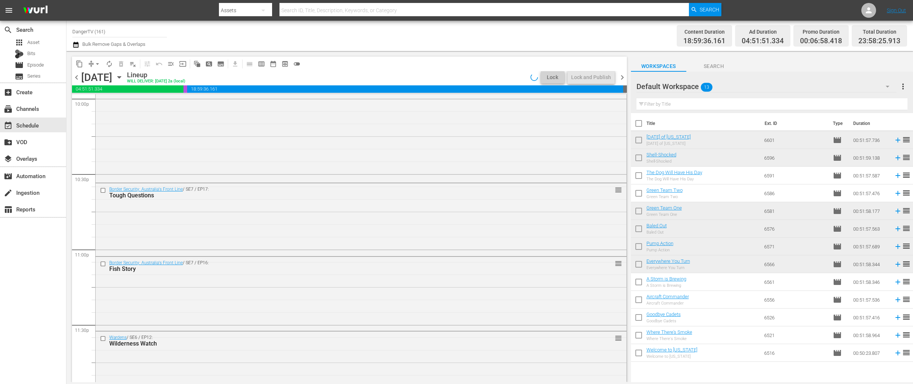
scroll to position [3329, 0]
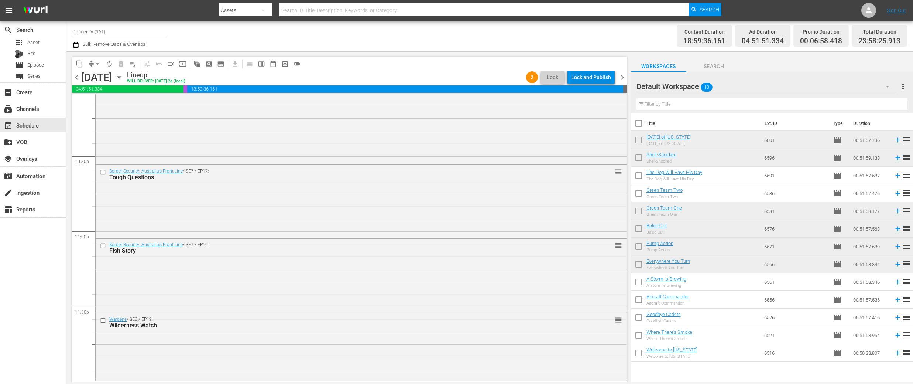
click at [590, 79] on div "Lock and Publish" at bounding box center [591, 77] width 40 height 13
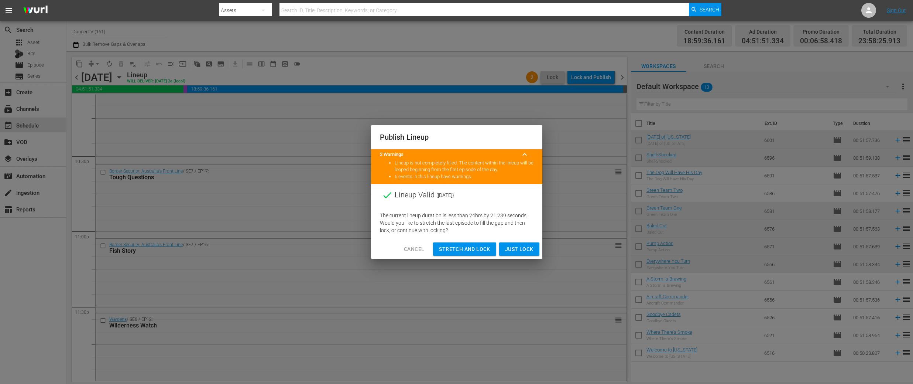
click at [500, 233] on div "The current lineup duration is less than 24hrs by 21.239 seconds. Would you lik…" at bounding box center [456, 222] width 171 height 33
click at [561, 203] on div "Publish Lineup 2 Warnings keyboard_arrow_up Lineup is not completely filled. Th…" at bounding box center [456, 192] width 913 height 384
click at [417, 250] on span "Cancel" at bounding box center [414, 249] width 20 height 9
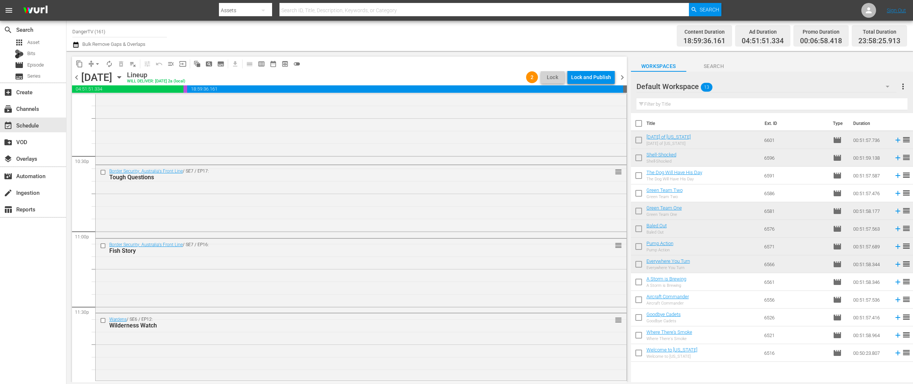
click at [624, 77] on span "chevron_right" at bounding box center [622, 77] width 9 height 9
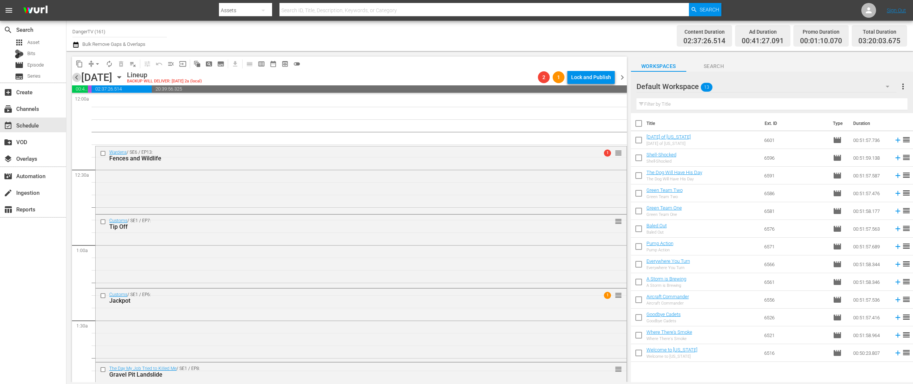
click at [77, 77] on span "chevron_left" at bounding box center [76, 77] width 9 height 9
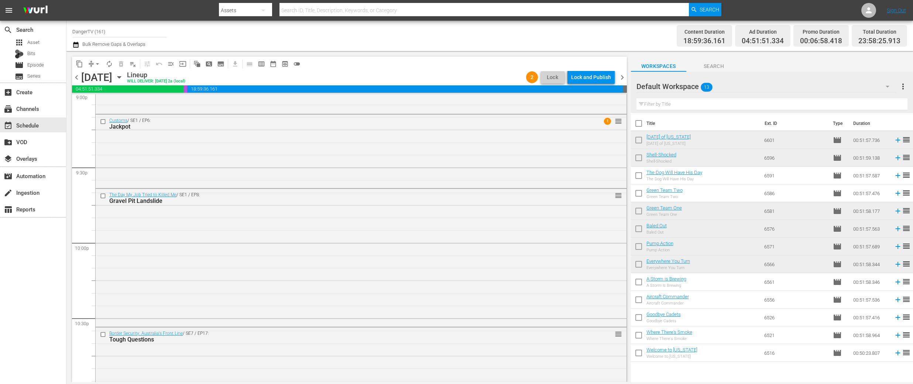
scroll to position [3329, 0]
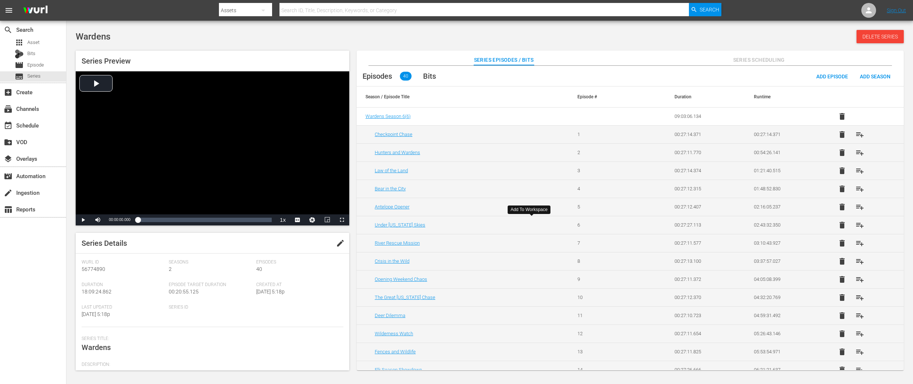
scroll to position [307, 0]
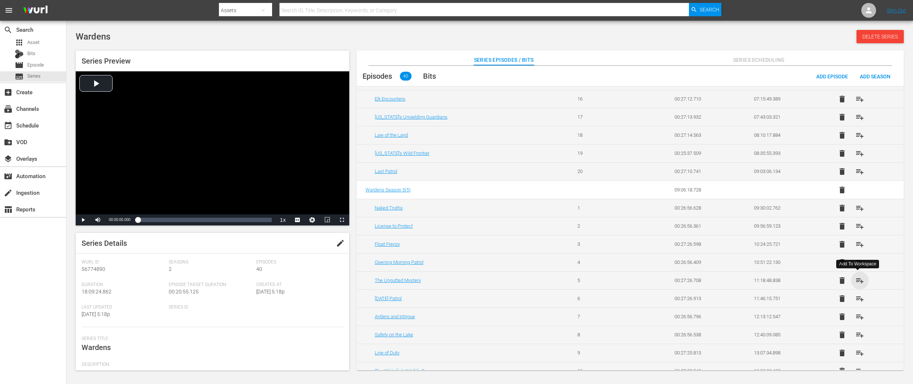
click at [858, 279] on span "playlist_add" at bounding box center [860, 280] width 9 height 9
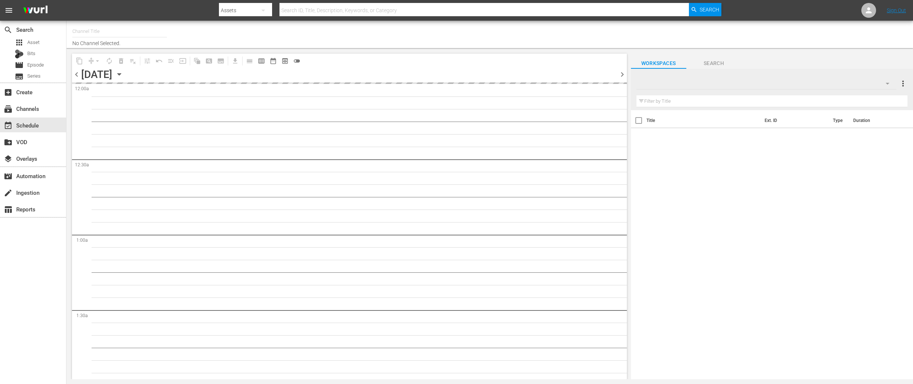
type input "DangerTV (161)"
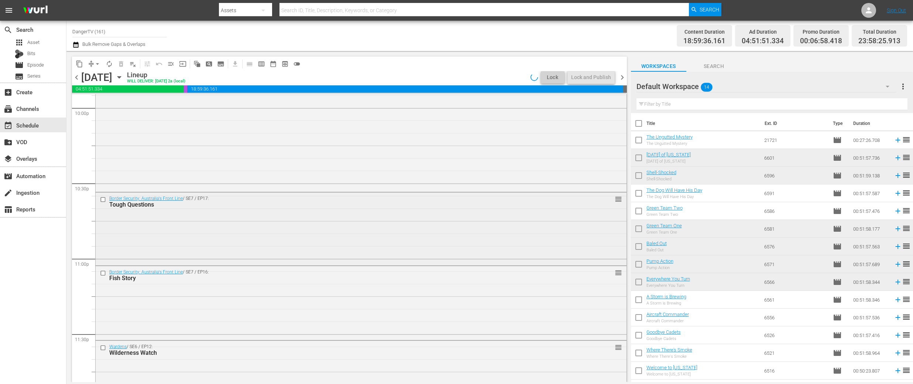
scroll to position [3329, 0]
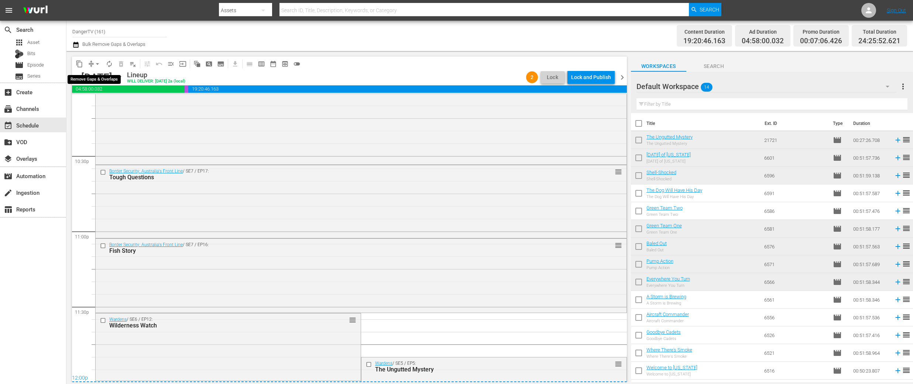
click at [98, 64] on span "arrow_drop_down" at bounding box center [97, 63] width 7 height 7
click at [100, 103] on li "Align to End of Previous Day" at bounding box center [98, 103] width 78 height 12
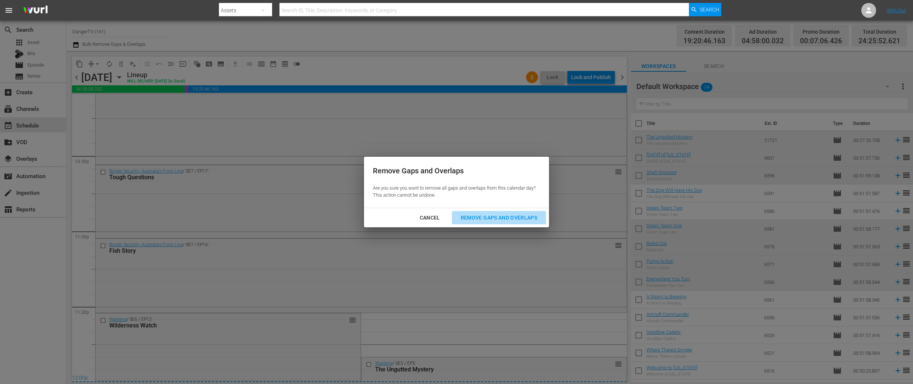
click at [516, 216] on div "Remove Gaps and Overlaps" at bounding box center [499, 217] width 88 height 9
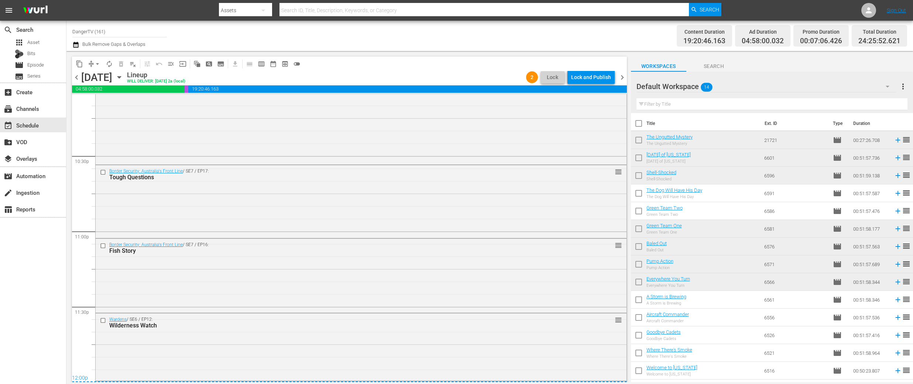
click at [596, 78] on div "Lock and Publish" at bounding box center [591, 77] width 40 height 13
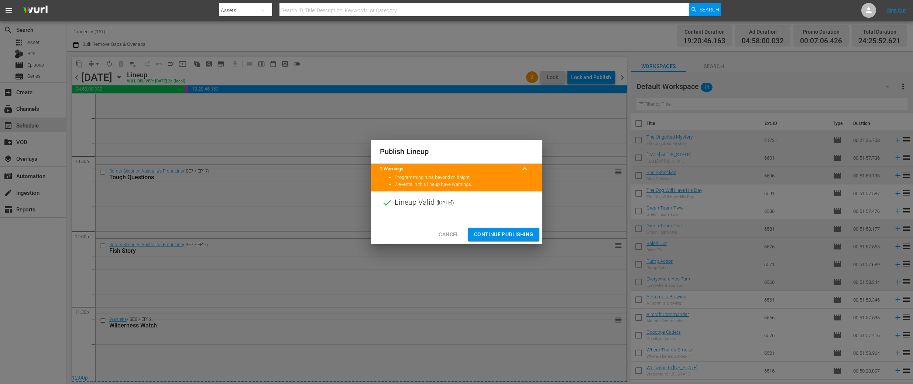
click at [502, 231] on span "Continue Publishing" at bounding box center [503, 234] width 59 height 9
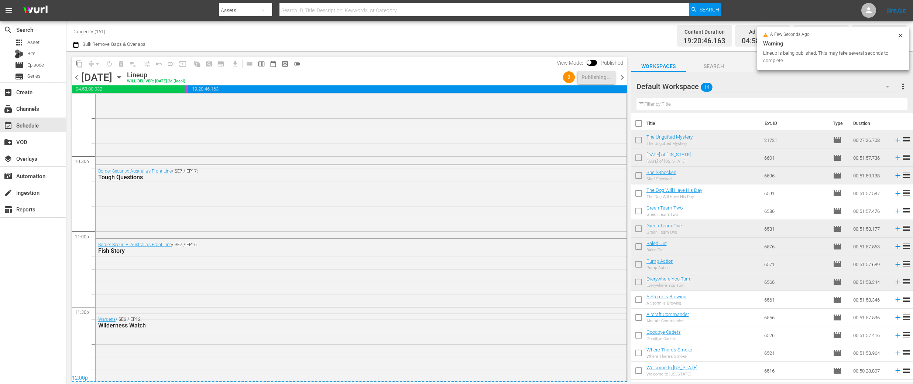
click at [622, 80] on span "chevron_right" at bounding box center [622, 77] width 9 height 9
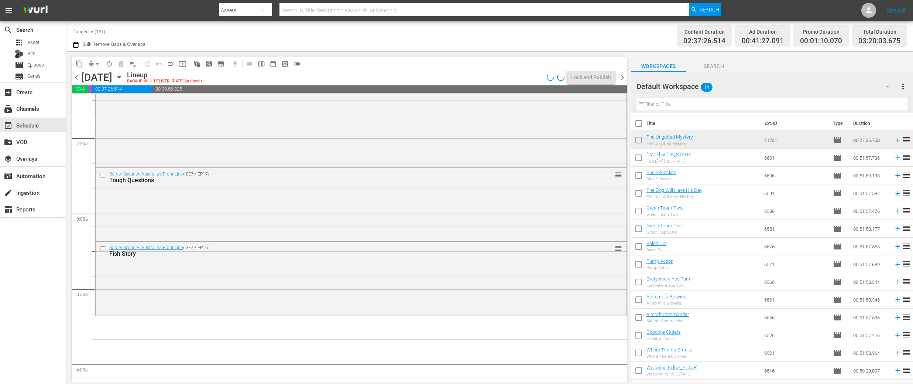
scroll to position [331, 0]
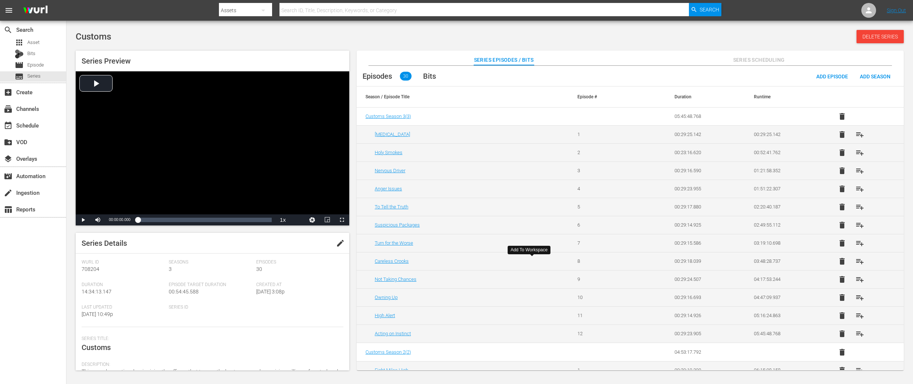
scroll to position [267, 0]
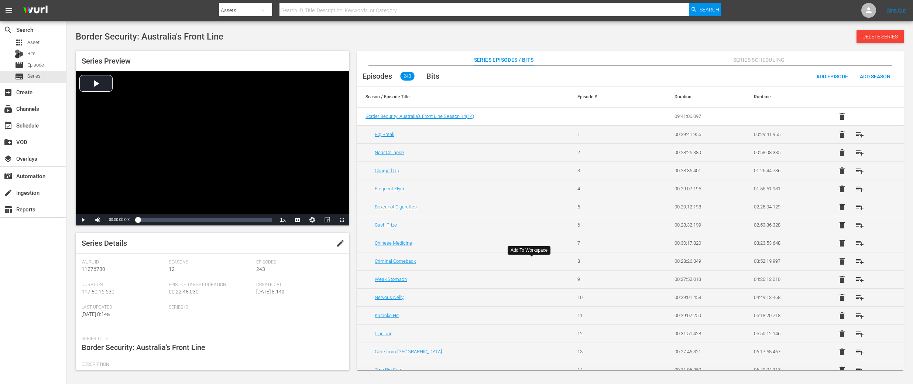
scroll to position [4248, 0]
